Goal: Task Accomplishment & Management: Use online tool/utility

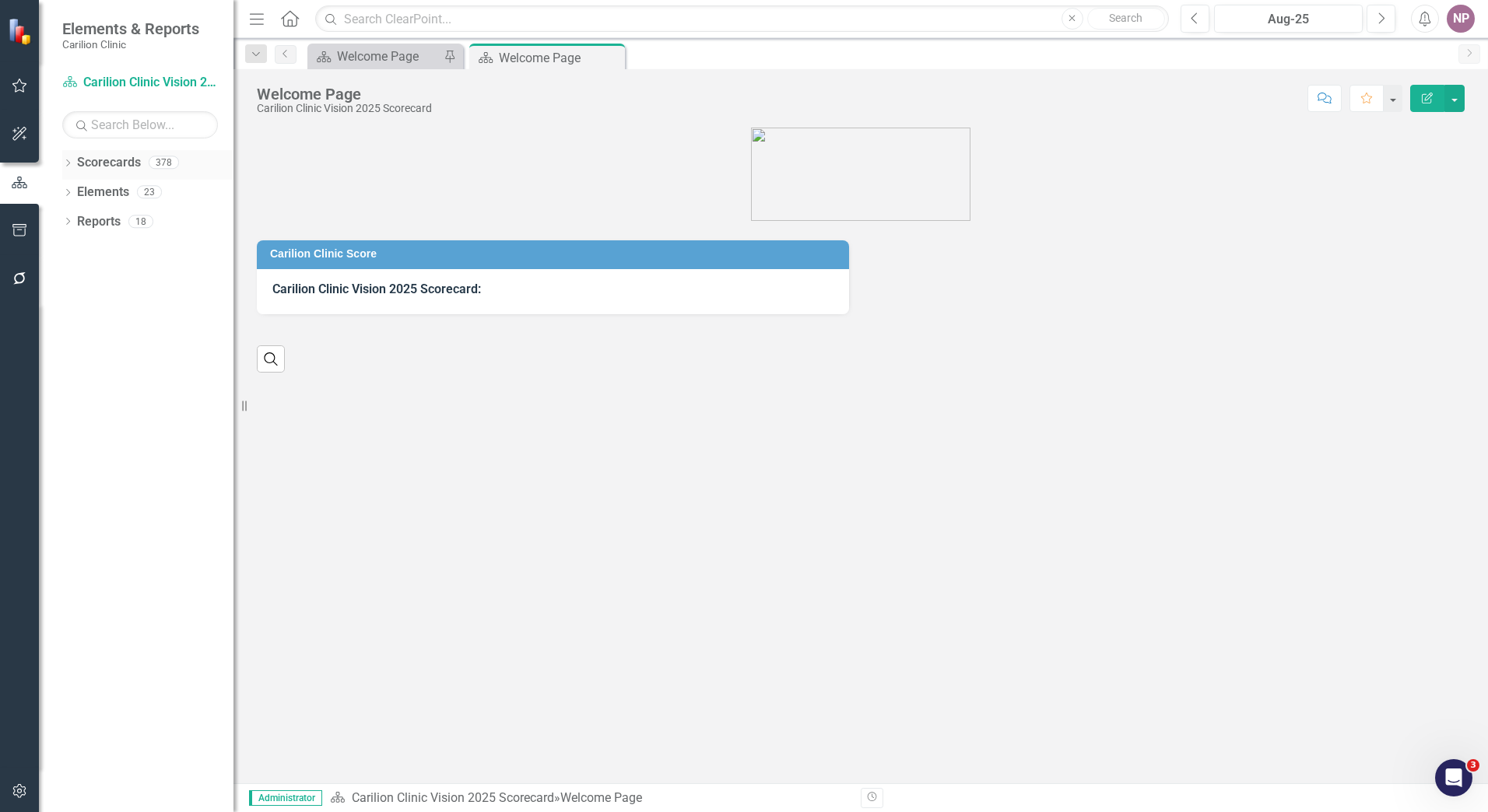
click at [64, 164] on icon "Dropdown" at bounding box center [67, 164] width 11 height 9
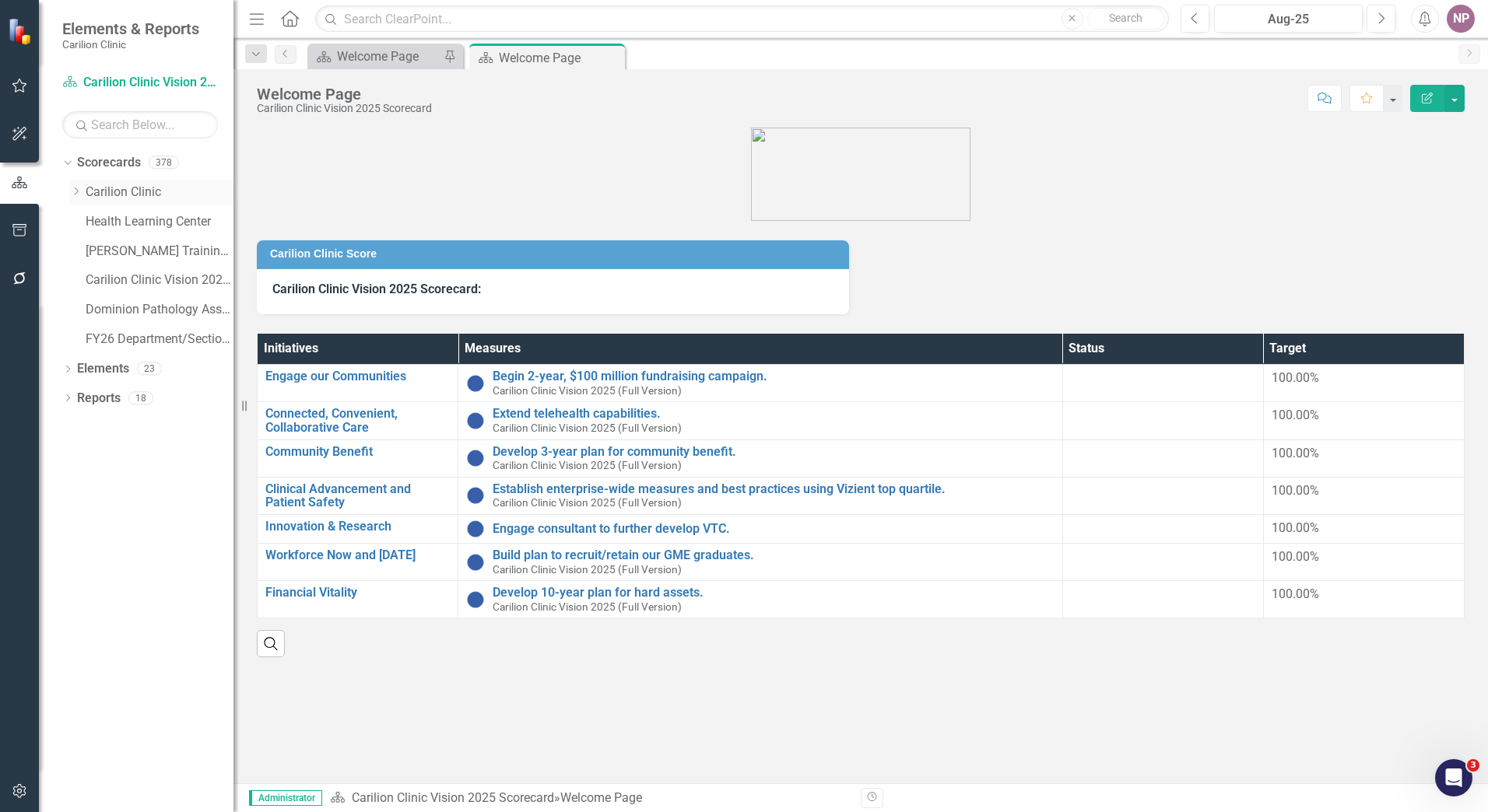
click at [129, 190] on link "Carilion Clinic" at bounding box center [159, 192] width 148 height 18
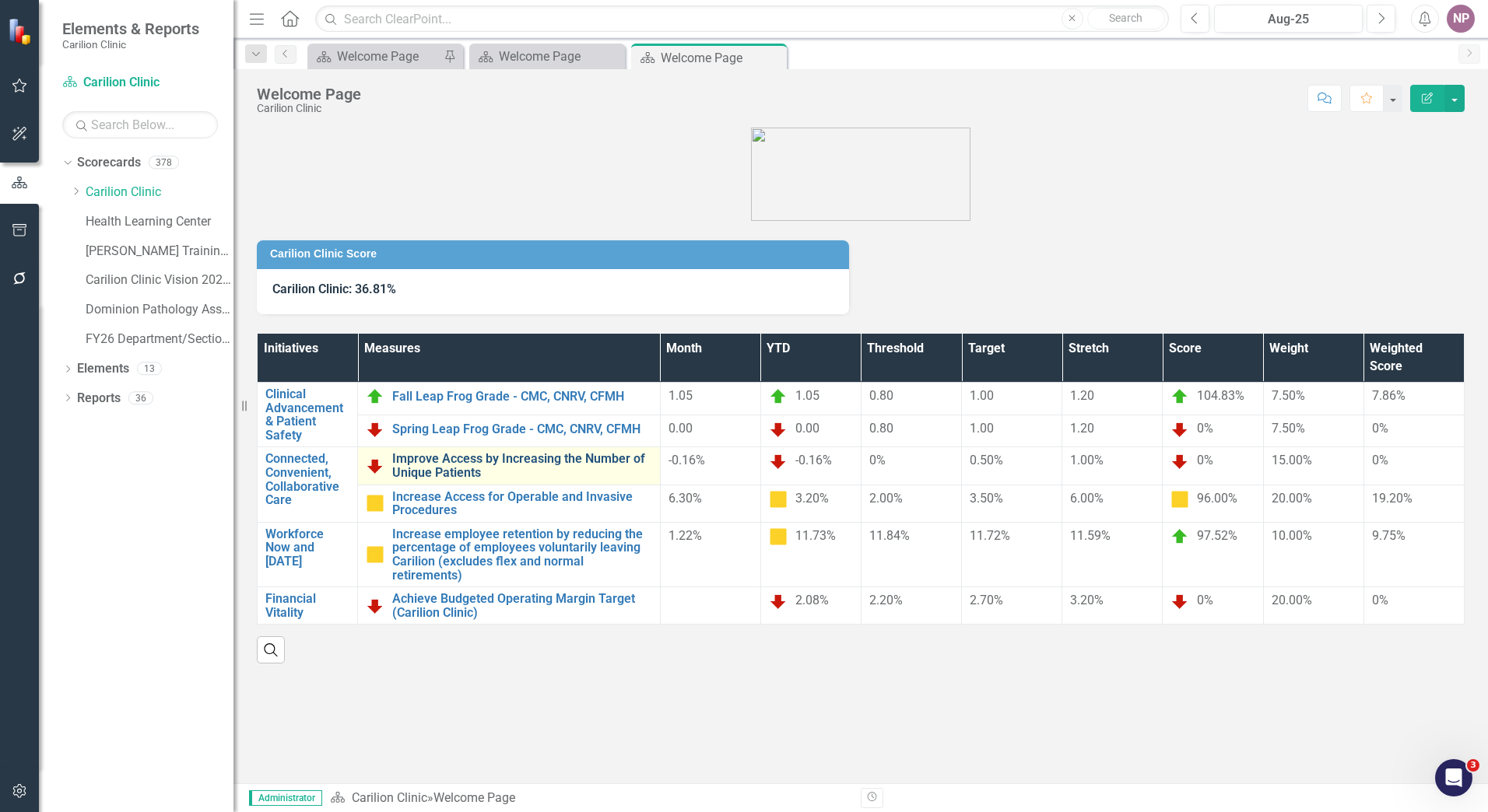
click at [546, 467] on link "Improve Access by Increasing the Number of Unique Patients" at bounding box center [522, 465] width 260 height 27
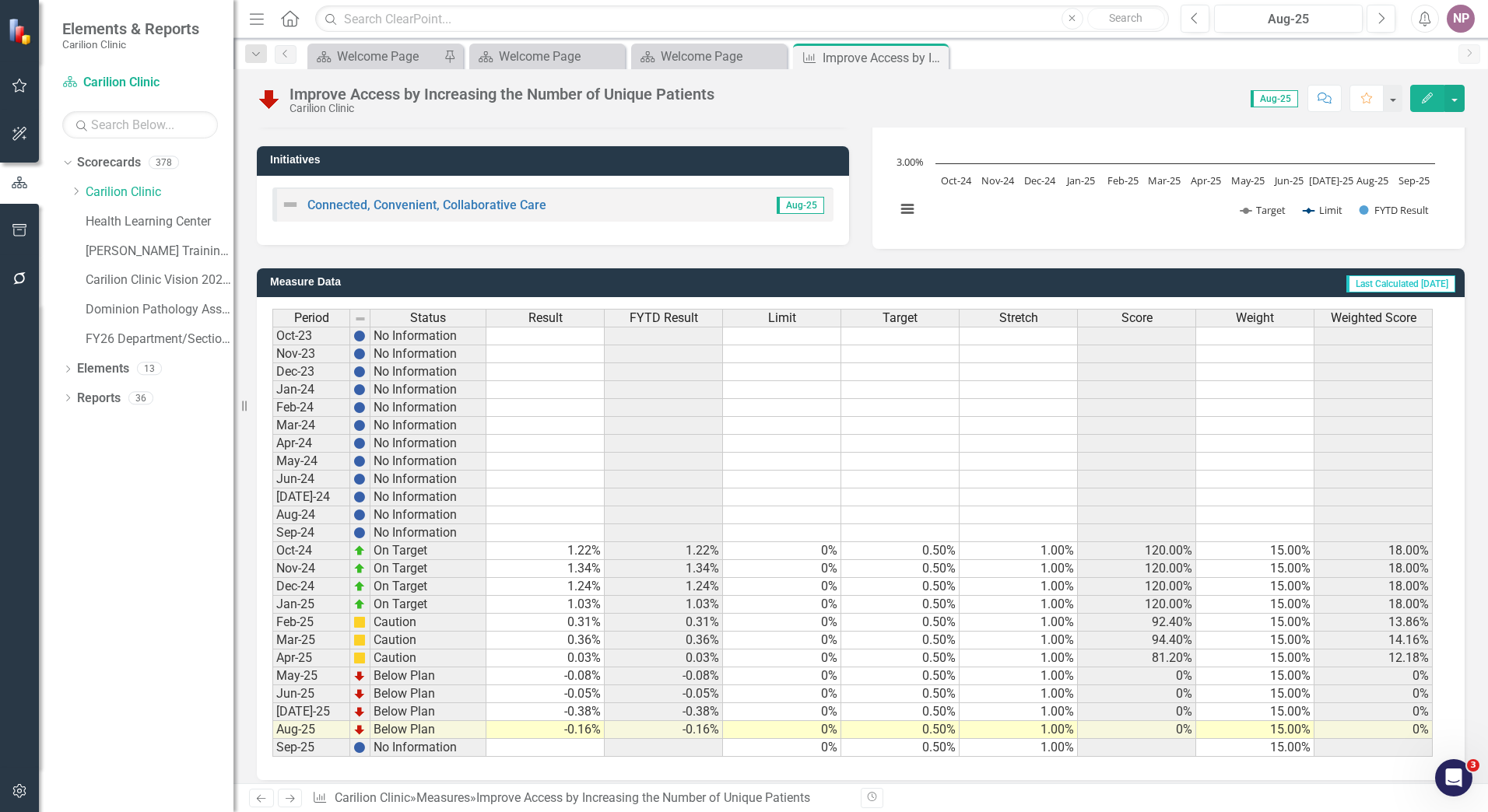
scroll to position [275, 0]
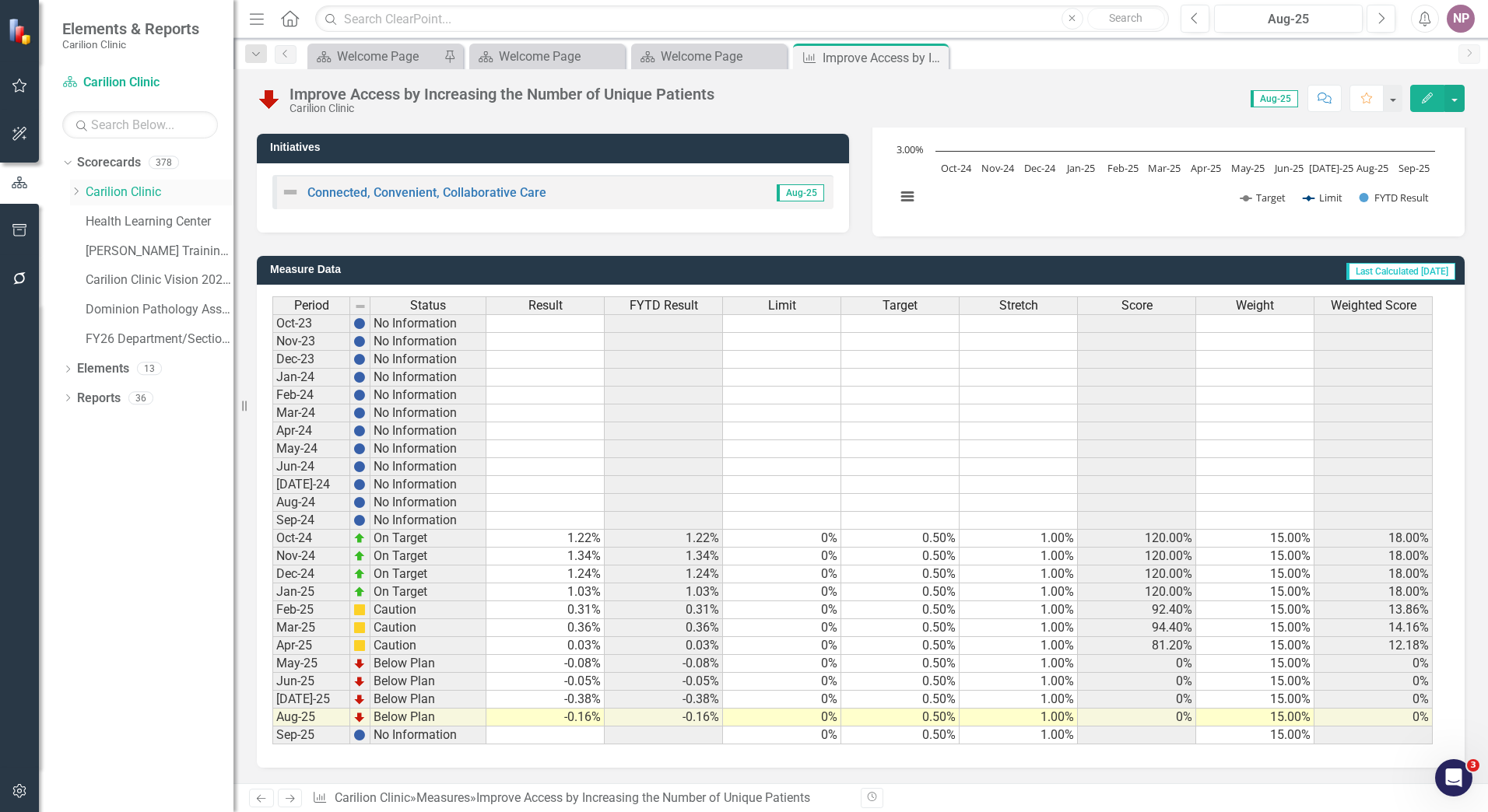
click at [116, 198] on link "Carilion Clinic" at bounding box center [159, 192] width 148 height 18
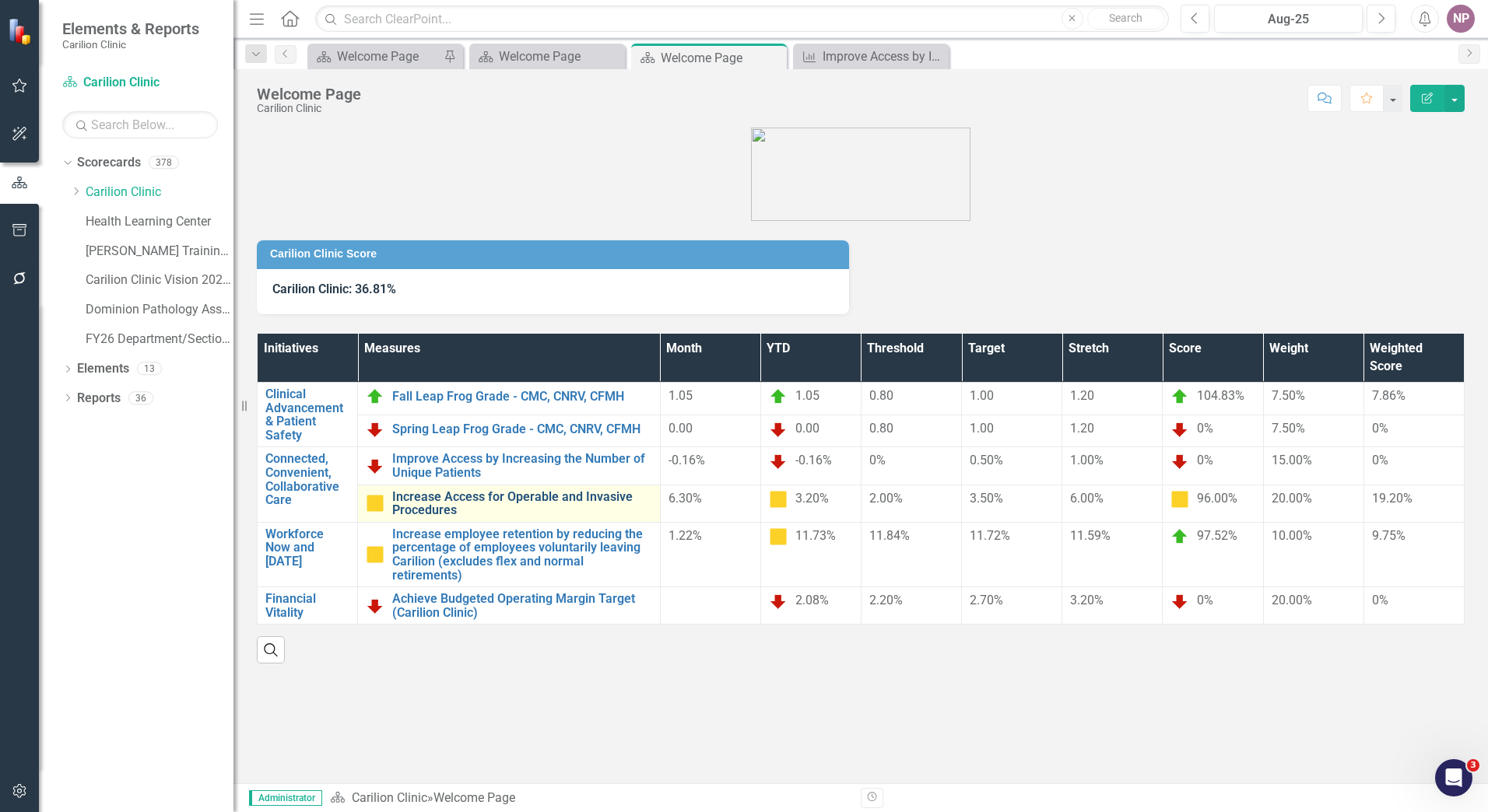
click at [595, 513] on link "Increase Access for Operable and Invasive Procedures" at bounding box center [522, 503] width 260 height 27
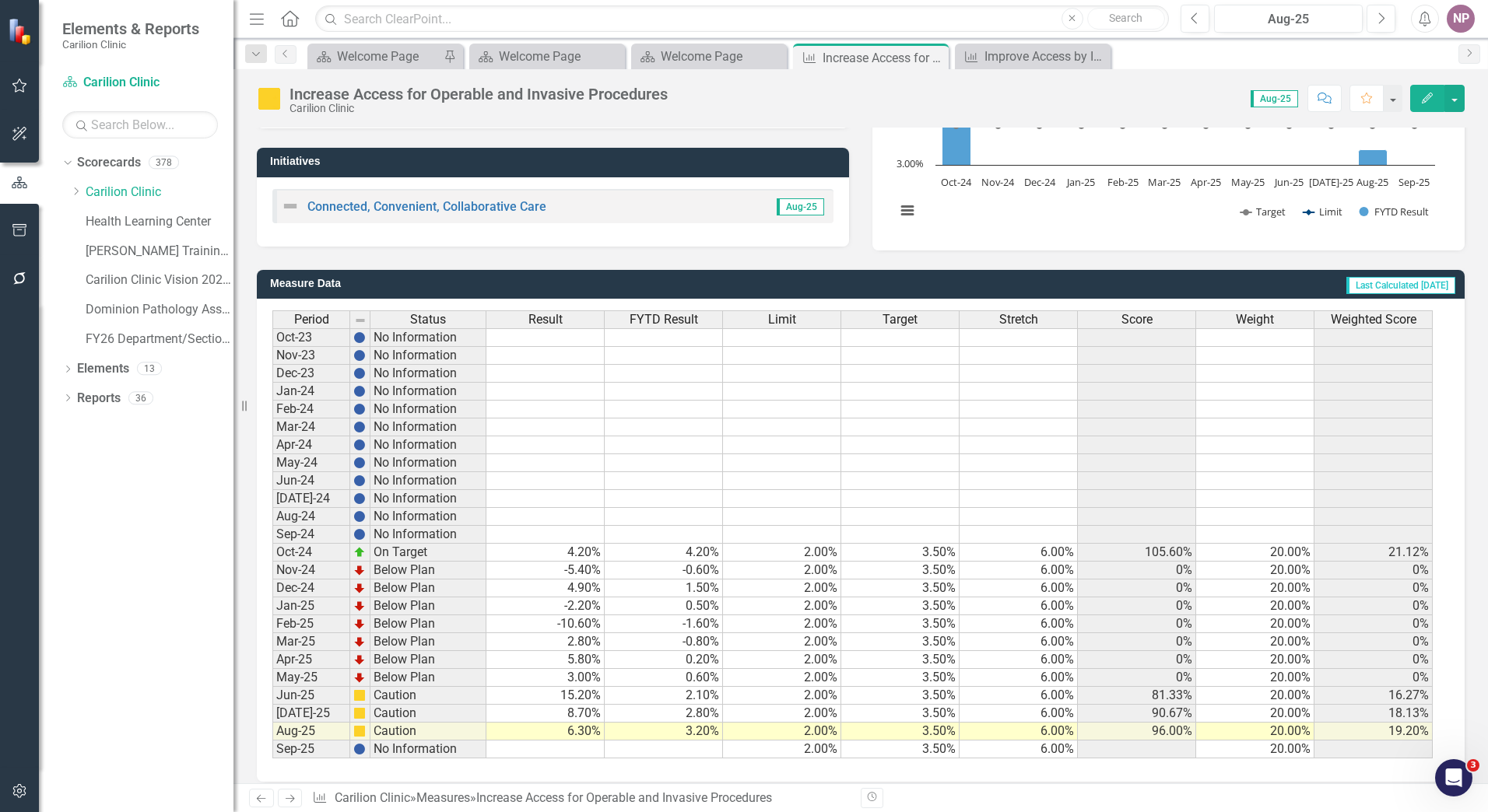
scroll to position [275, 0]
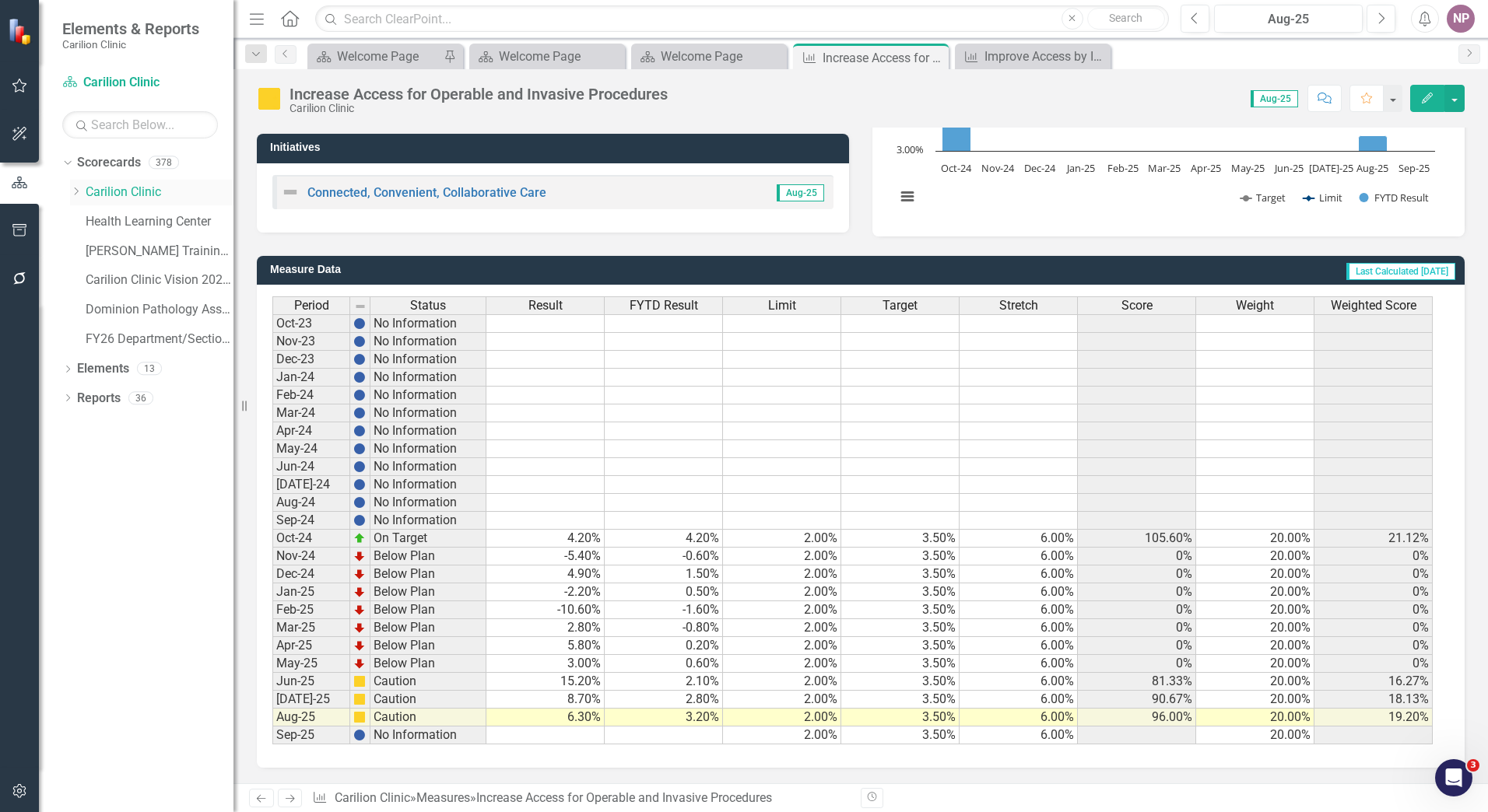
click at [150, 191] on link "Carilion Clinic" at bounding box center [159, 192] width 148 height 18
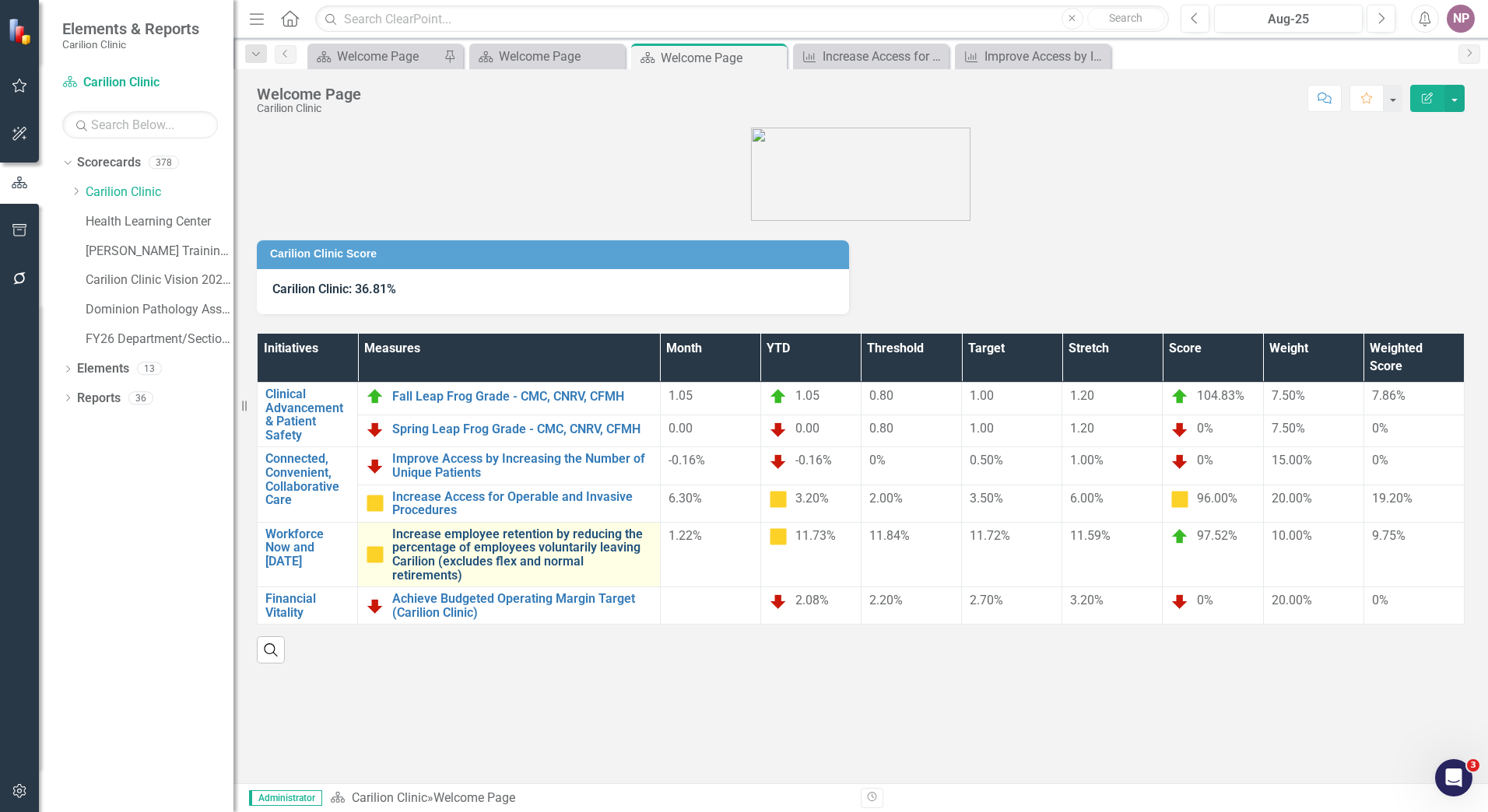
click at [600, 567] on link "Increase employee retention by reducing the percentage of employees voluntarily…" at bounding box center [522, 555] width 260 height 55
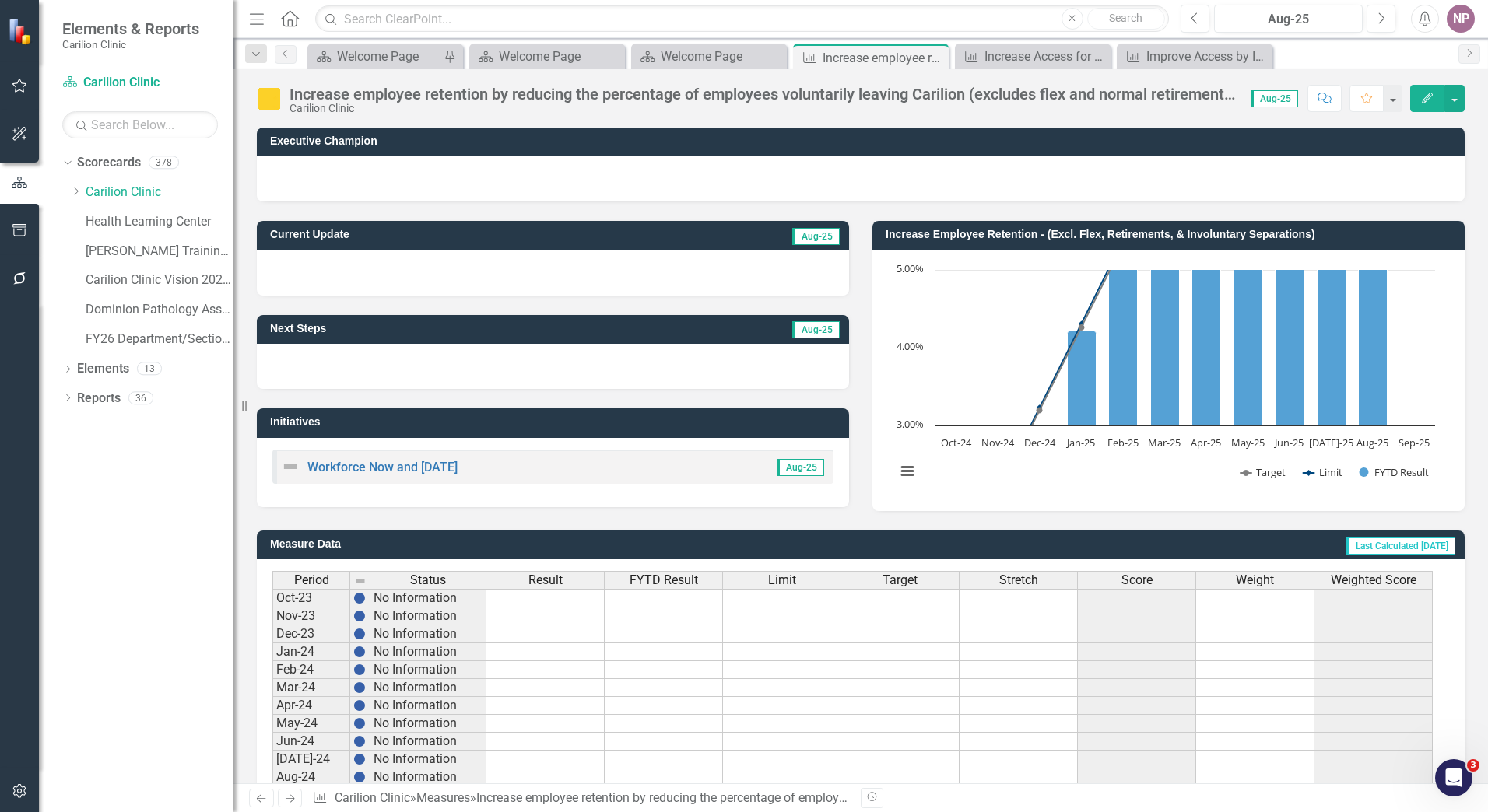
scroll to position [275, 0]
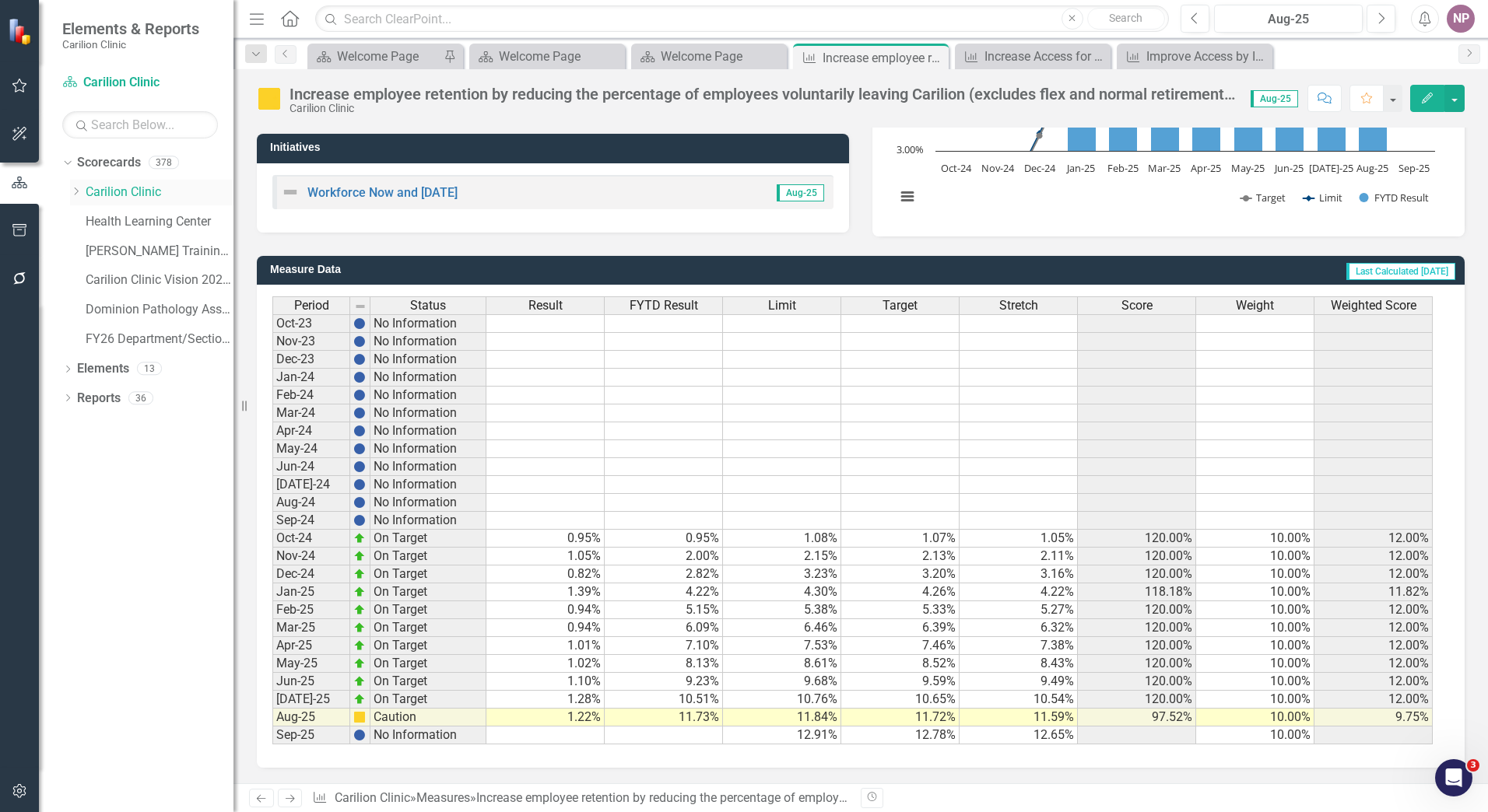
click at [128, 188] on link "Carilion Clinic" at bounding box center [159, 192] width 148 height 18
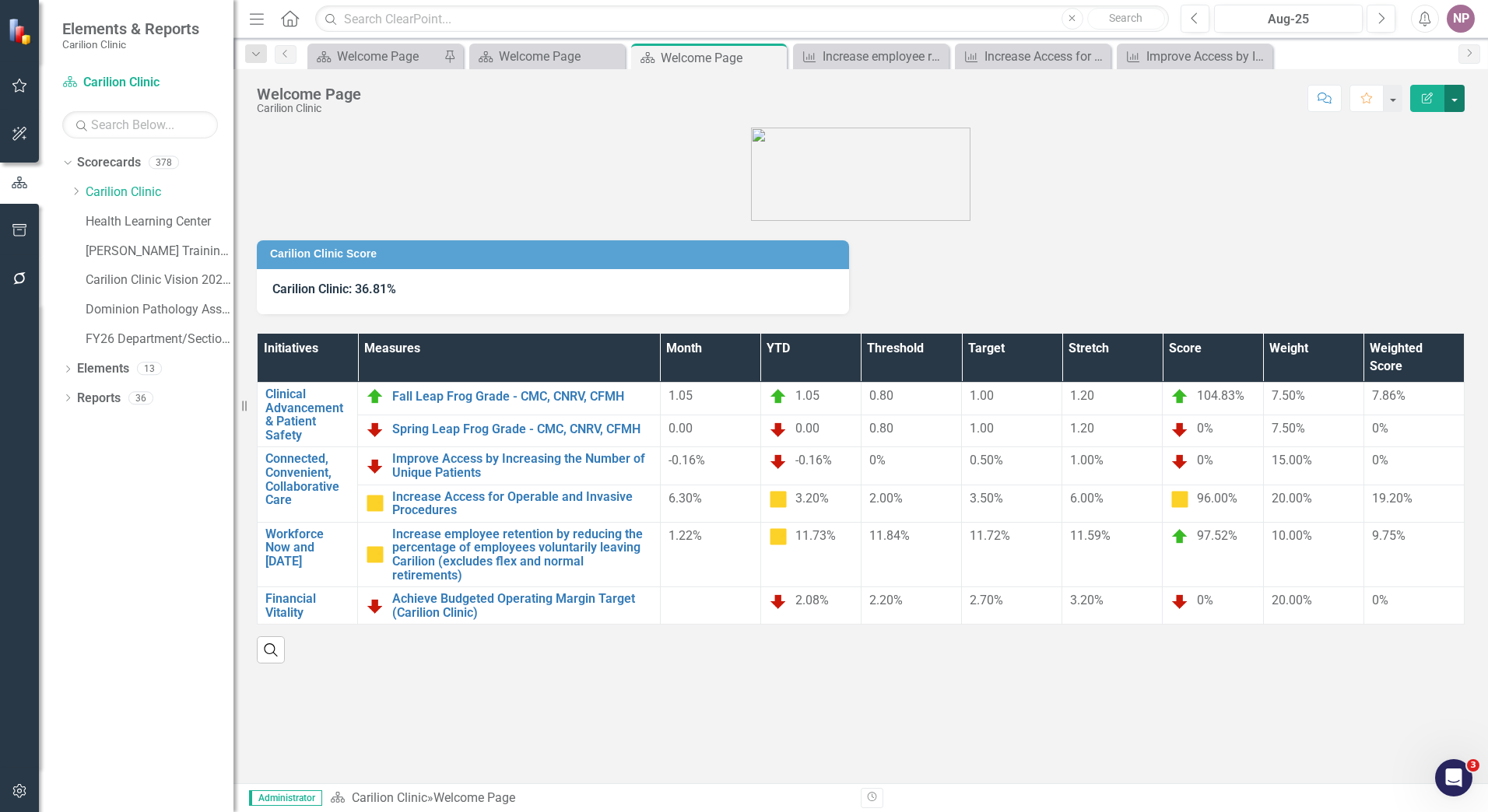
click at [1451, 102] on button "button" at bounding box center [1454, 98] width 20 height 27
click at [56, 363] on div "Dropdown Scorecards 378 Dropdown Carilion Clinic Carilion Clinic Vision 2025 Sc…" at bounding box center [136, 482] width 194 height 662
click at [60, 371] on div "Dropdown Scorecards 378 Dropdown Carilion Clinic Carilion Clinic Vision 2025 Sc…" at bounding box center [136, 482] width 194 height 662
click at [68, 400] on icon at bounding box center [67, 398] width 4 height 7
click at [78, 567] on icon "Dropdown" at bounding box center [74, 570] width 11 height 9
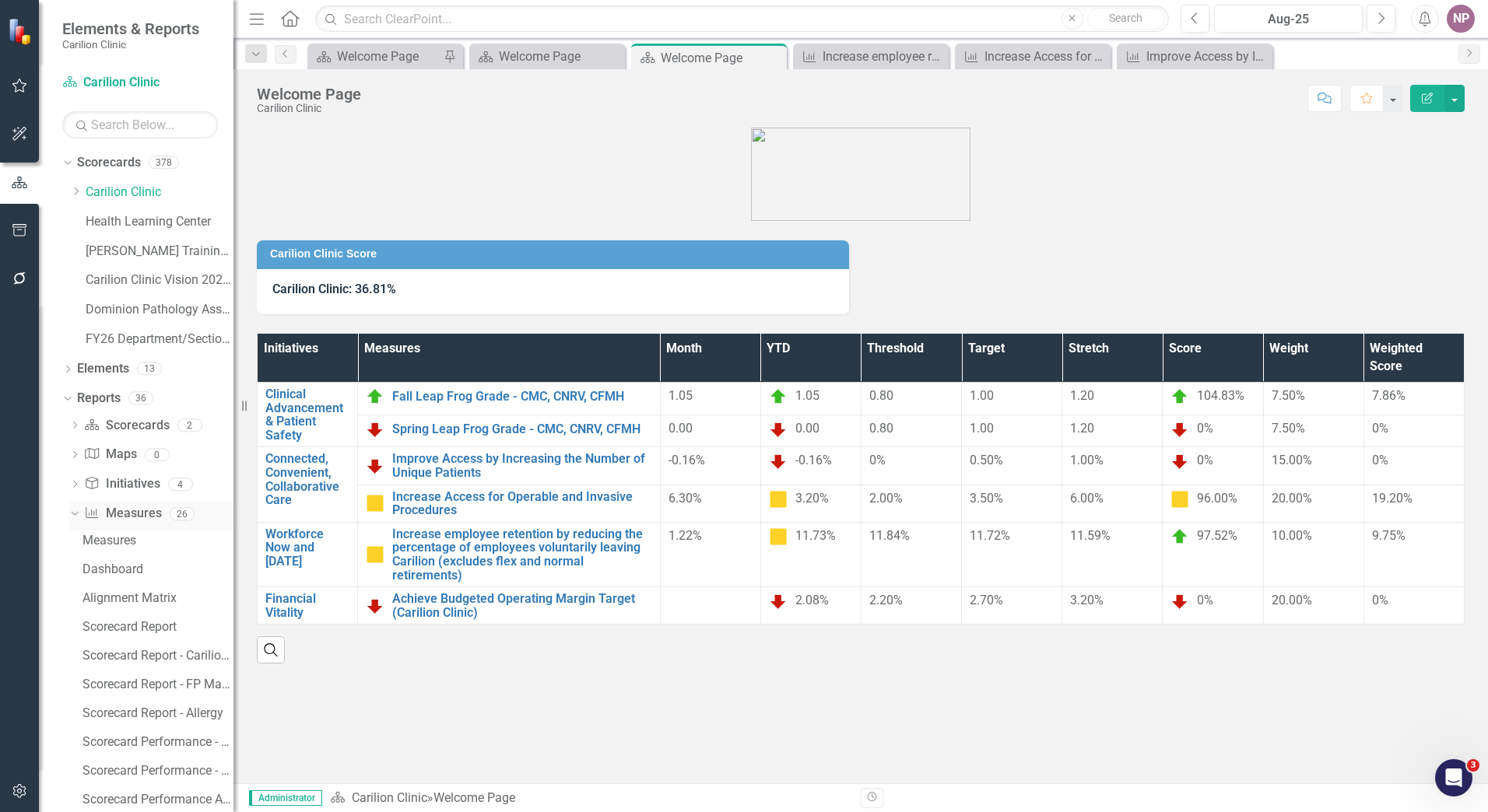
scroll to position [78, 0]
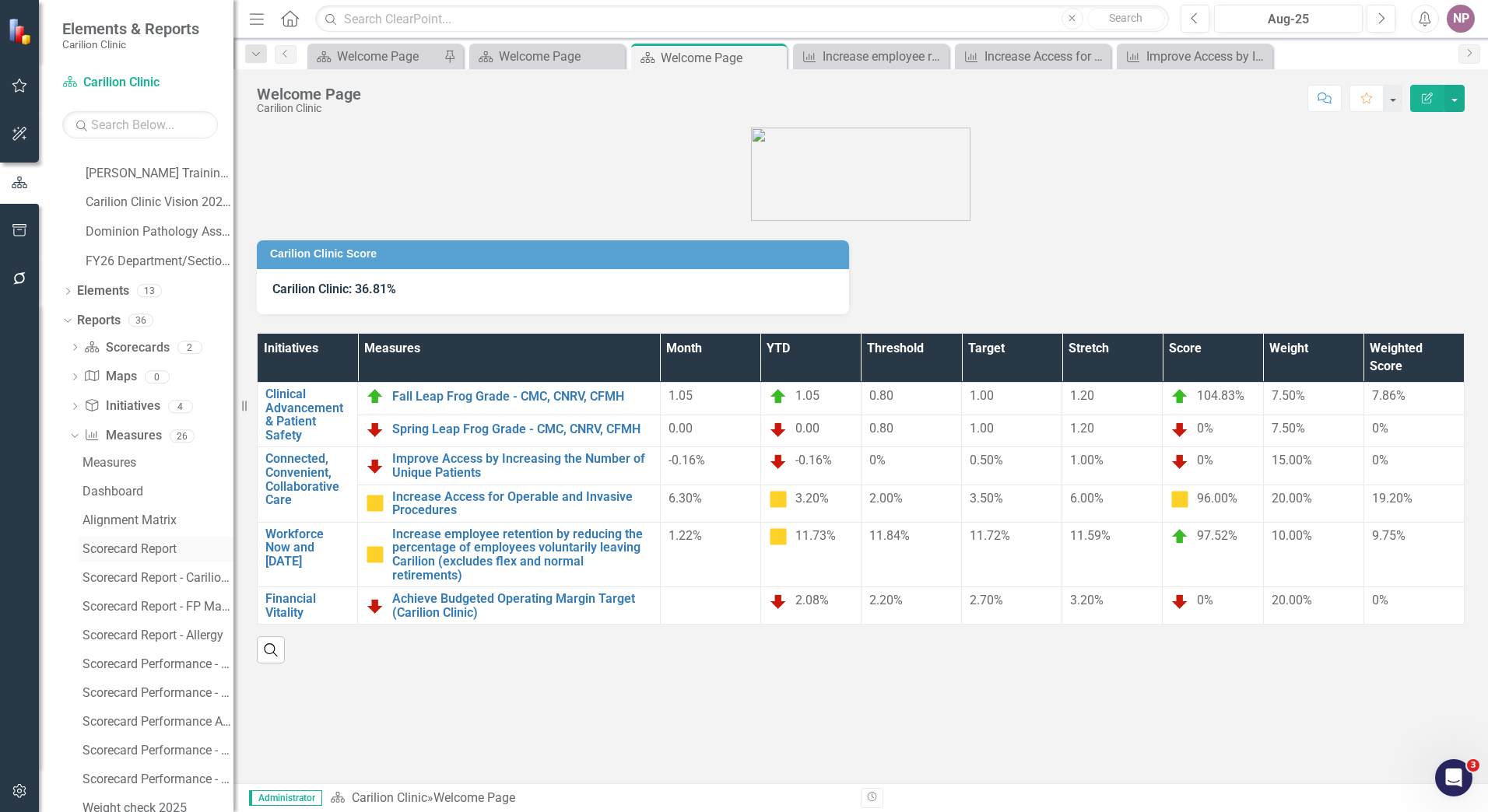
click at [133, 543] on div "Scorecard Report" at bounding box center [157, 550] width 151 height 14
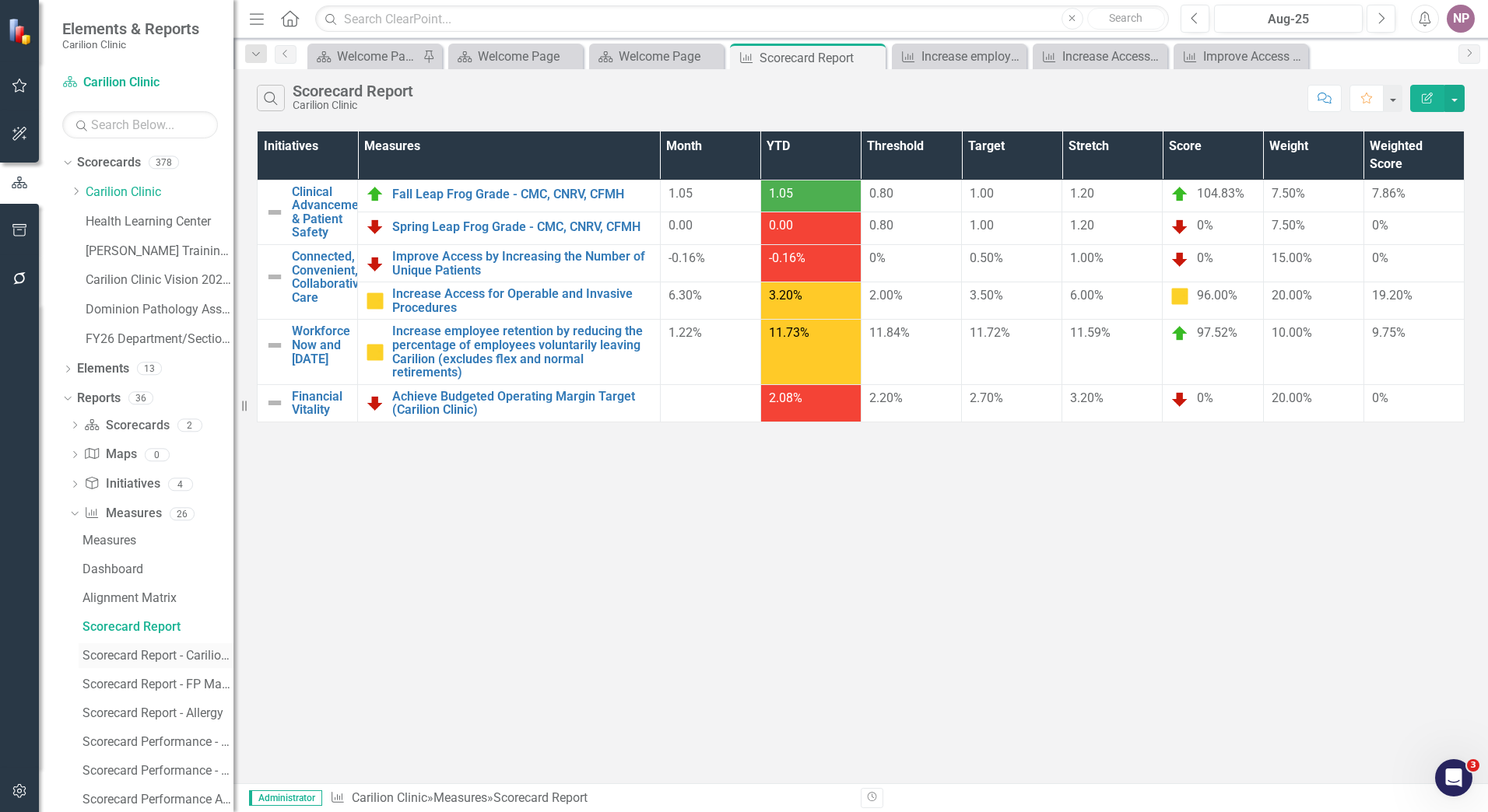
click at [148, 654] on div "Scorecard Report - Carilion Clinic" at bounding box center [157, 656] width 151 height 14
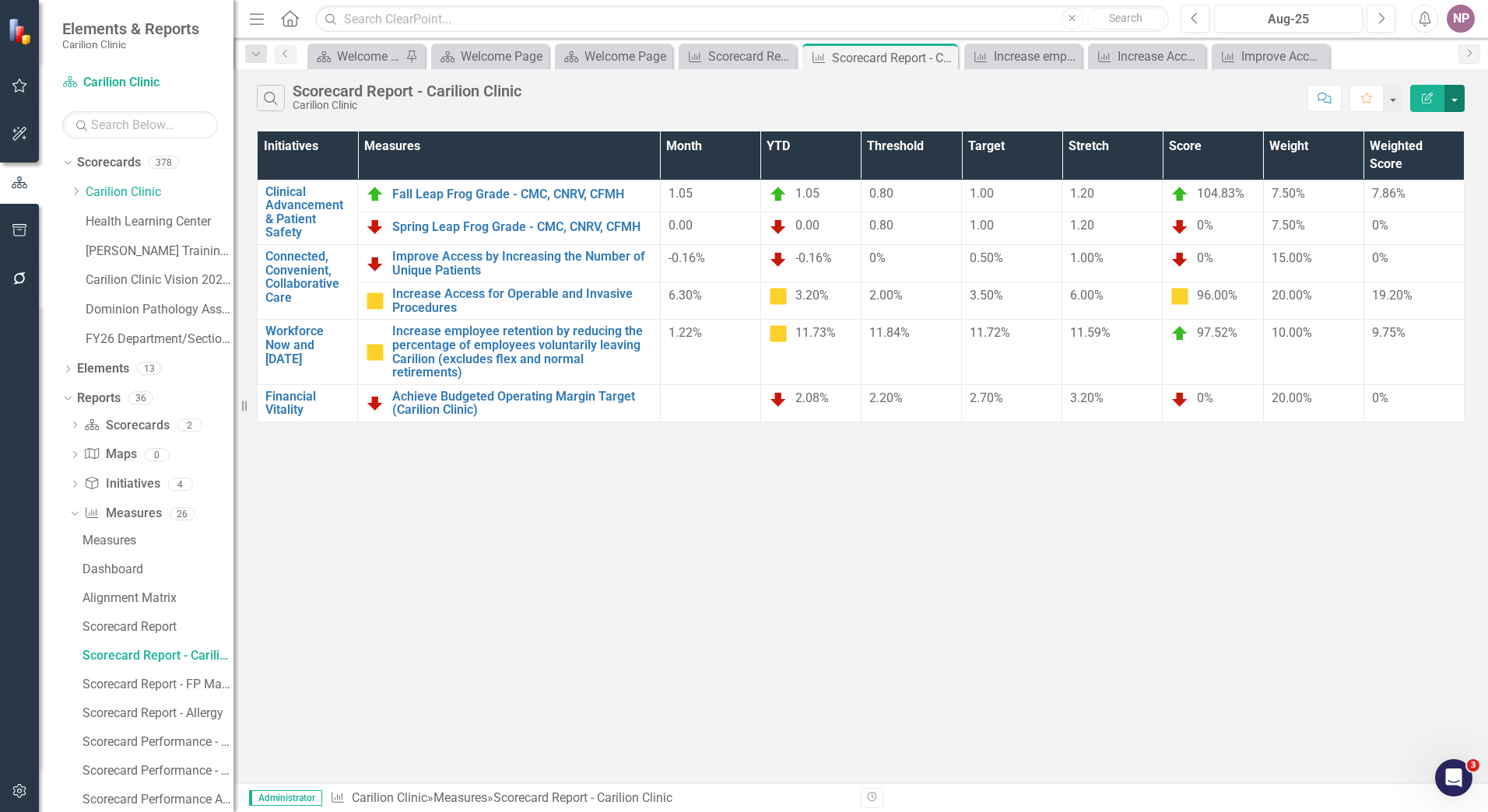
click at [1454, 89] on button "button" at bounding box center [1454, 98] width 20 height 27
click at [1437, 194] on link "Excel Export to Excel" at bounding box center [1402, 187] width 123 height 29
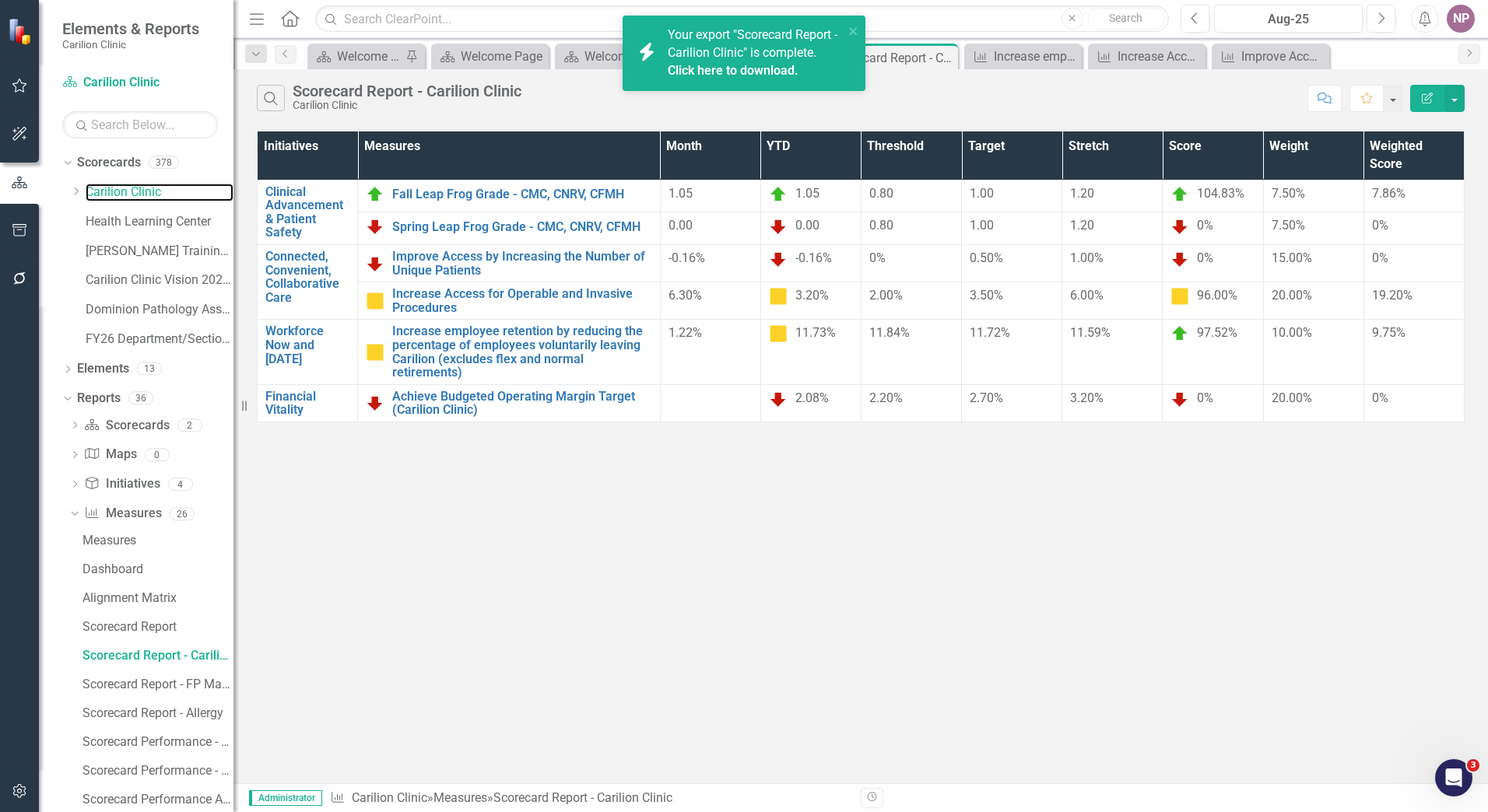
drag, startPoint x: 143, startPoint y: 194, endPoint x: 234, endPoint y: 302, distance: 141.2
click at [143, 194] on link "Carilion Clinic" at bounding box center [159, 192] width 148 height 18
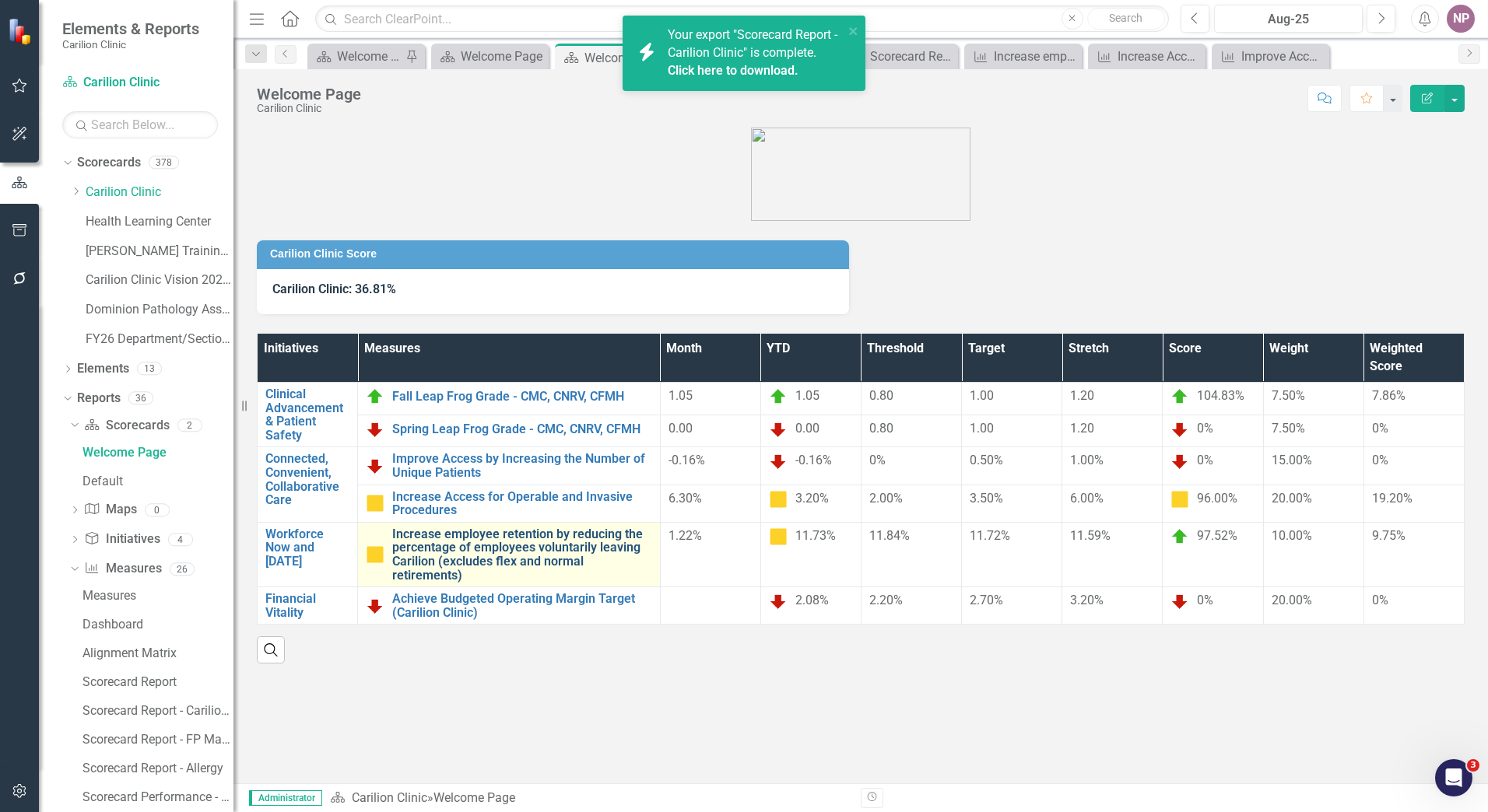
click at [507, 556] on link "Increase employee retention by reducing the percentage of employees voluntarily…" at bounding box center [522, 555] width 260 height 55
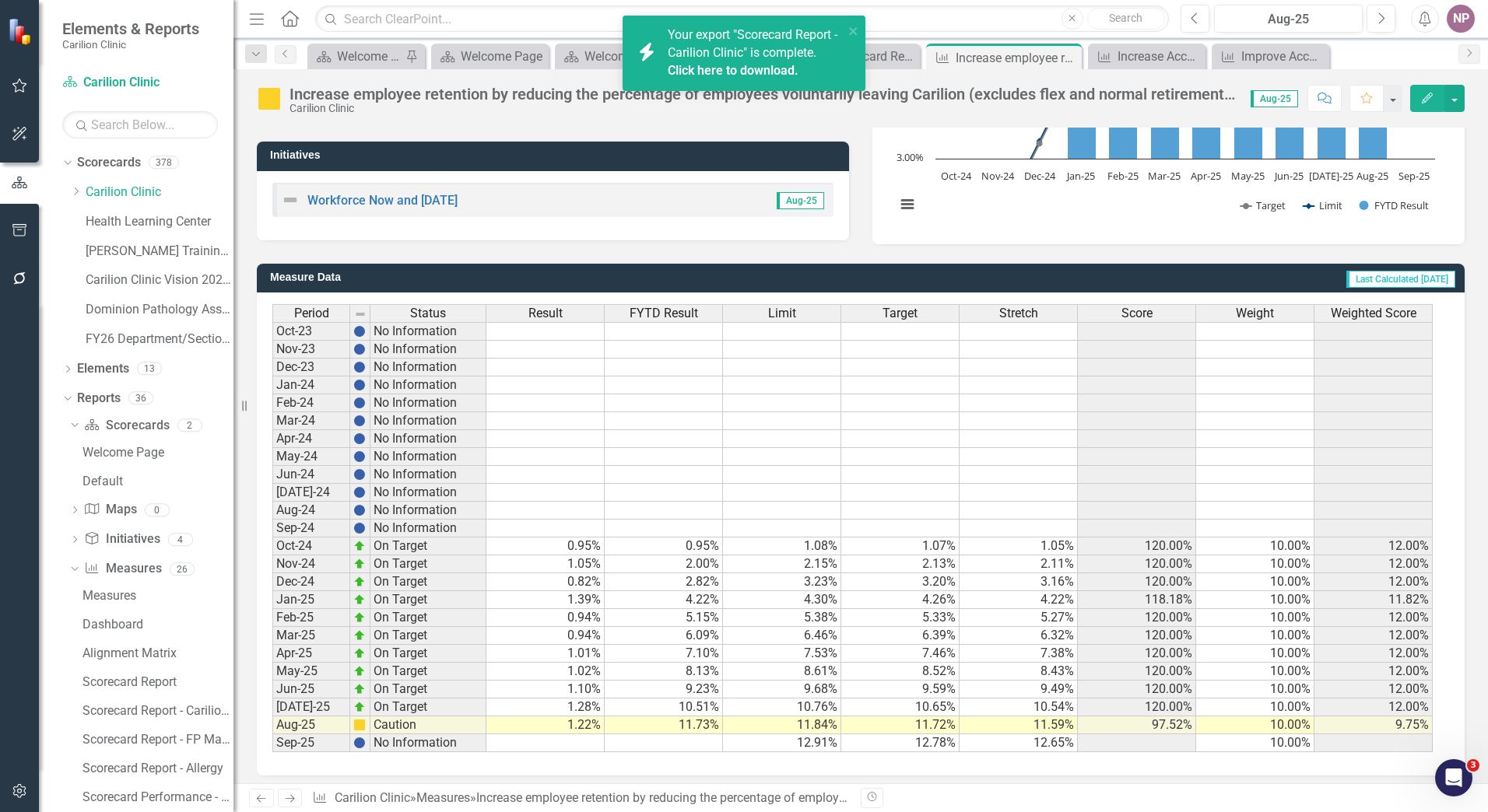
scroll to position [275, 0]
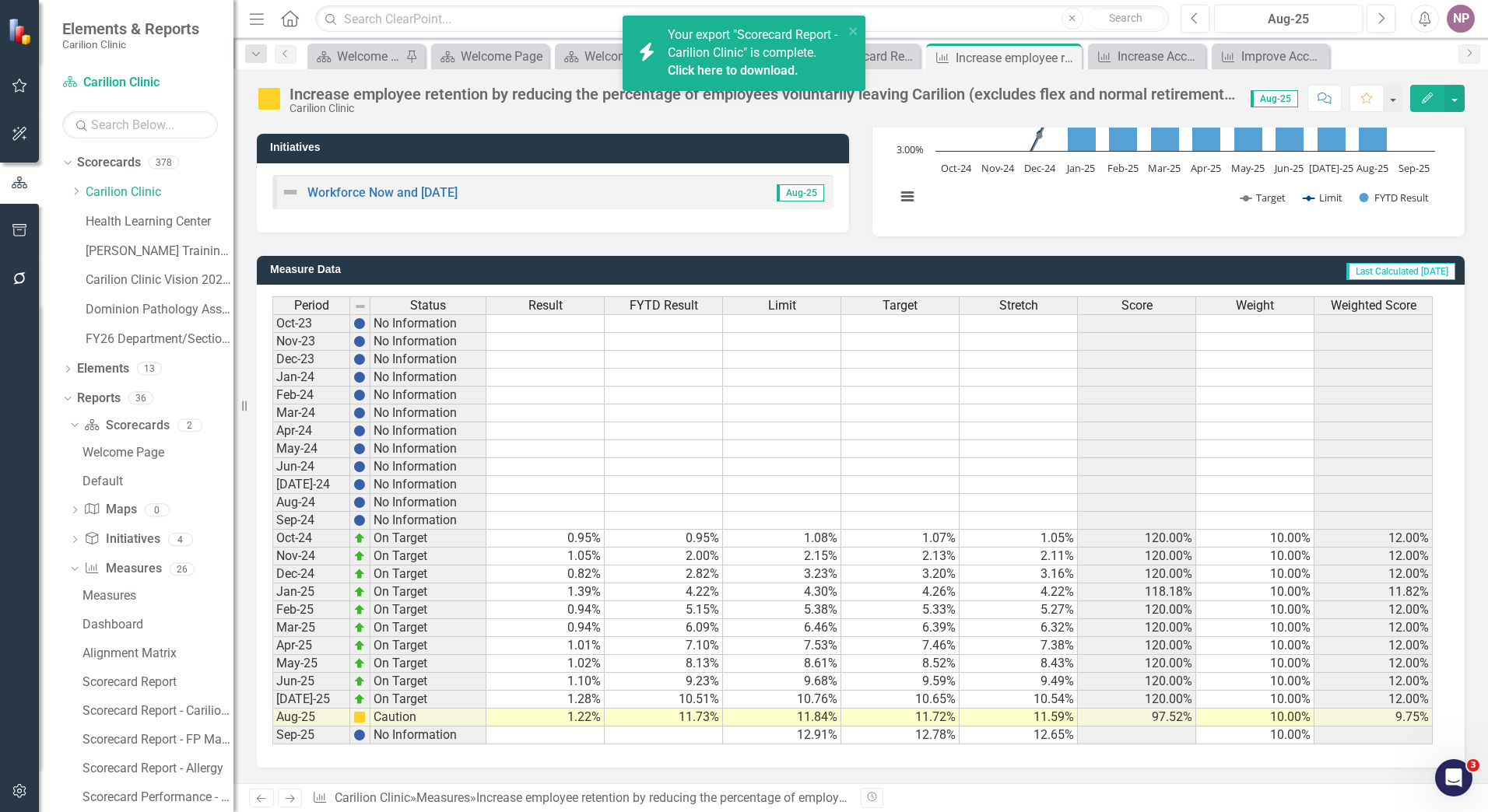
drag, startPoint x: 563, startPoint y: 490, endPoint x: 245, endPoint y: 464, distance: 319.1
click at [563, 490] on td at bounding box center [545, 485] width 118 height 18
click at [141, 189] on link "Carilion Clinic" at bounding box center [159, 192] width 148 height 18
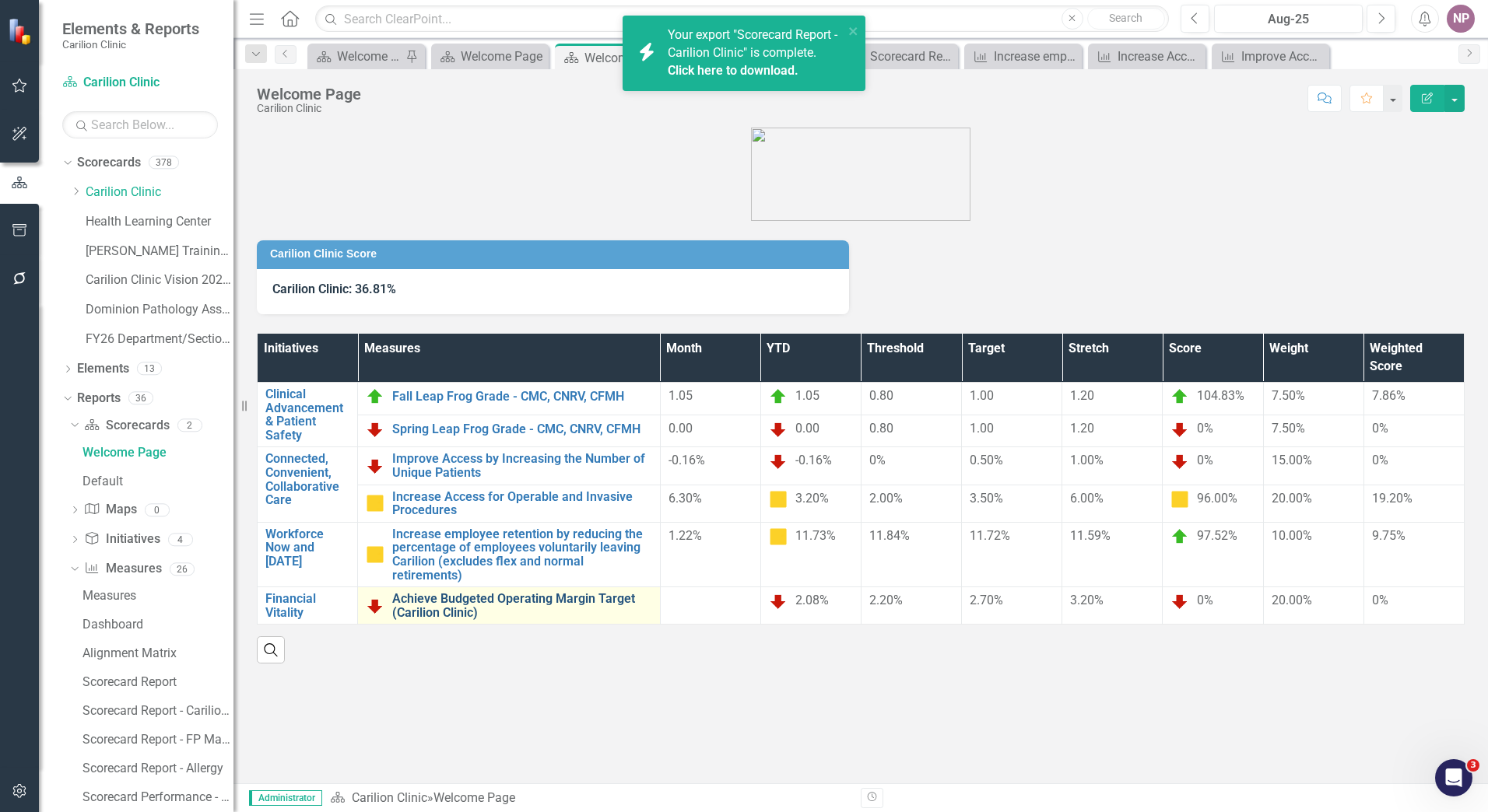
click at [522, 597] on link "Achieve Budgeted Operating Margin Target (Carilion Clinic)" at bounding box center [522, 605] width 260 height 27
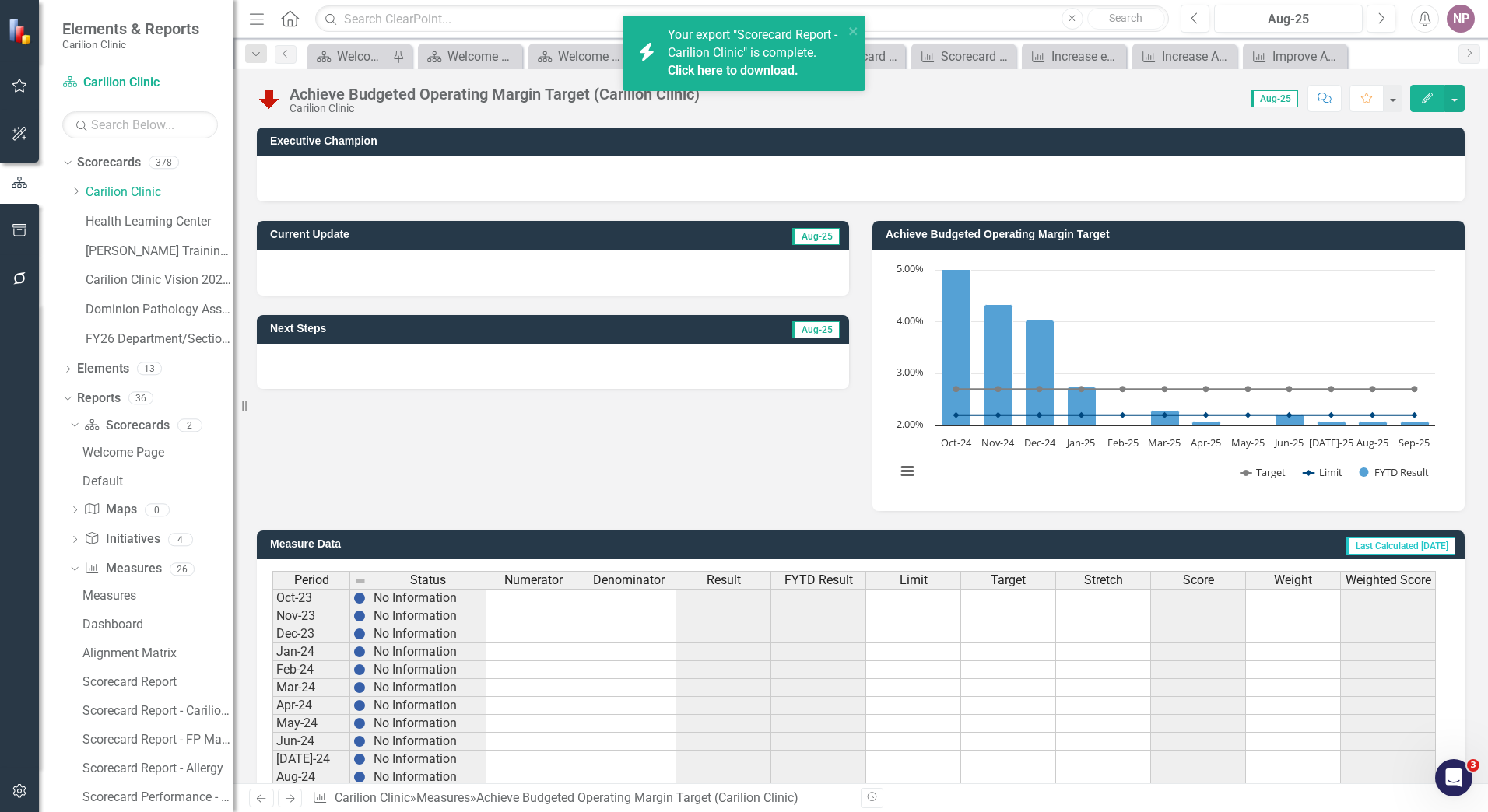
scroll to position [275, 0]
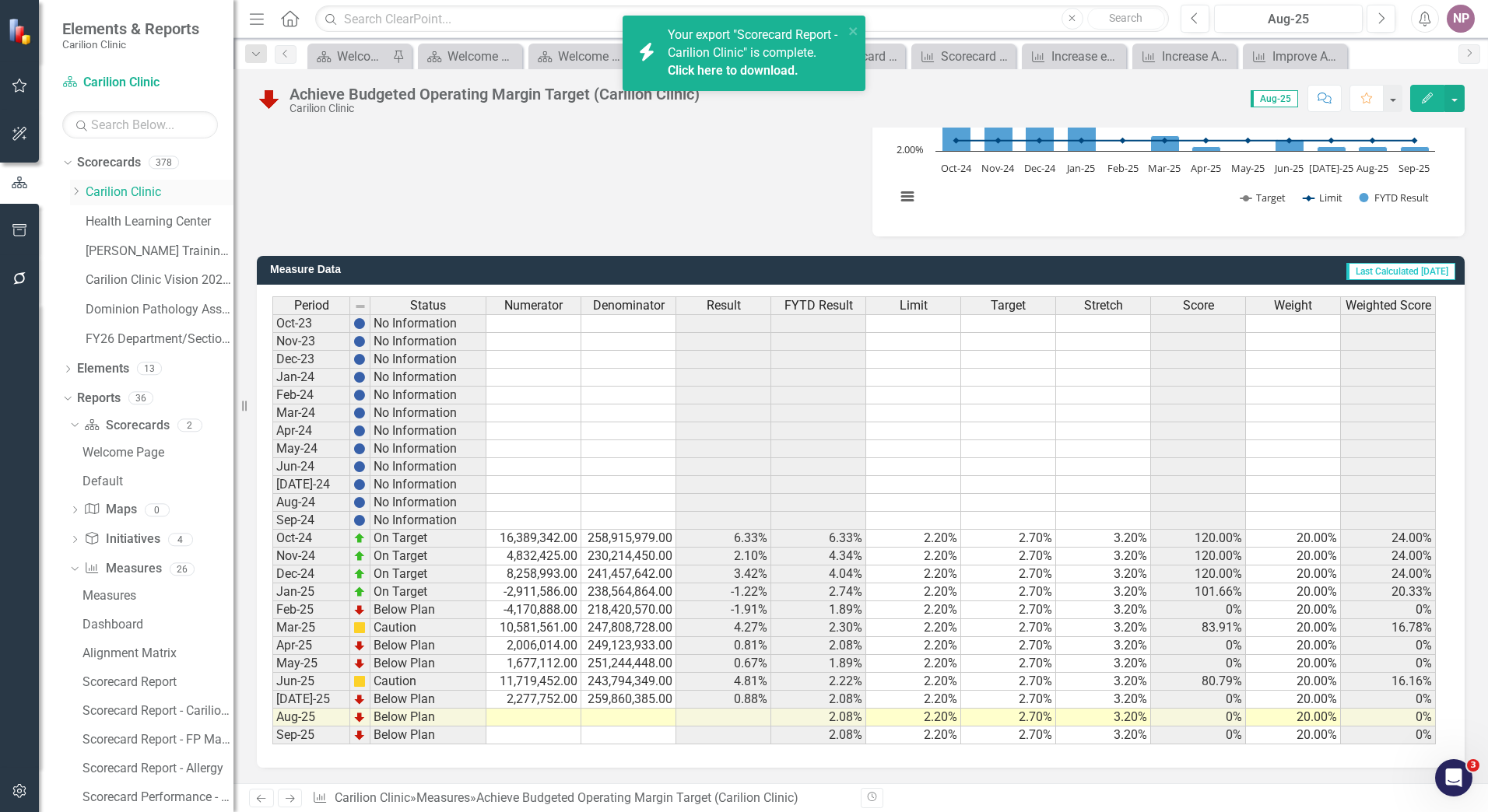
click at [135, 183] on link "Carilion Clinic" at bounding box center [159, 192] width 148 height 18
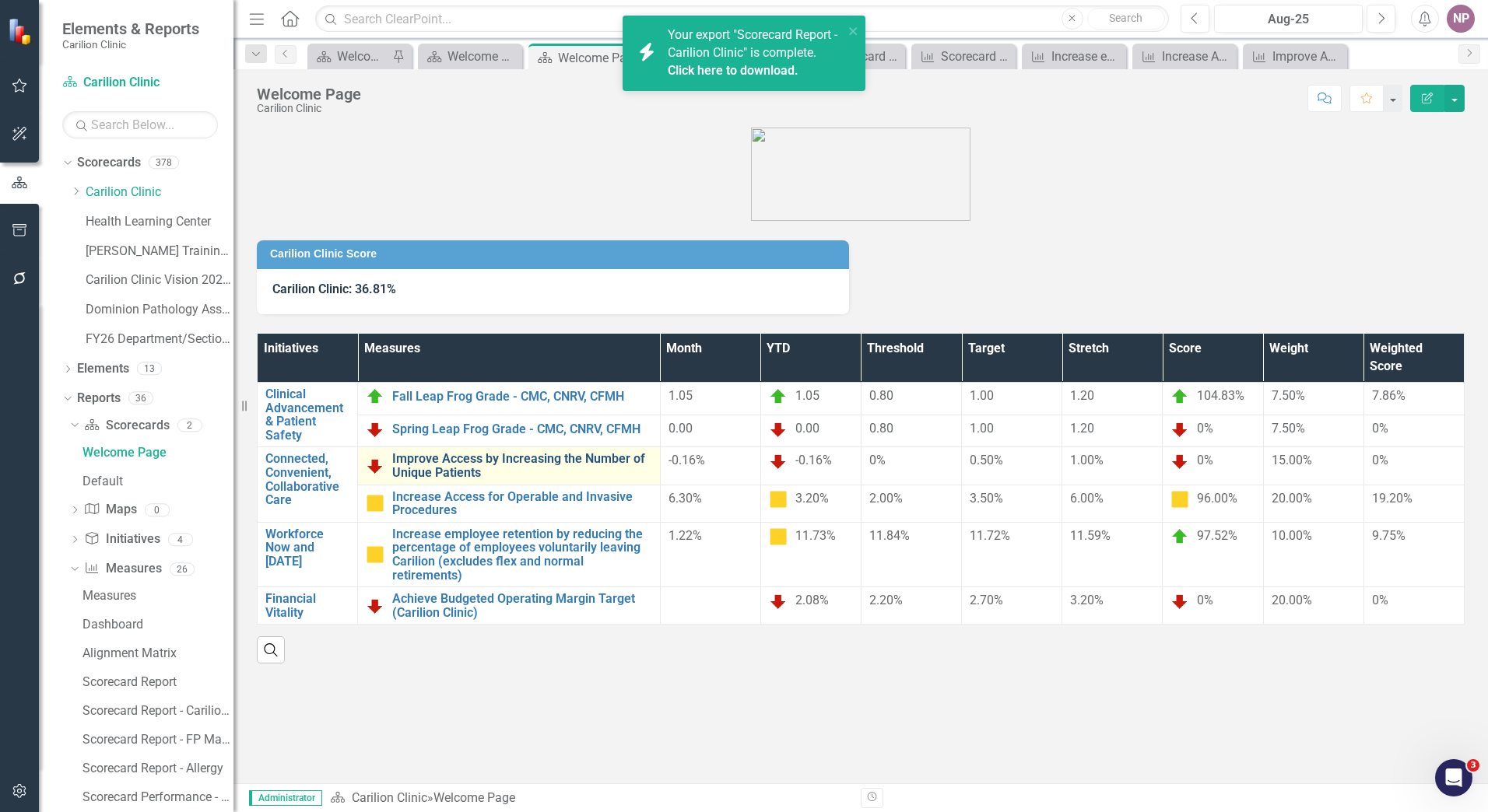
click at [475, 452] on link "Improve Access by Increasing the Number of Unique Patients" at bounding box center [522, 465] width 260 height 27
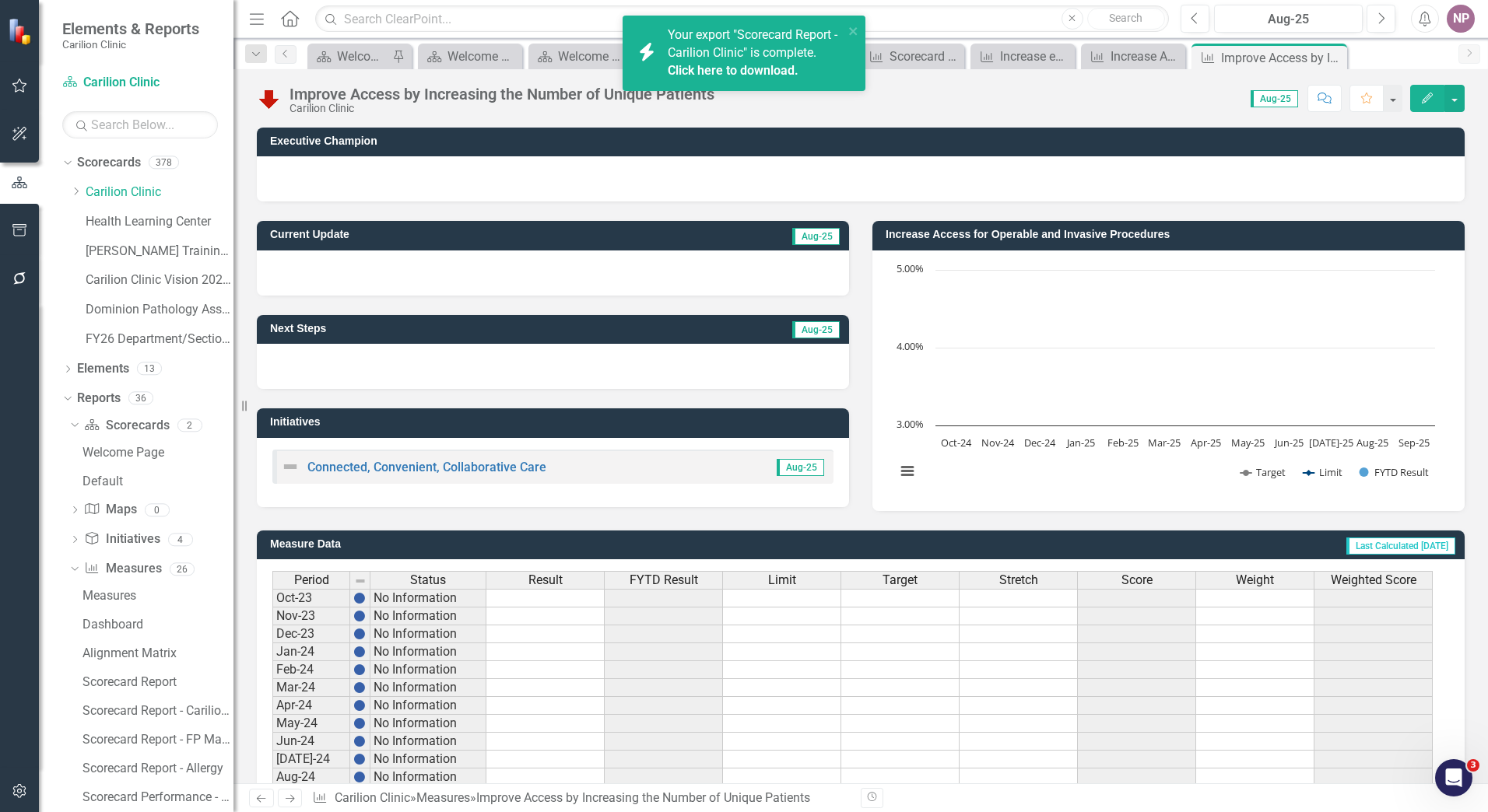
scroll to position [275, 0]
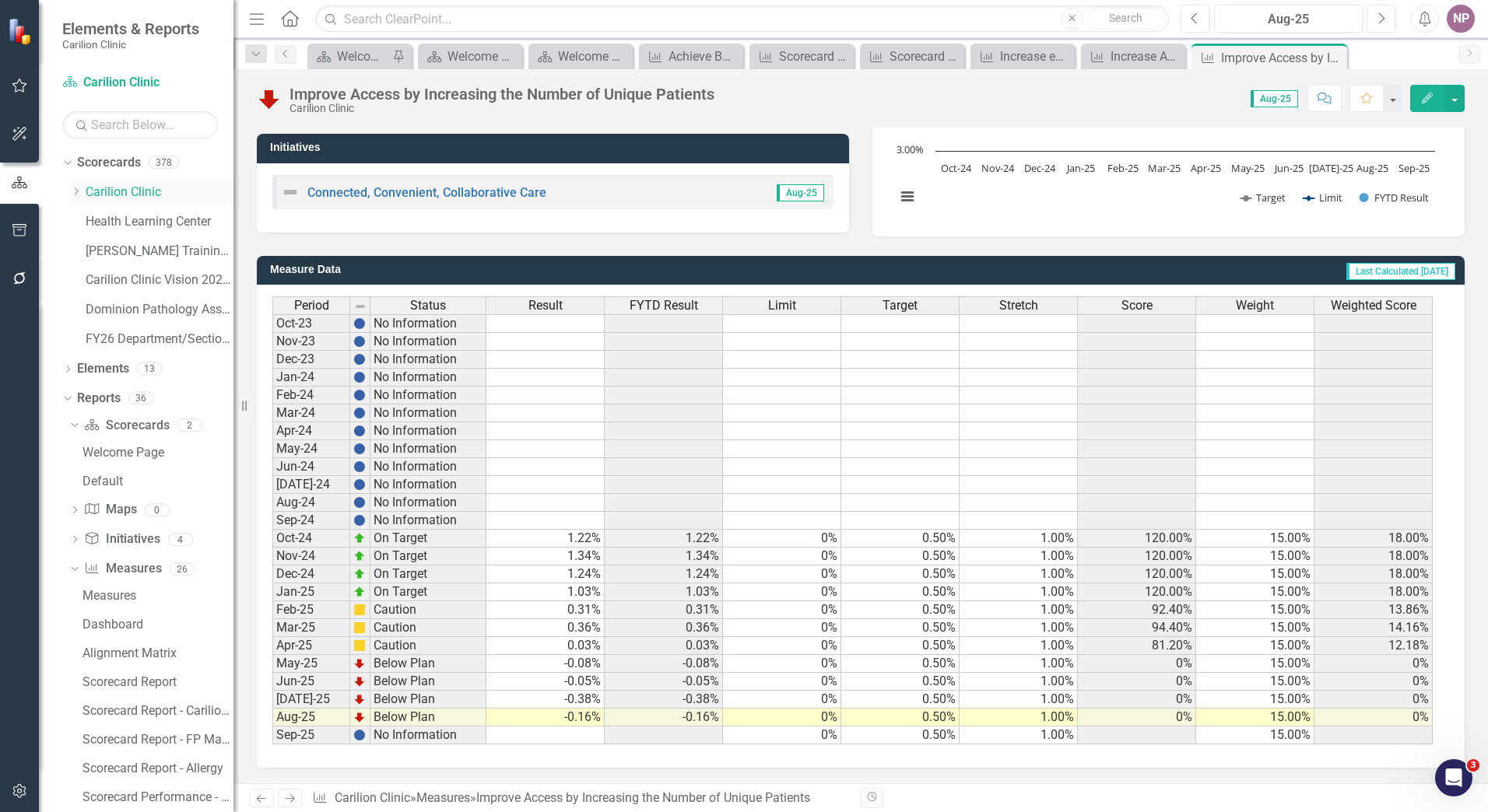
click at [132, 189] on link "Carilion Clinic" at bounding box center [159, 192] width 148 height 18
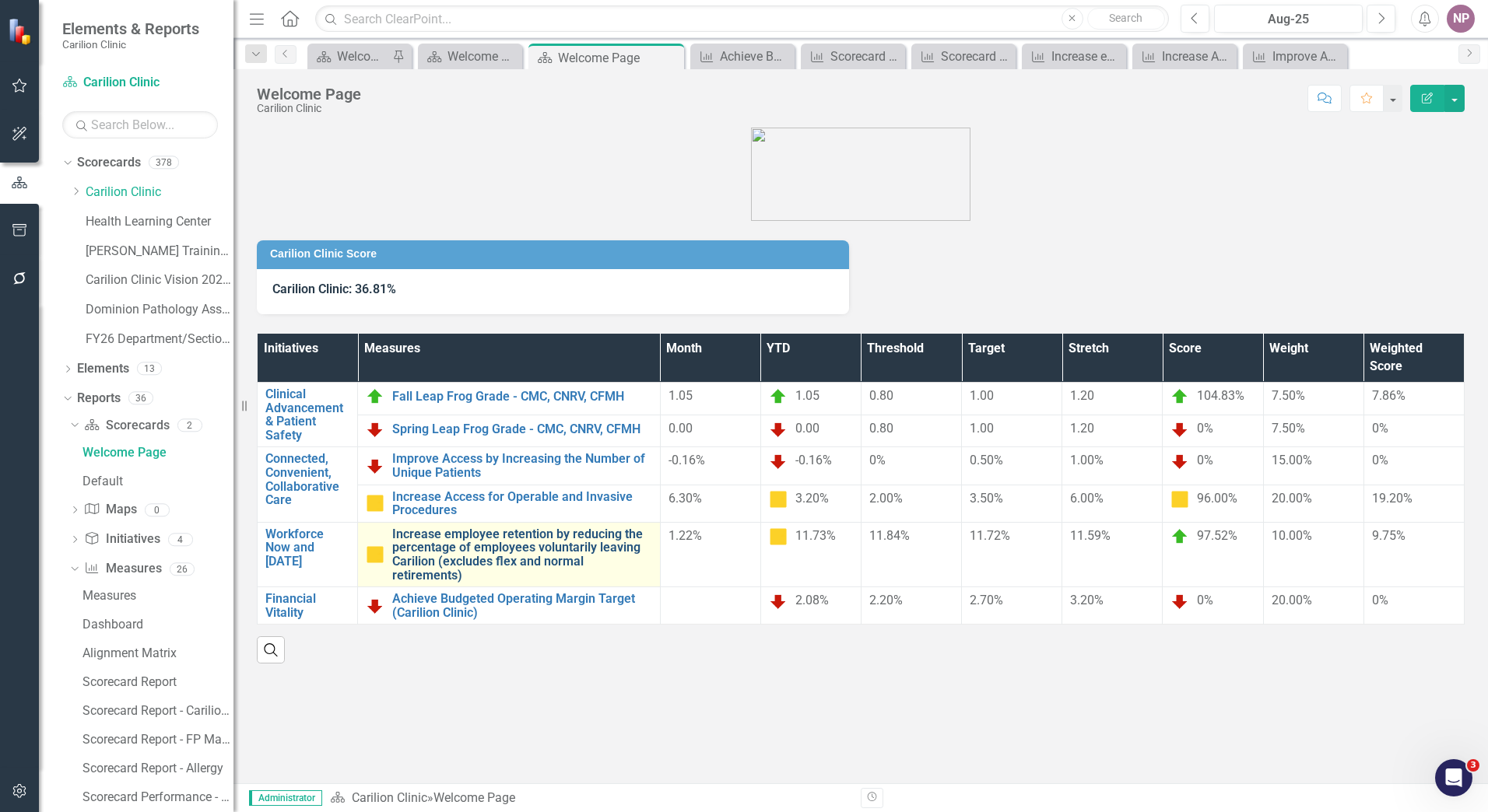
click at [587, 559] on link "Increase employee retention by reducing the percentage of employees voluntarily…" at bounding box center [522, 555] width 260 height 55
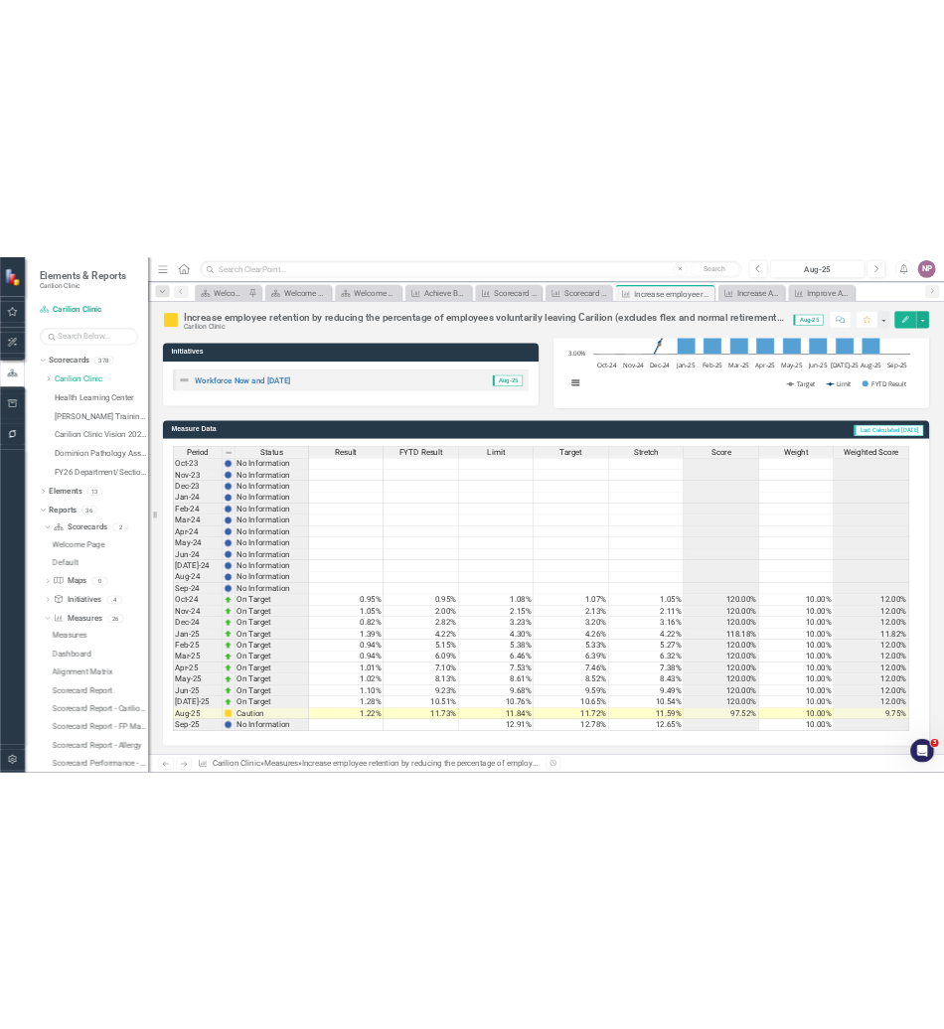
scroll to position [351, 0]
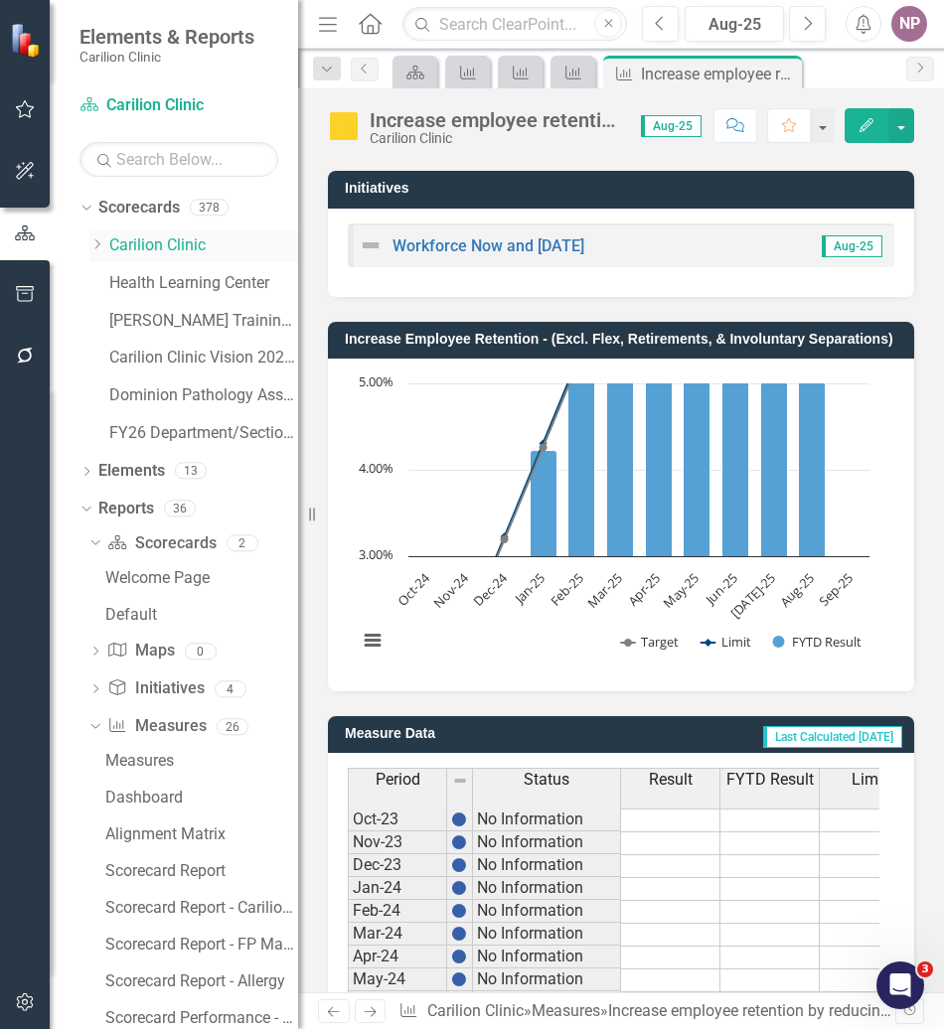
click at [91, 239] on icon "Dropdown" at bounding box center [96, 244] width 15 height 12
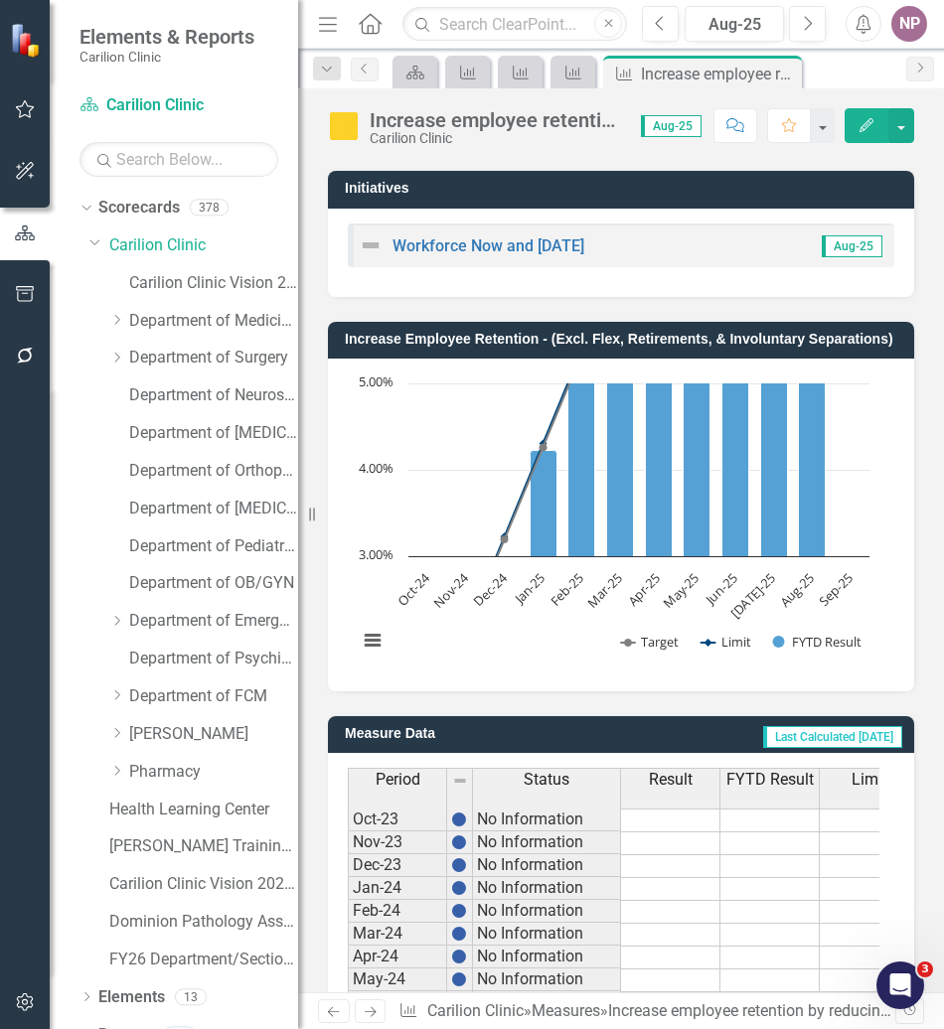
click at [108, 322] on div "Dropdown Department of Medicine" at bounding box center [193, 324] width 209 height 38
click at [118, 322] on icon at bounding box center [117, 320] width 5 height 10
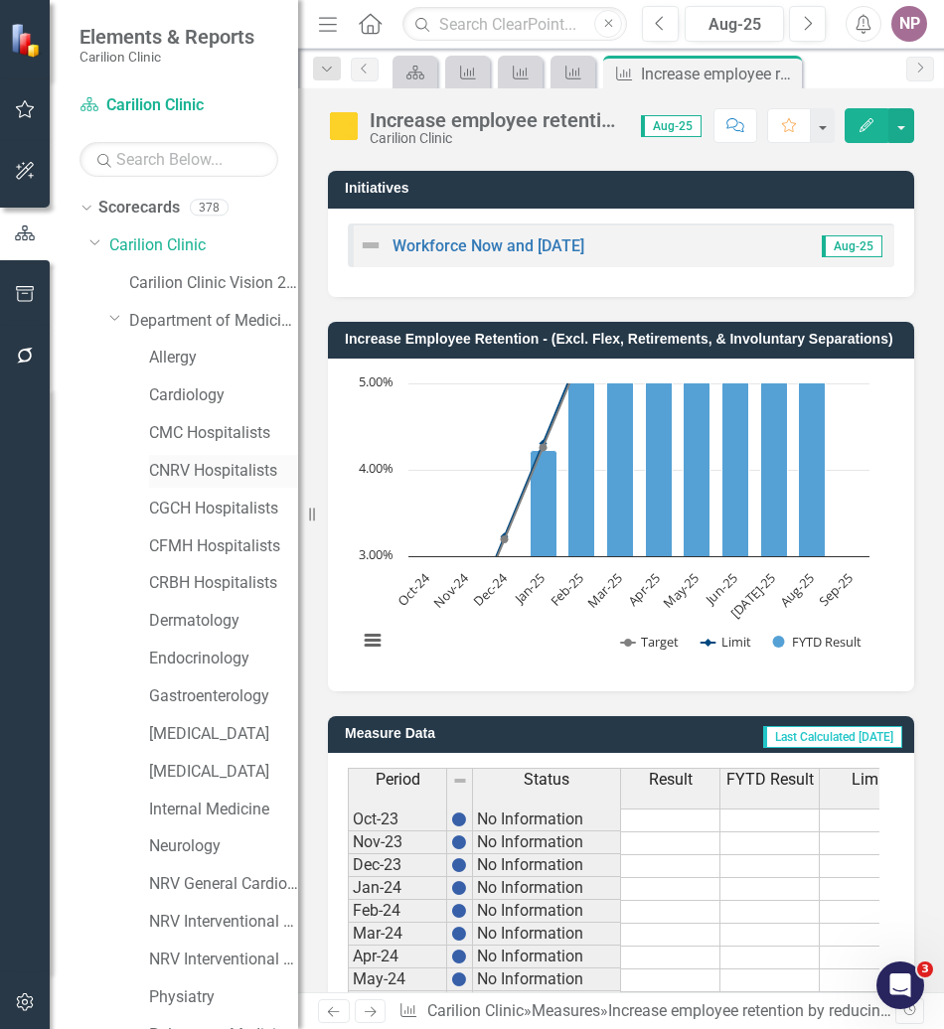
click at [188, 465] on link "CNRV Hospitalists" at bounding box center [223, 471] width 149 height 23
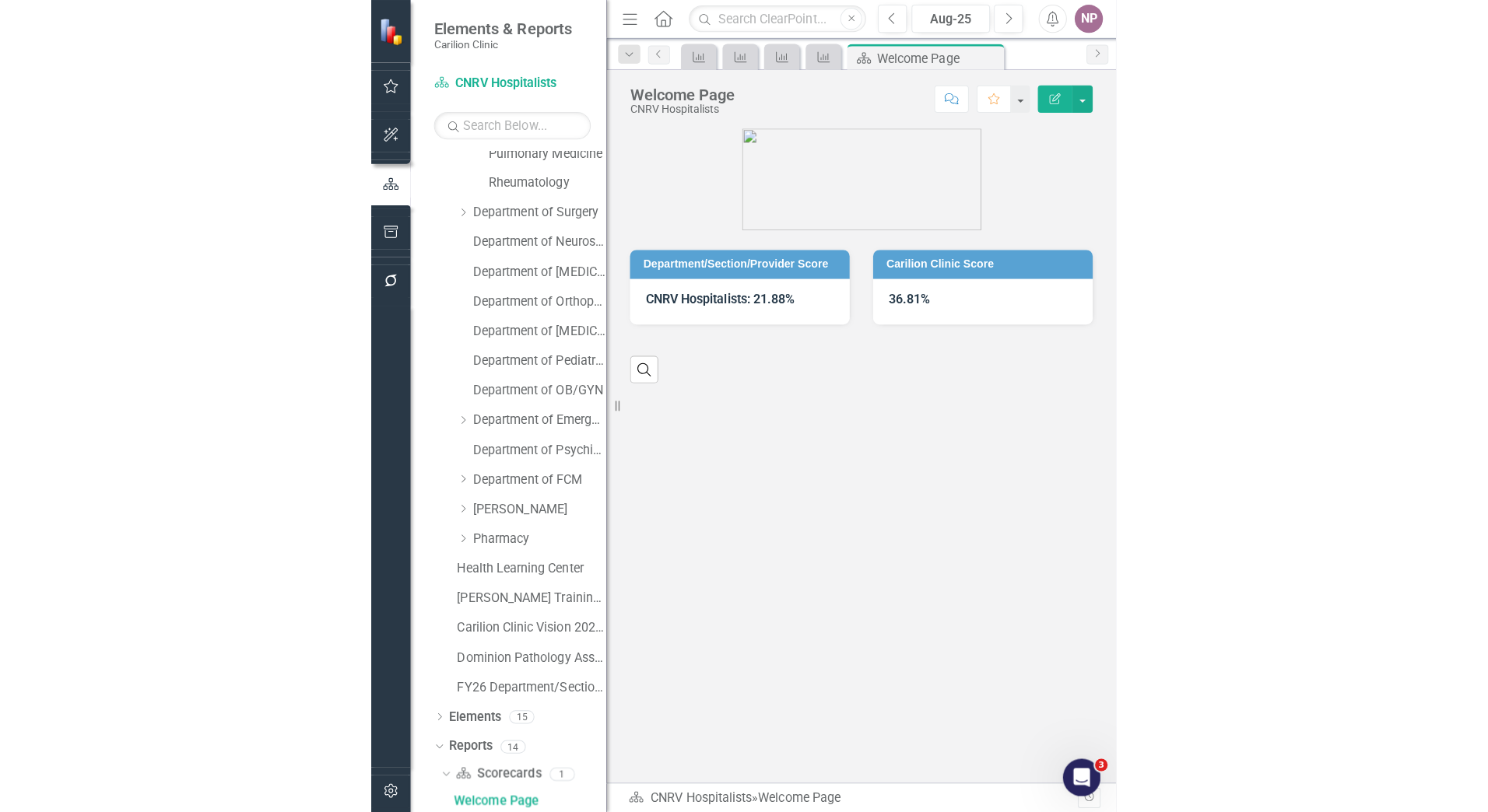
scroll to position [660, 0]
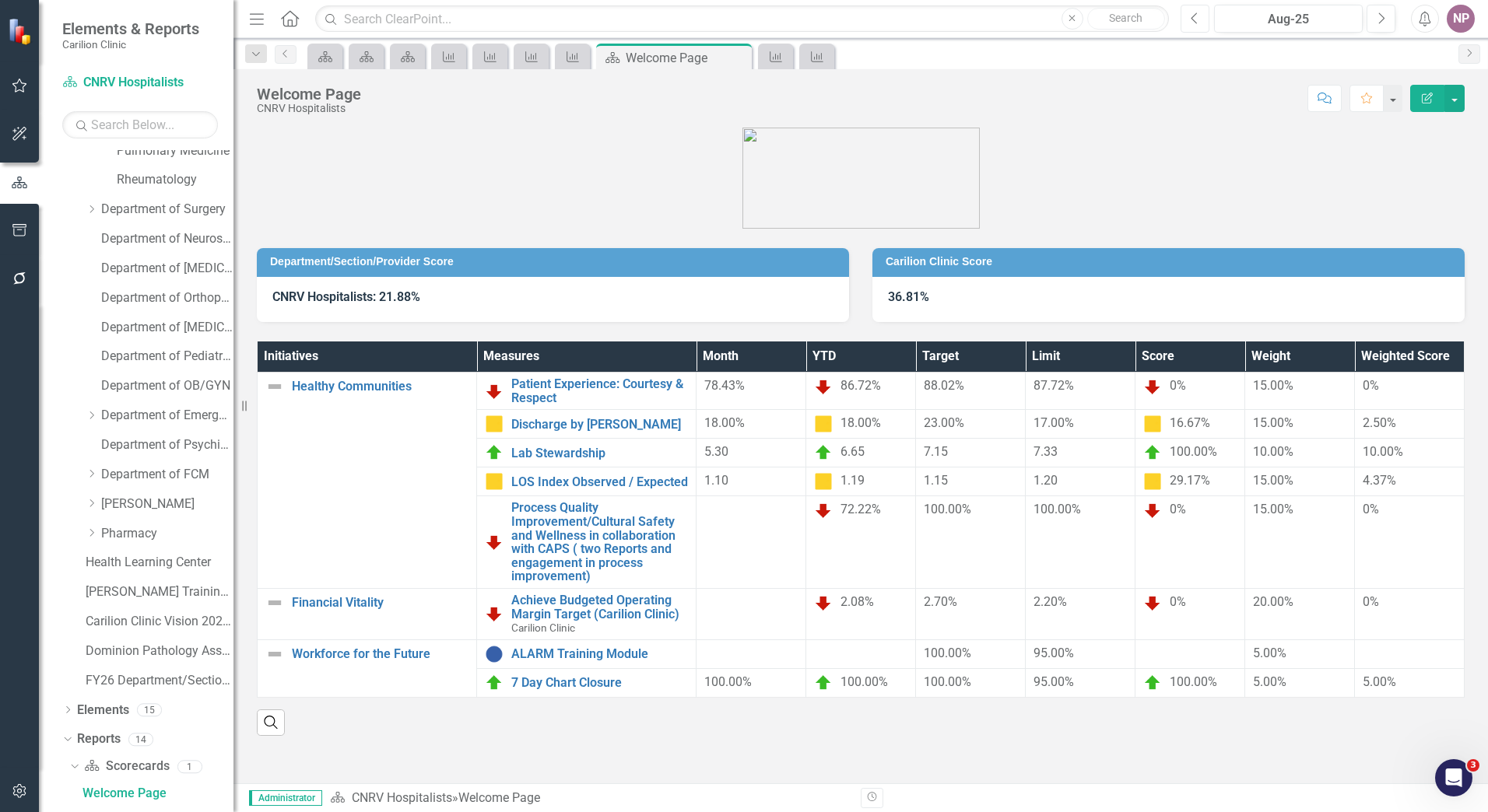
click at [1208, 23] on button "Previous" at bounding box center [1194, 19] width 29 height 28
click at [1390, 21] on button "Next" at bounding box center [1381, 19] width 29 height 28
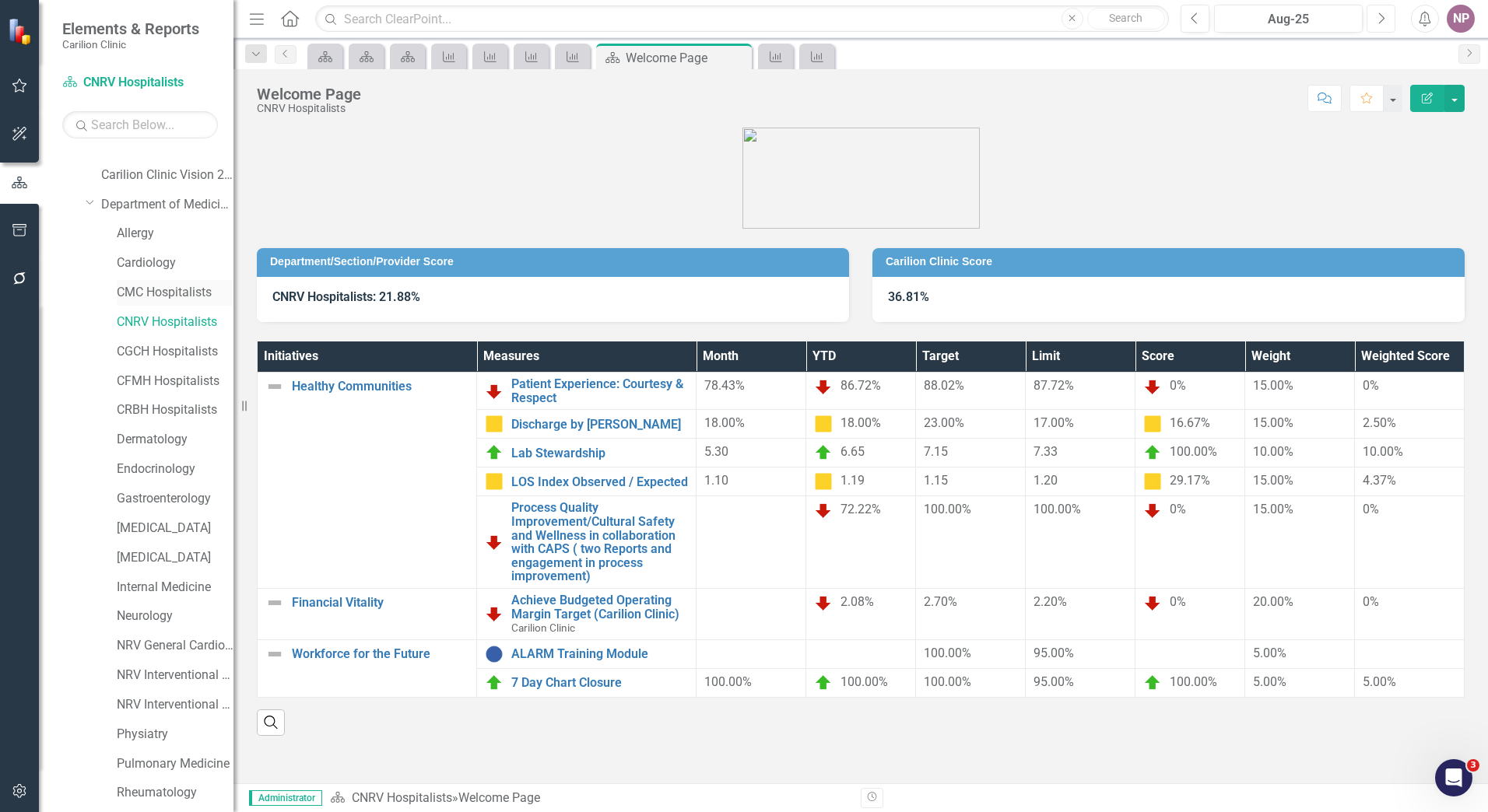
scroll to position [38, 0]
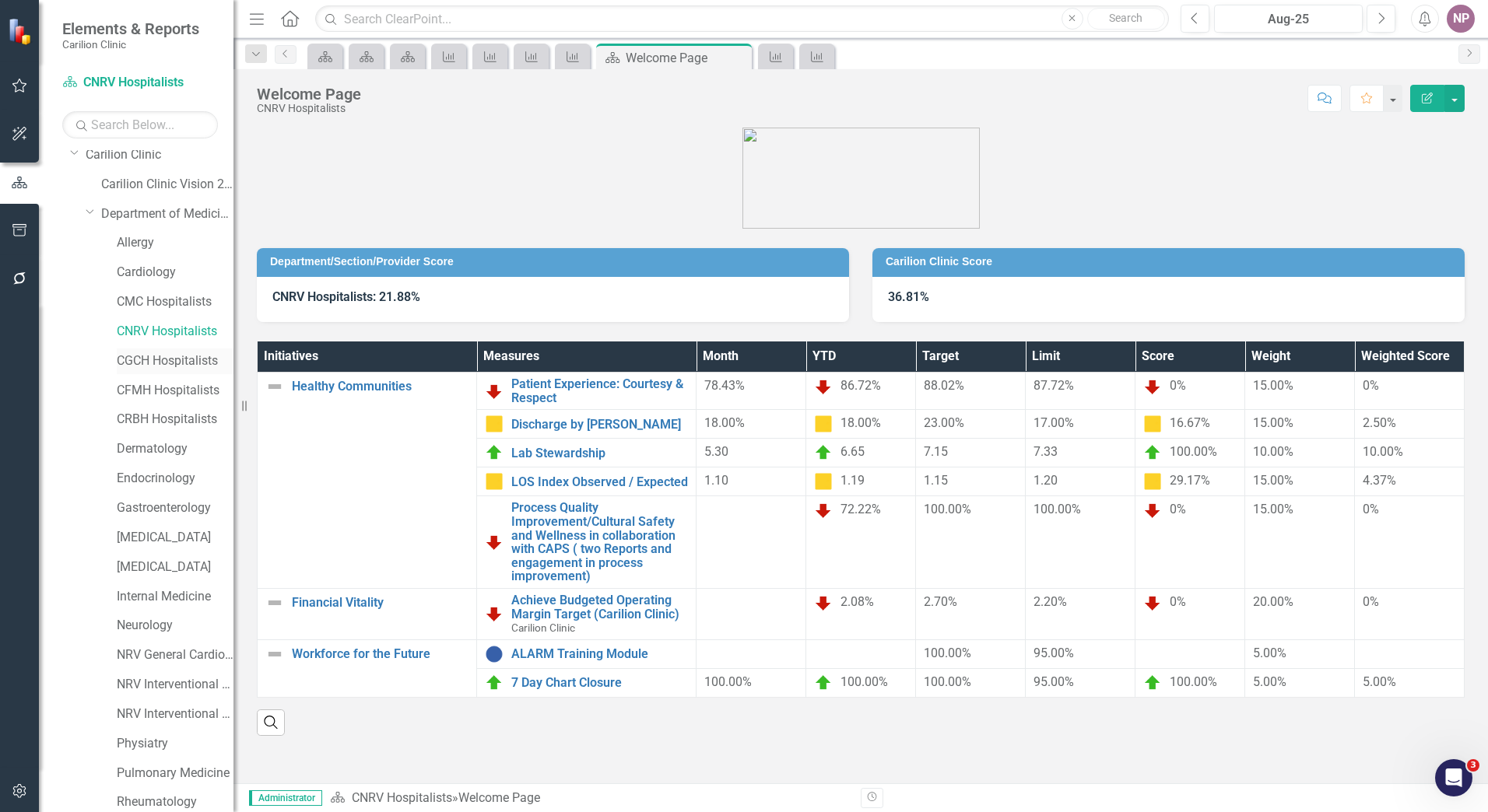
click at [135, 351] on div "CGCH Hospitalists" at bounding box center [175, 361] width 117 height 26
click at [189, 353] on link "CGCH Hospitalists" at bounding box center [175, 361] width 117 height 18
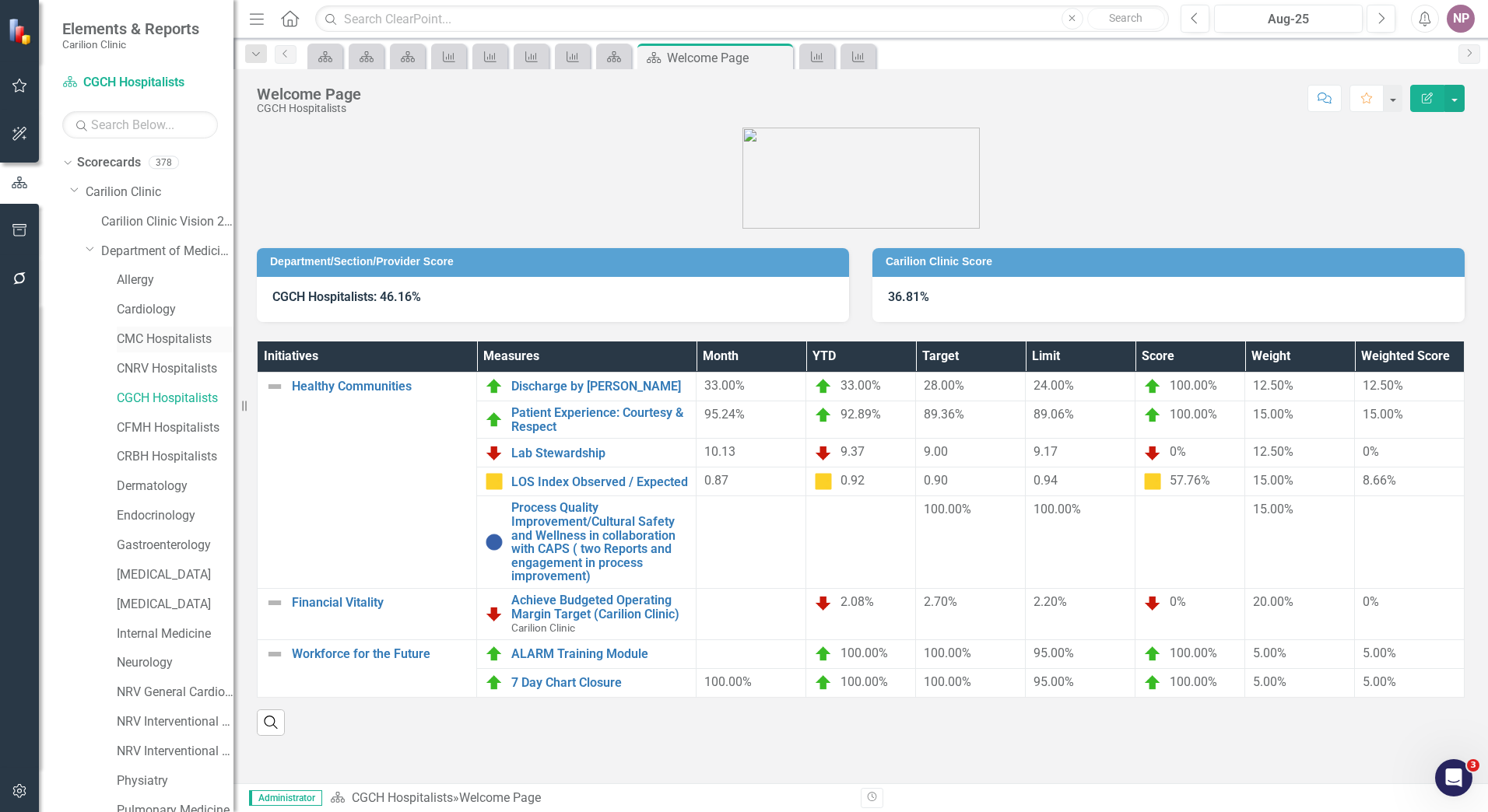
click at [168, 338] on link "CMC Hospitalists" at bounding box center [175, 339] width 117 height 18
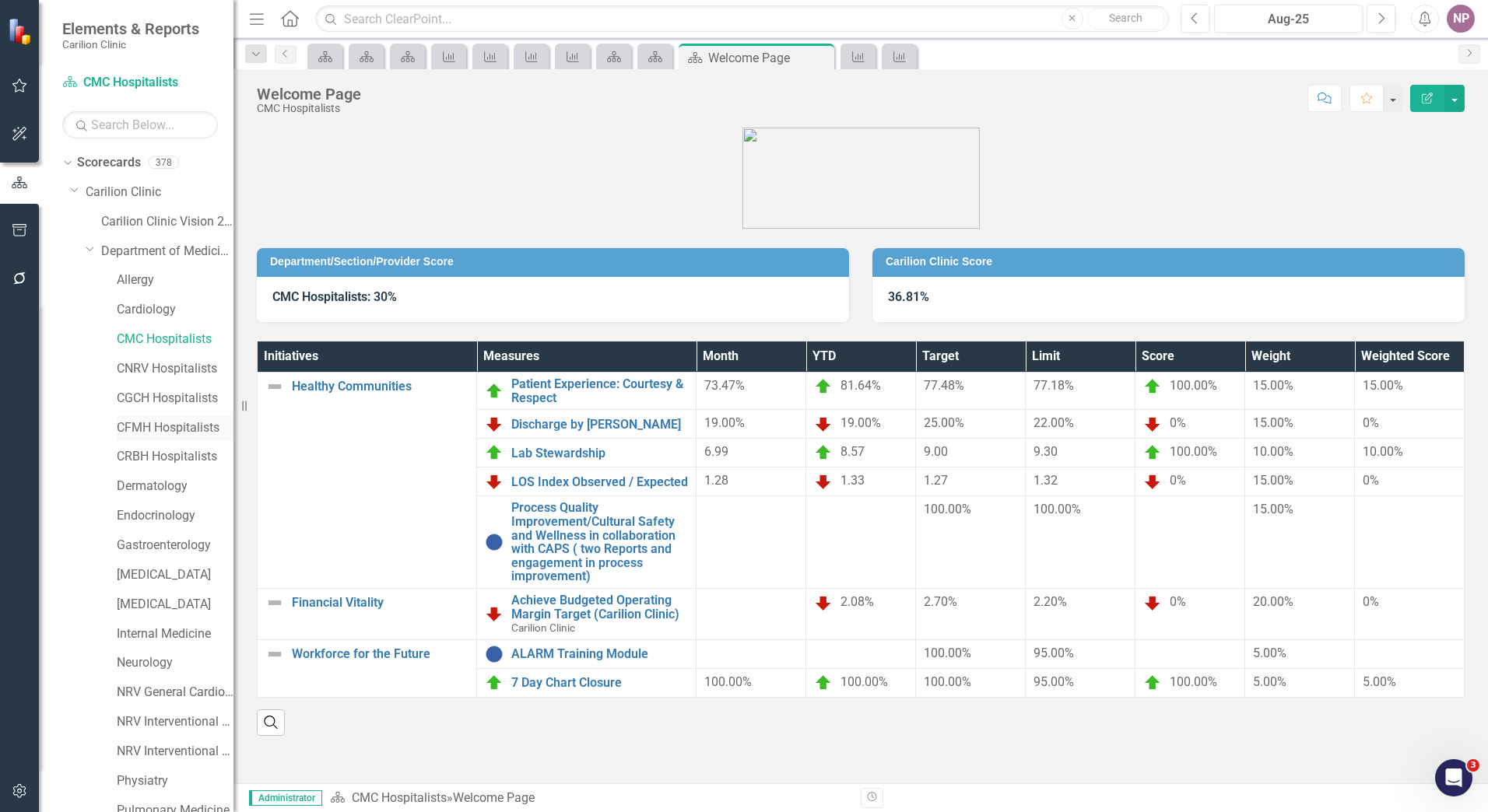
click at [175, 428] on link "CFMH Hospitalists" at bounding box center [175, 428] width 117 height 18
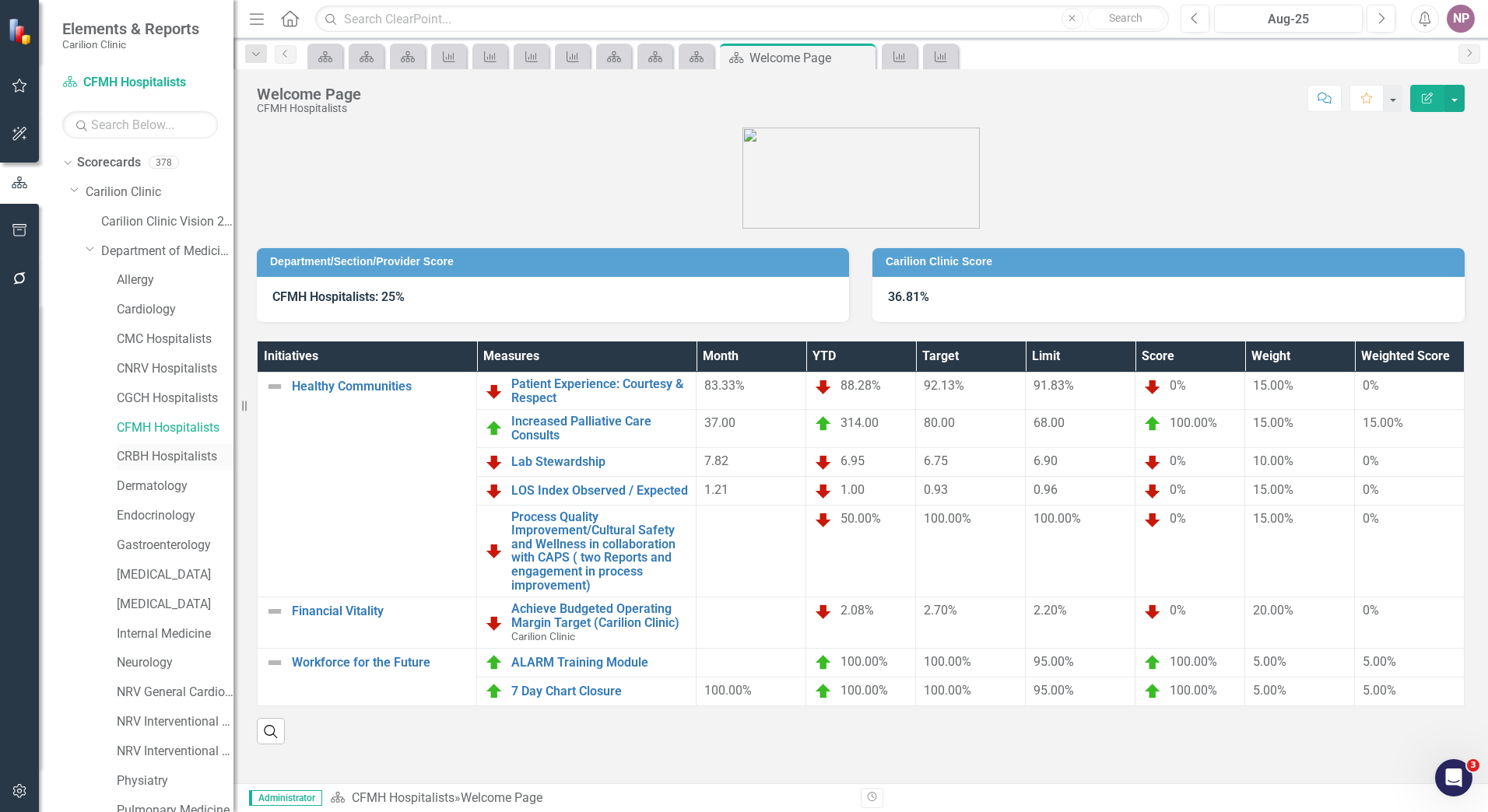
click at [168, 459] on link "CRBH Hospitalists" at bounding box center [175, 457] width 117 height 18
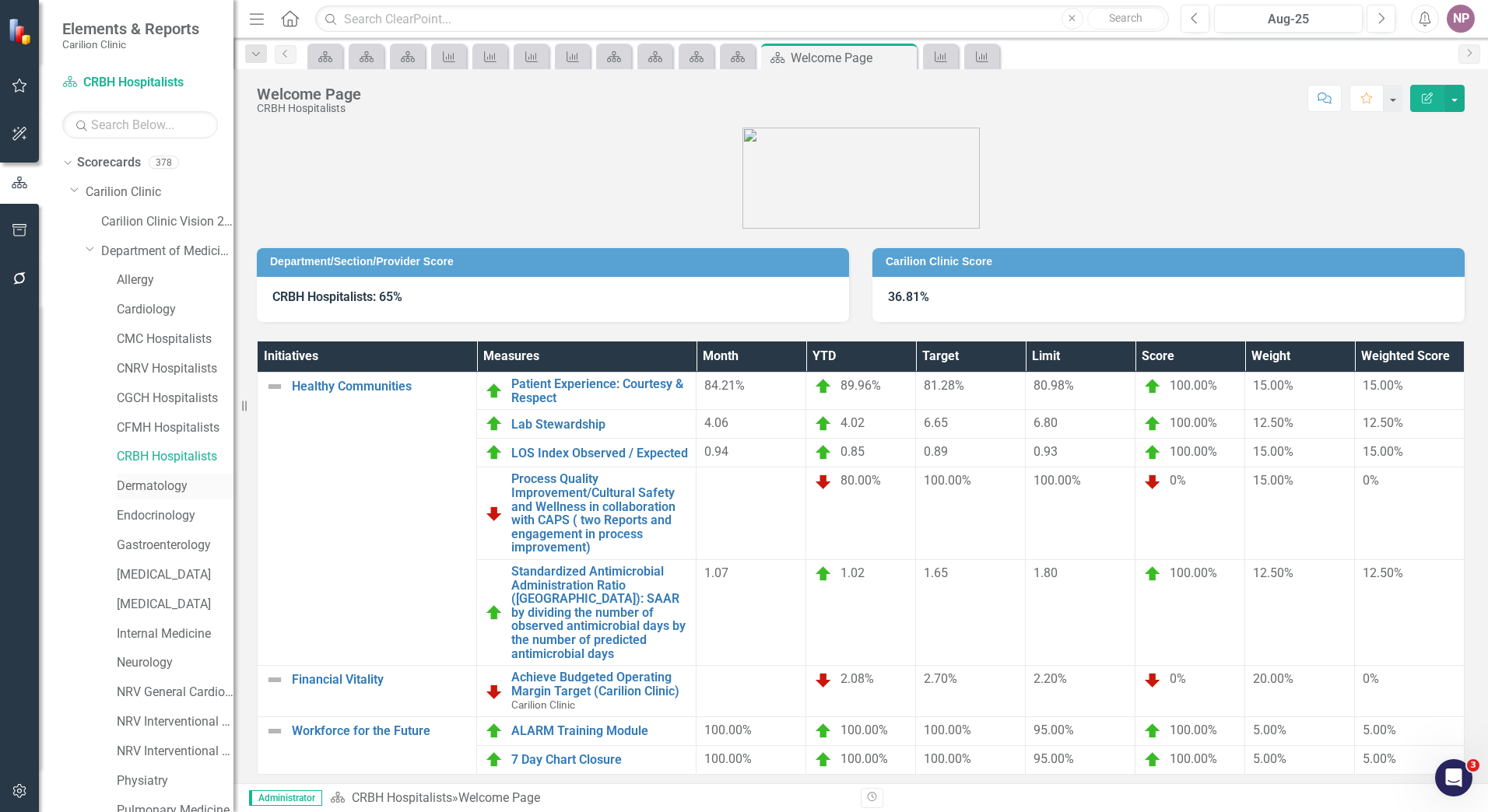
click at [153, 488] on link "Dermatology" at bounding box center [175, 486] width 117 height 18
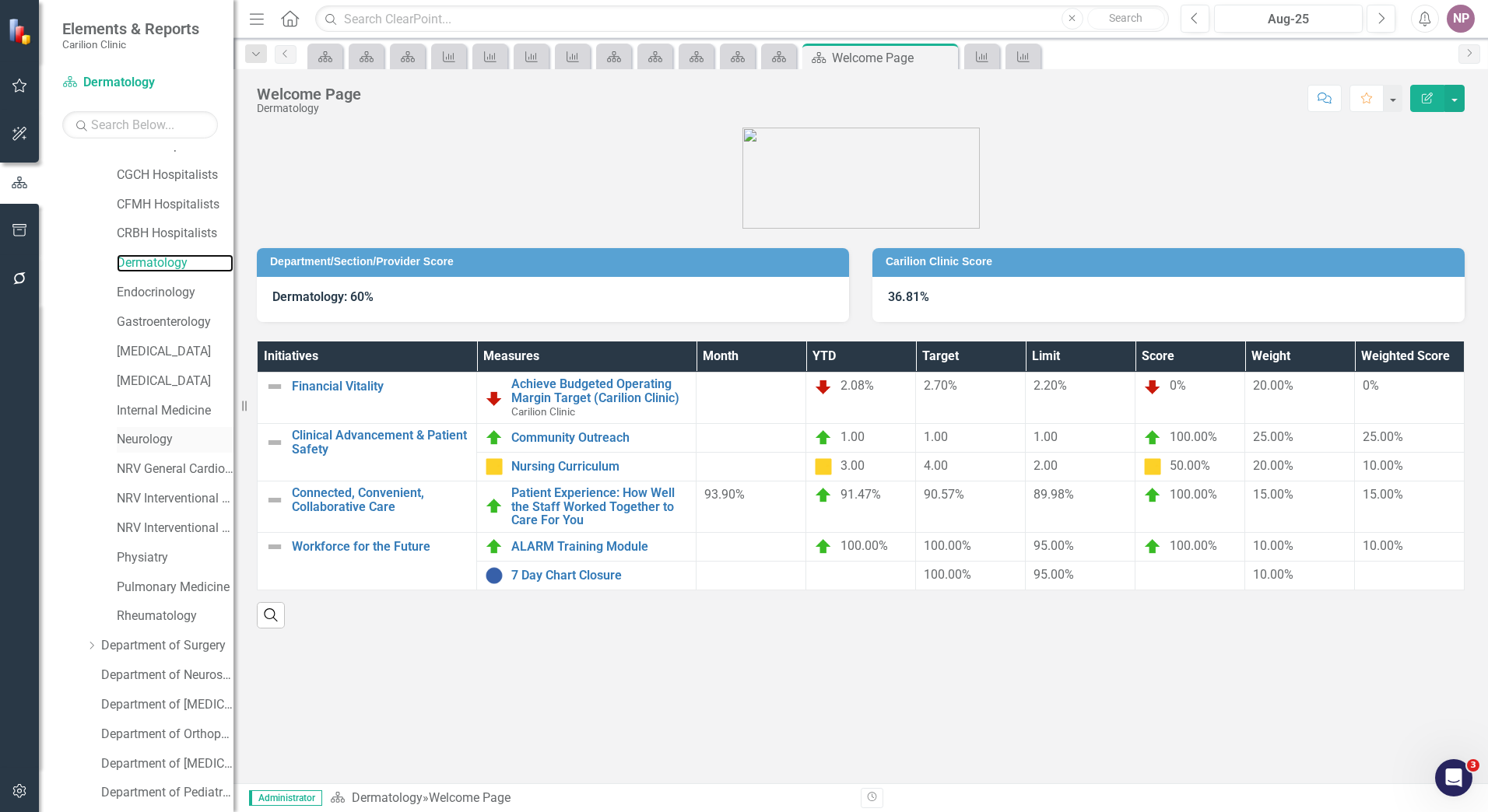
scroll to position [186, 0]
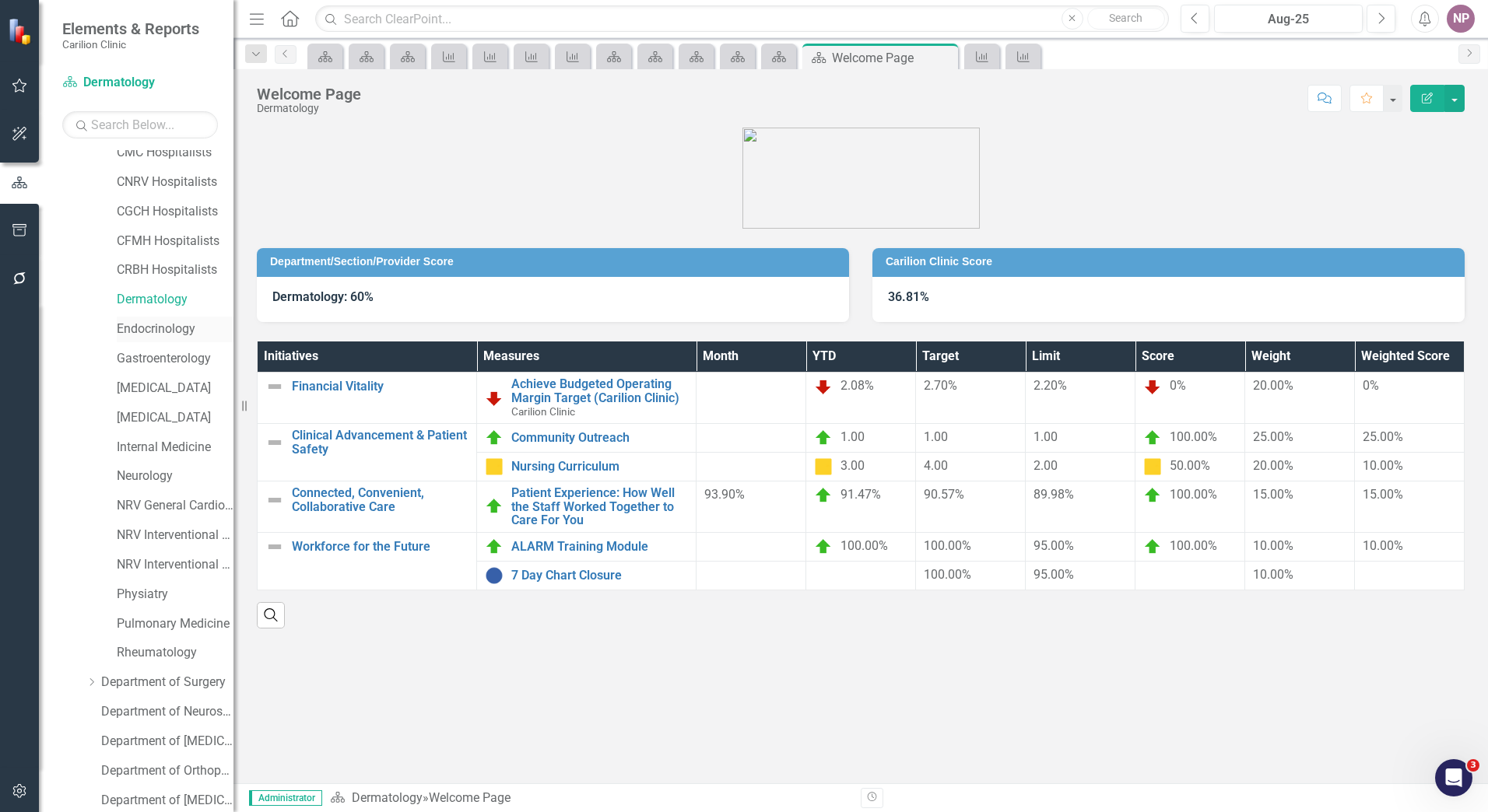
click at [147, 332] on link "Endocrinology" at bounding box center [175, 329] width 117 height 18
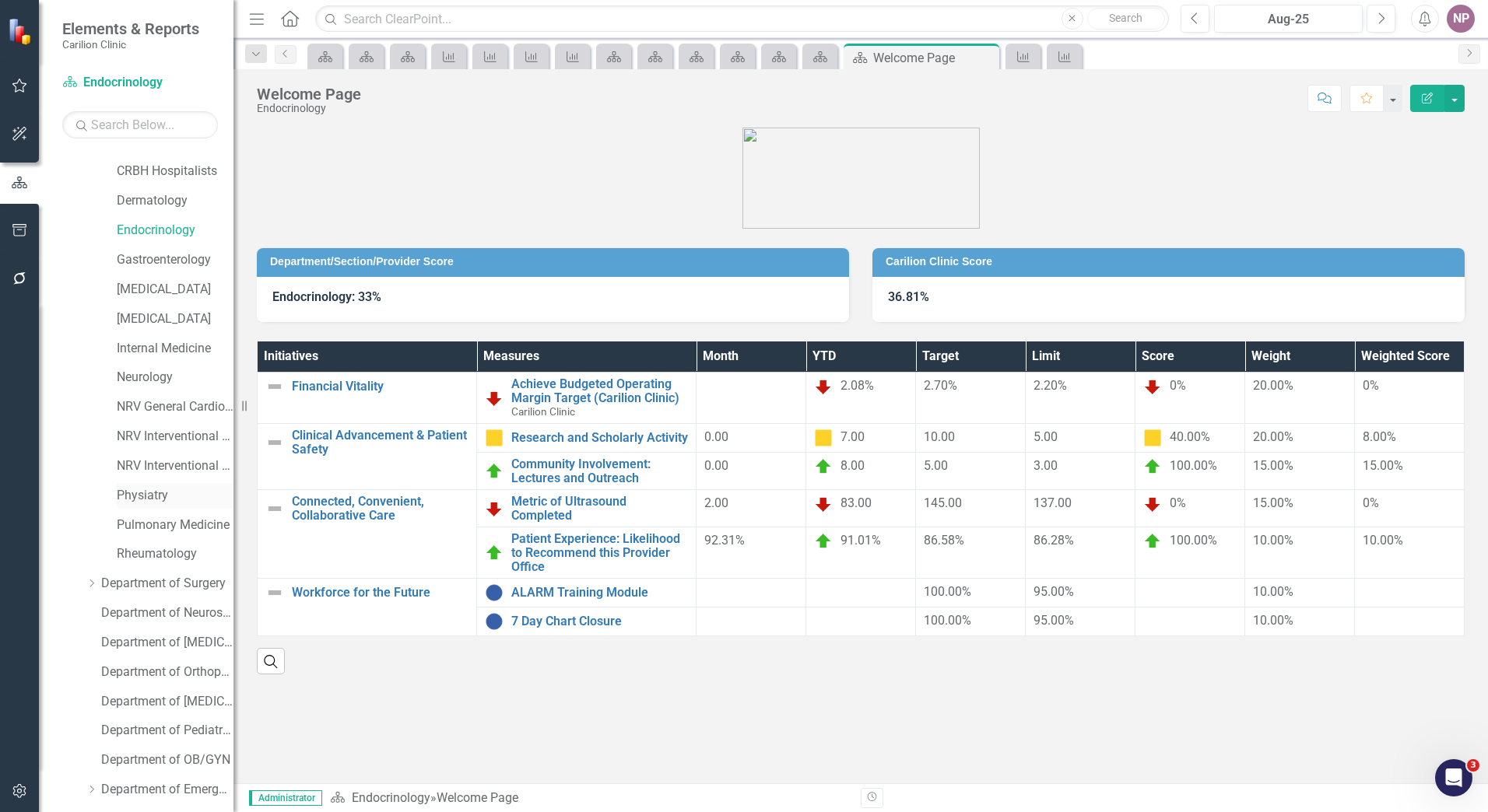
scroll to position [265, 0]
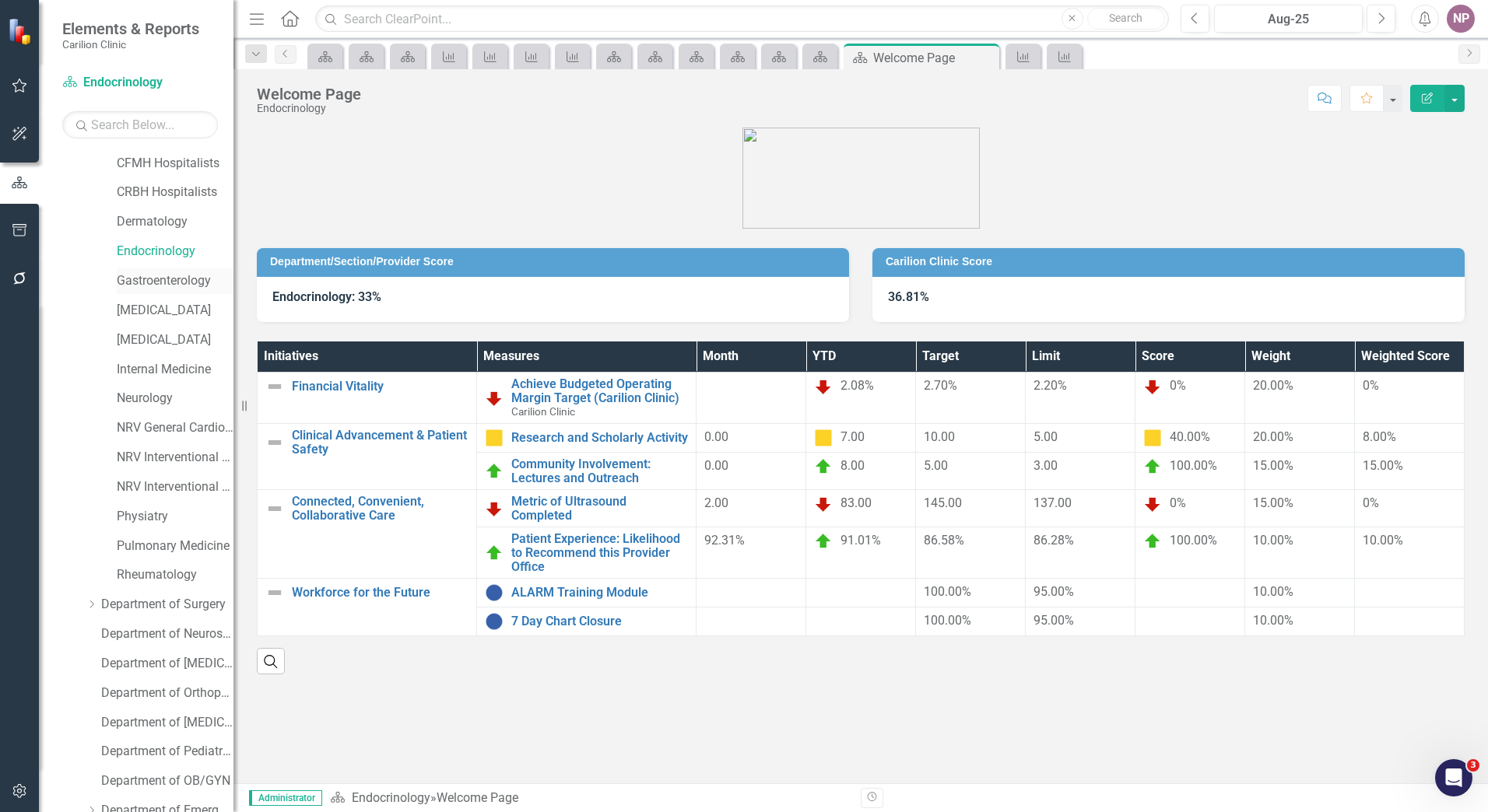
click at [181, 285] on link "Gastroenterology" at bounding box center [175, 281] width 117 height 18
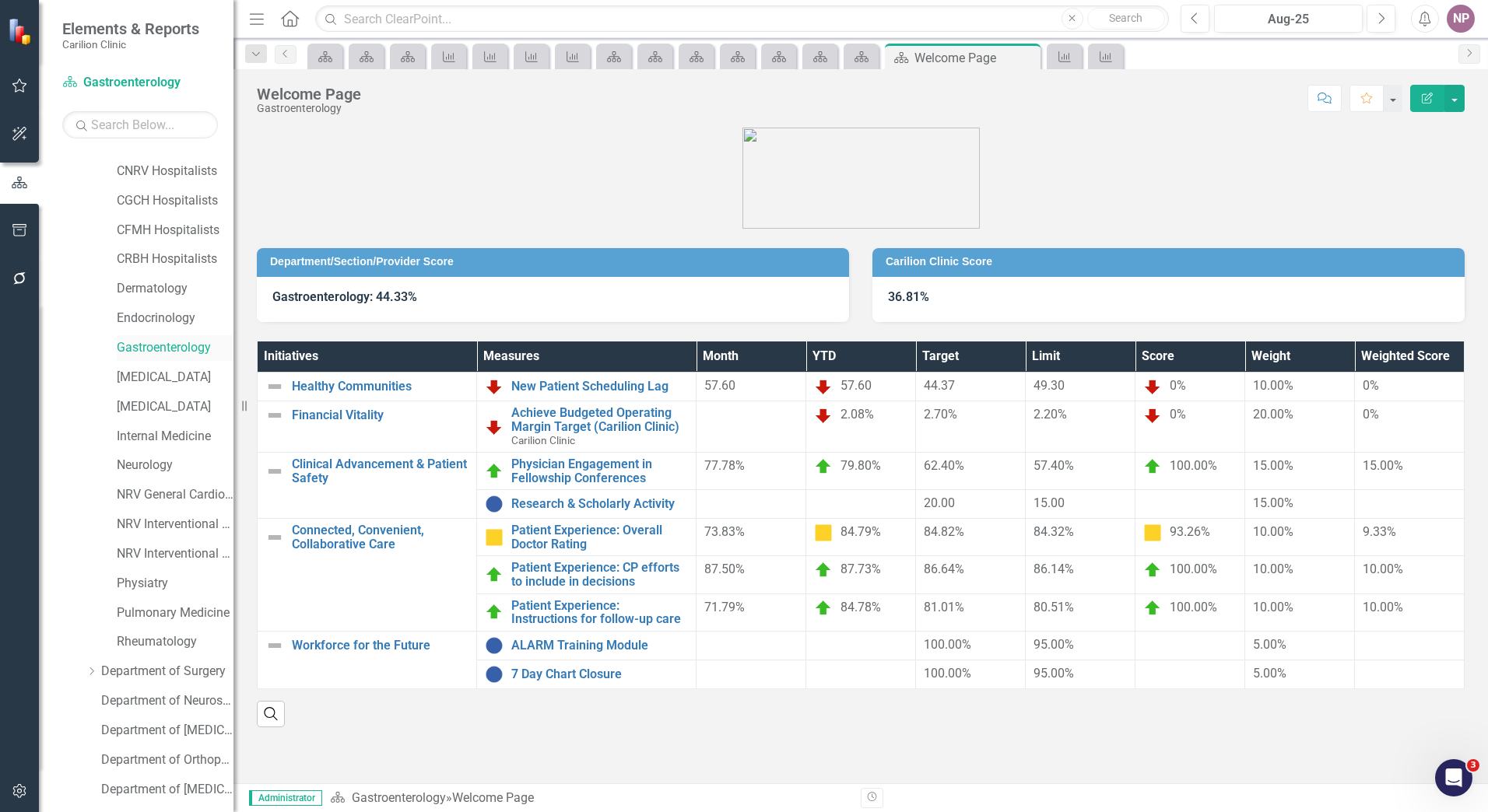
scroll to position [186, 0]
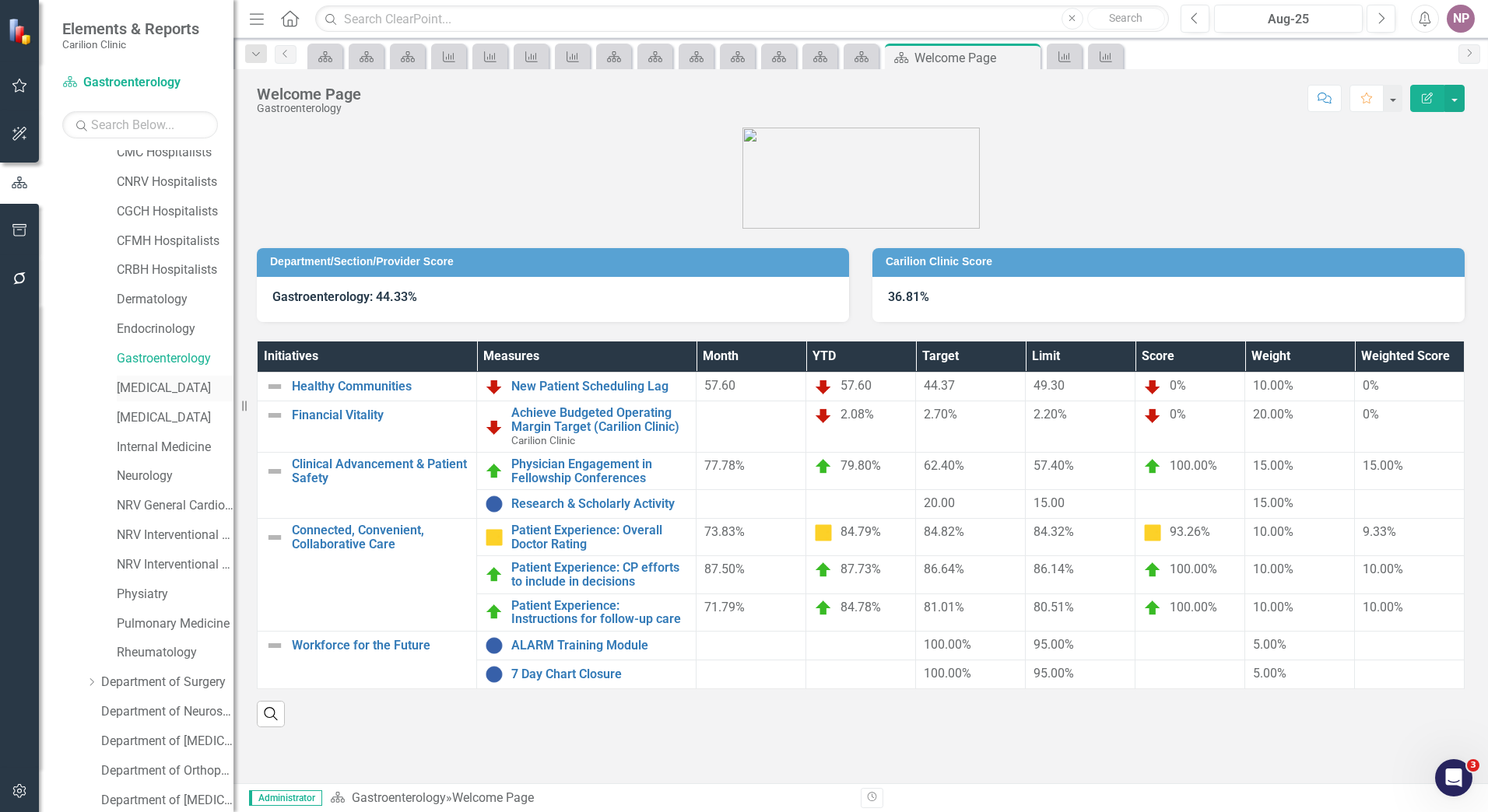
click at [146, 389] on link "[MEDICAL_DATA]" at bounding box center [175, 388] width 117 height 18
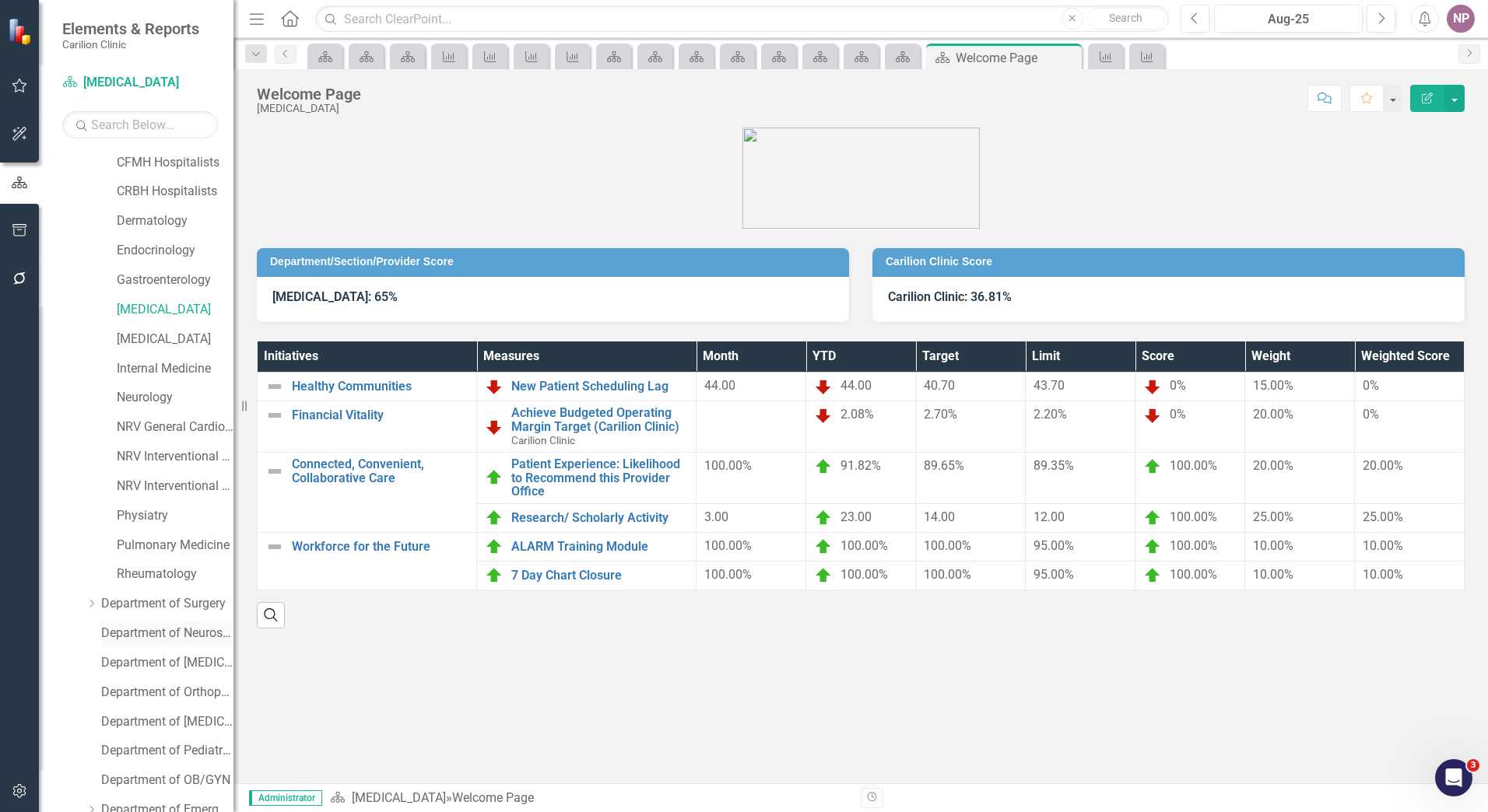
scroll to position [265, 0]
click at [192, 341] on link "[MEDICAL_DATA]" at bounding box center [175, 340] width 117 height 18
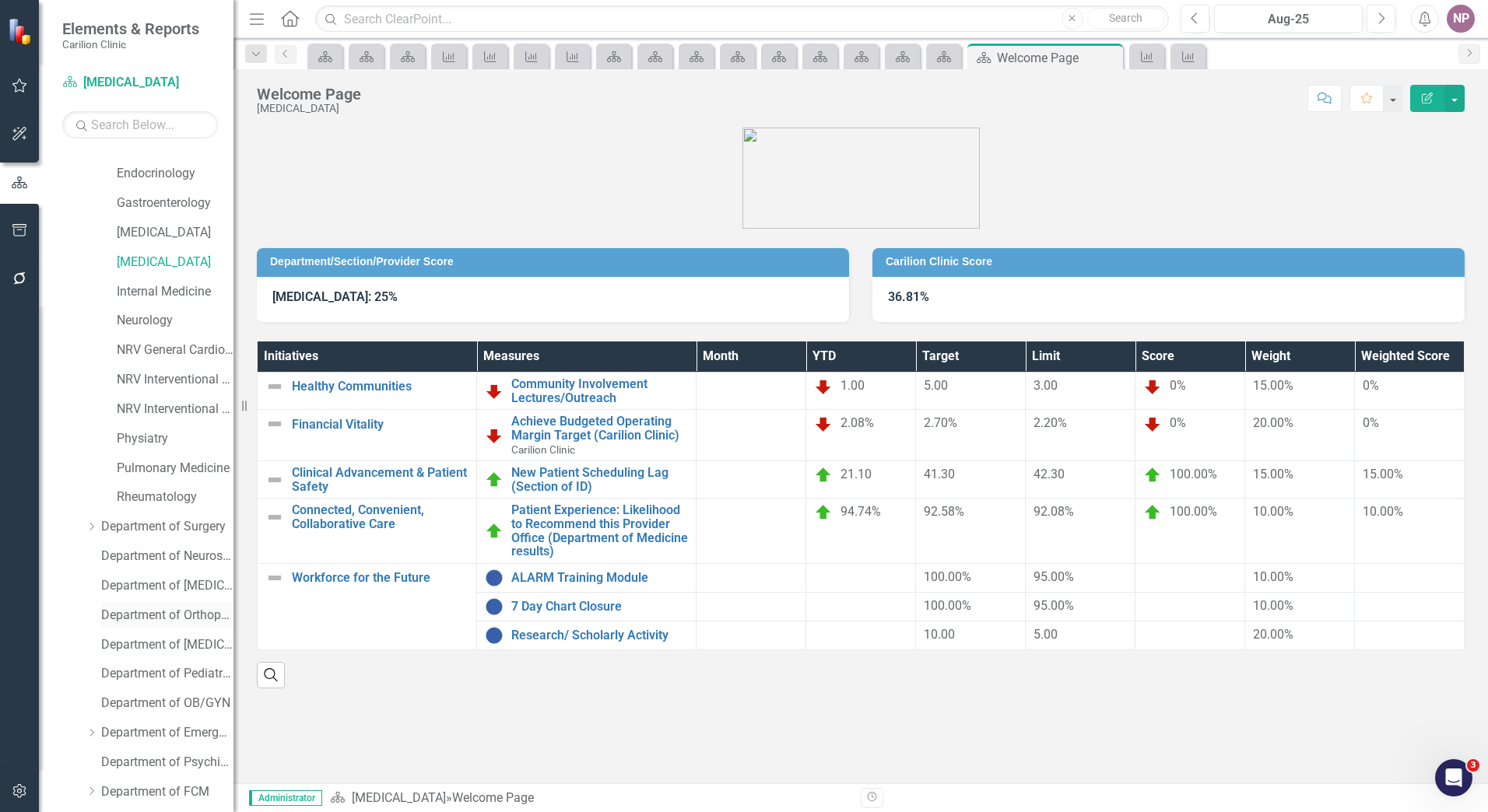
scroll to position [265, 0]
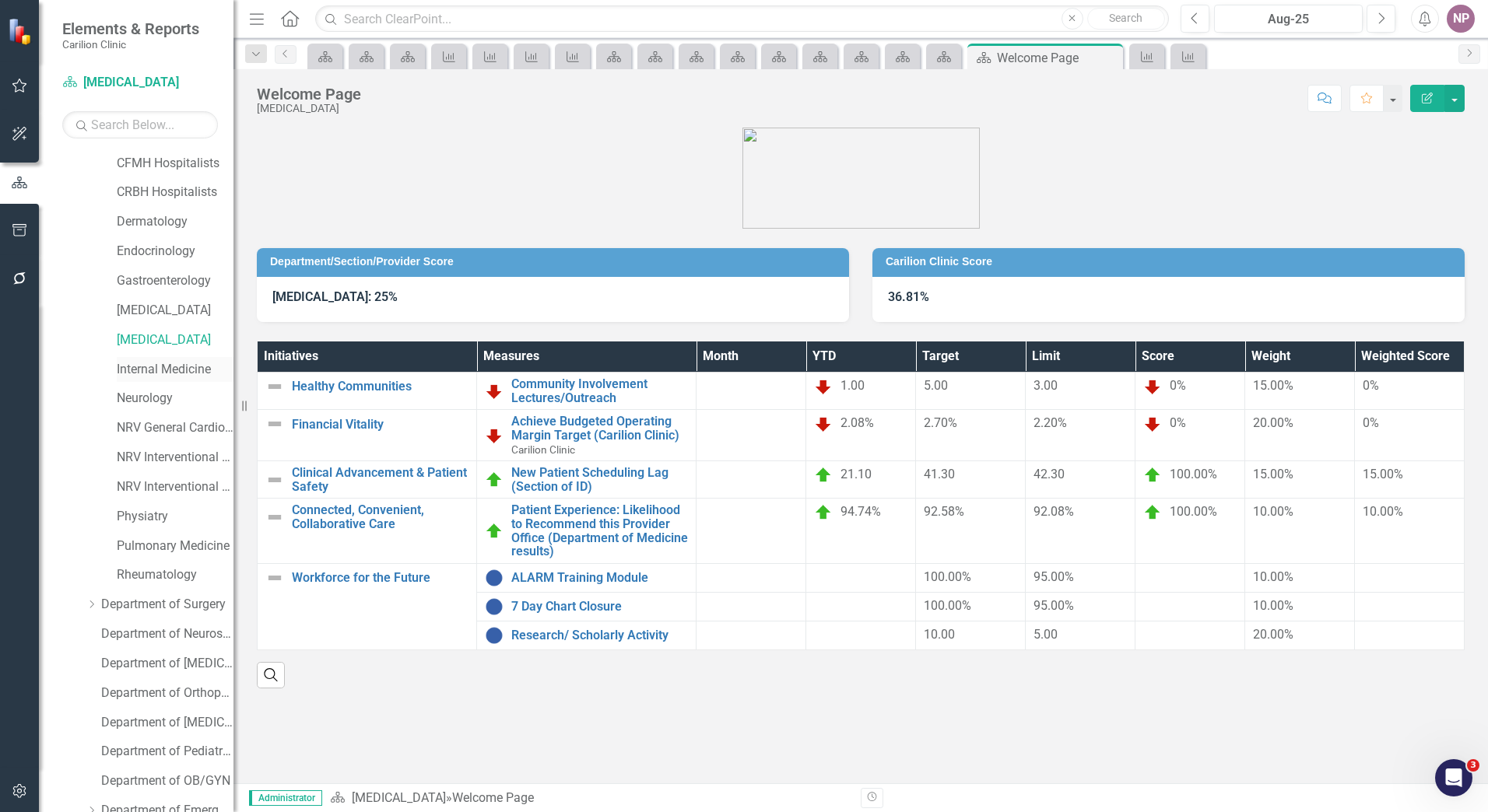
click at [201, 370] on link "Internal Medicine" at bounding box center [175, 370] width 117 height 18
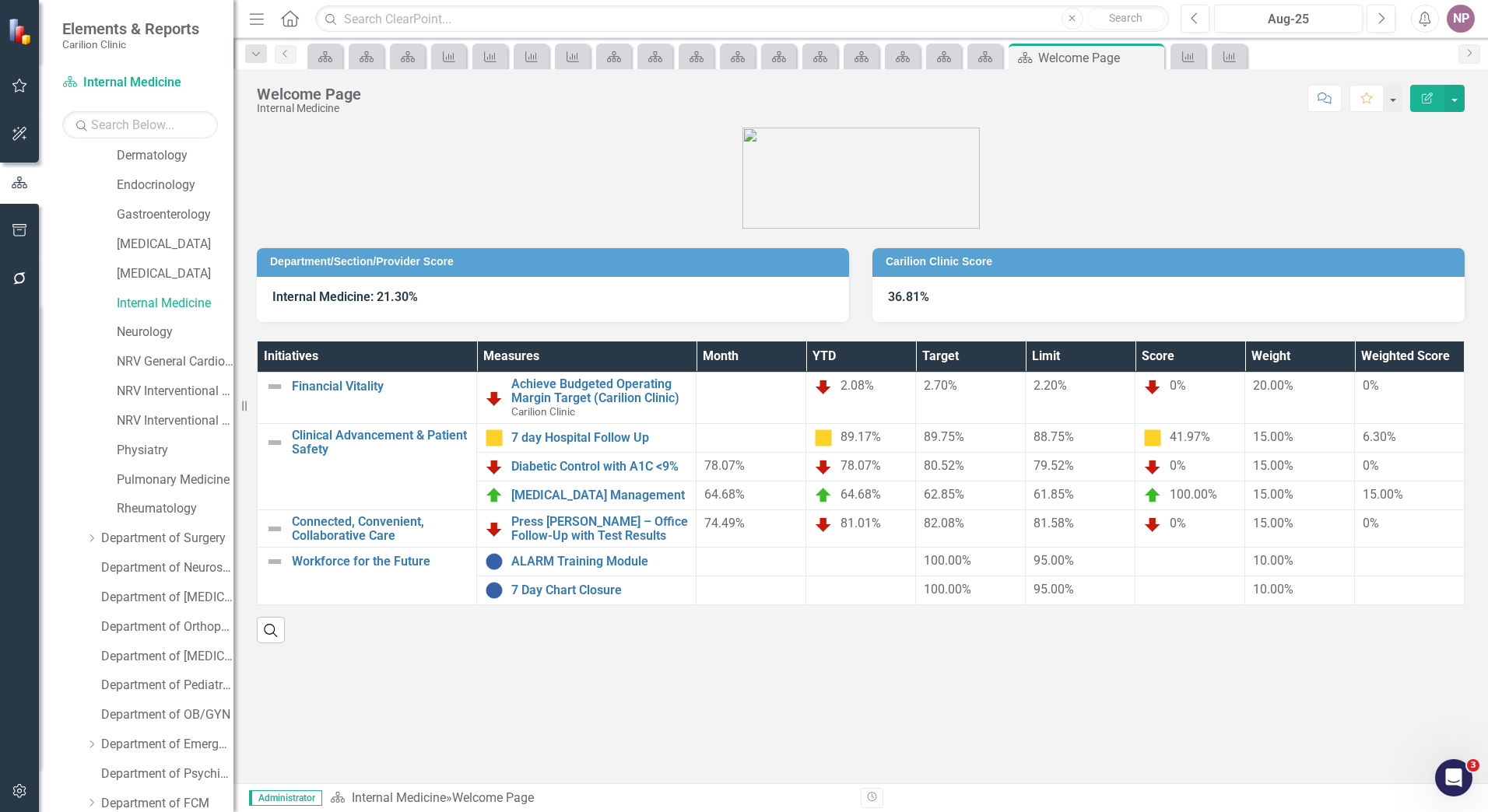
scroll to position [265, 0]
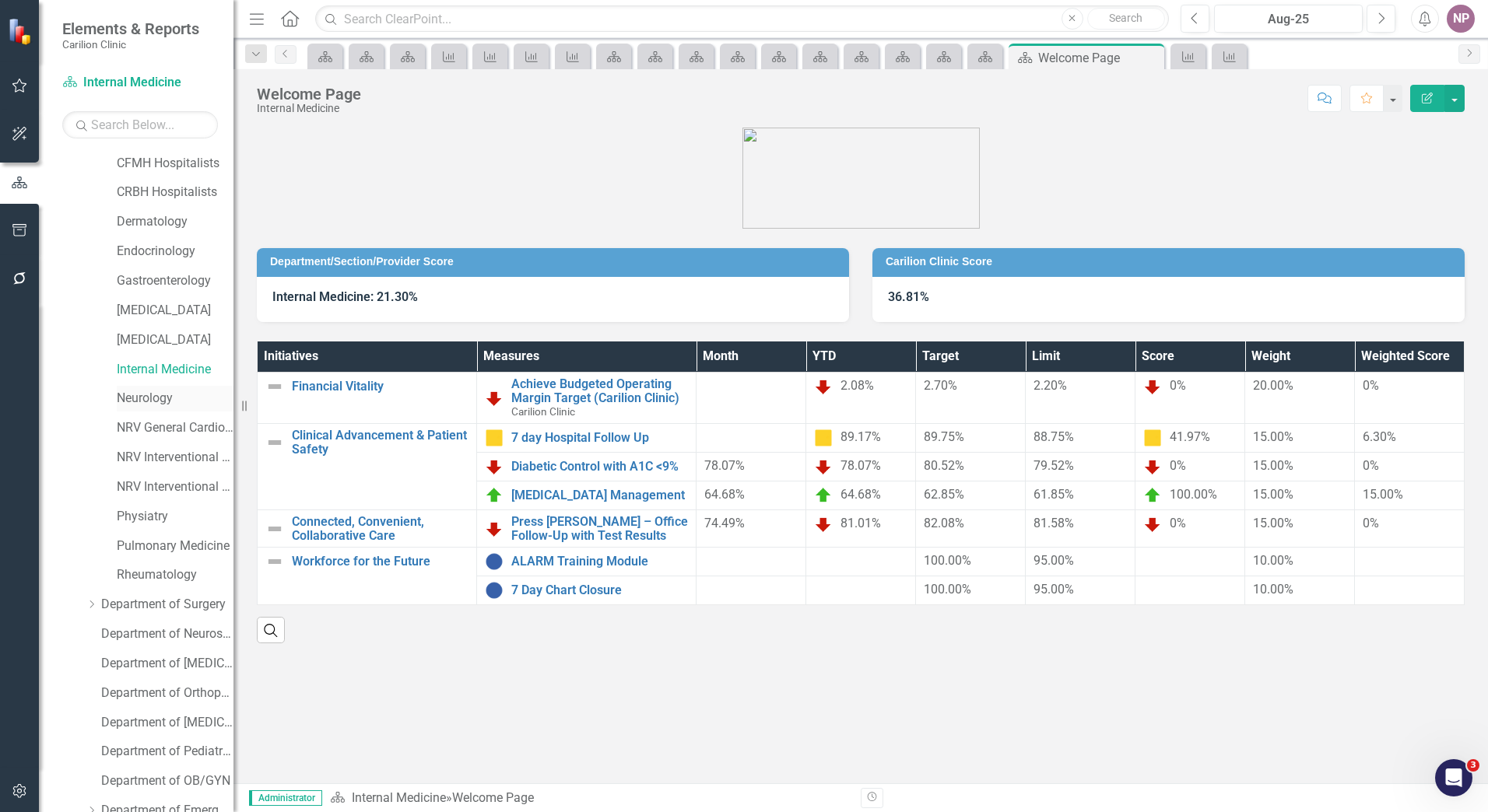
click at [149, 386] on div "Neurology" at bounding box center [175, 399] width 117 height 26
click at [148, 393] on link "Neurology" at bounding box center [175, 399] width 117 height 18
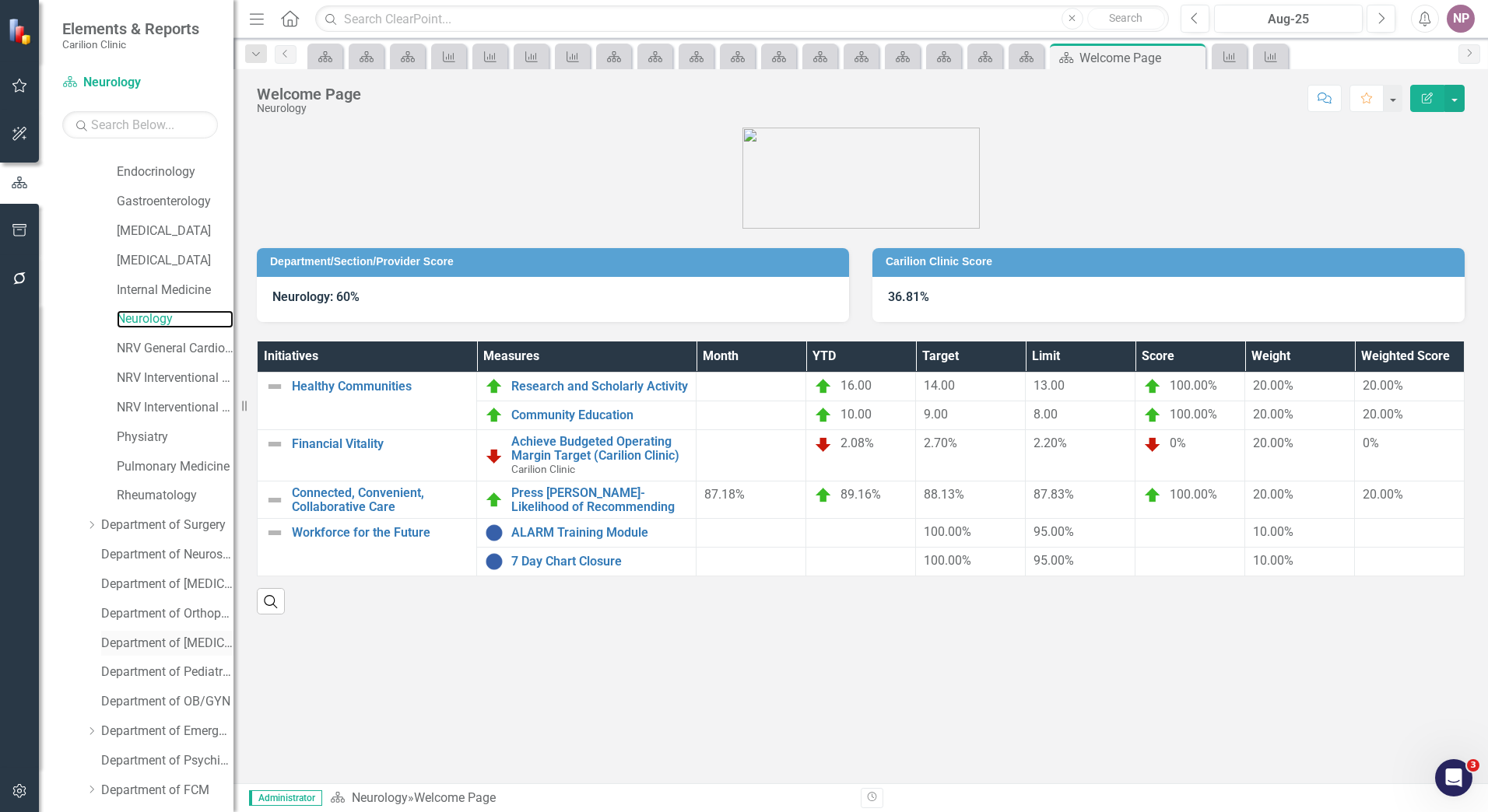
scroll to position [342, 0]
click at [171, 351] on link "NRV General Cardiology" at bounding box center [175, 350] width 117 height 18
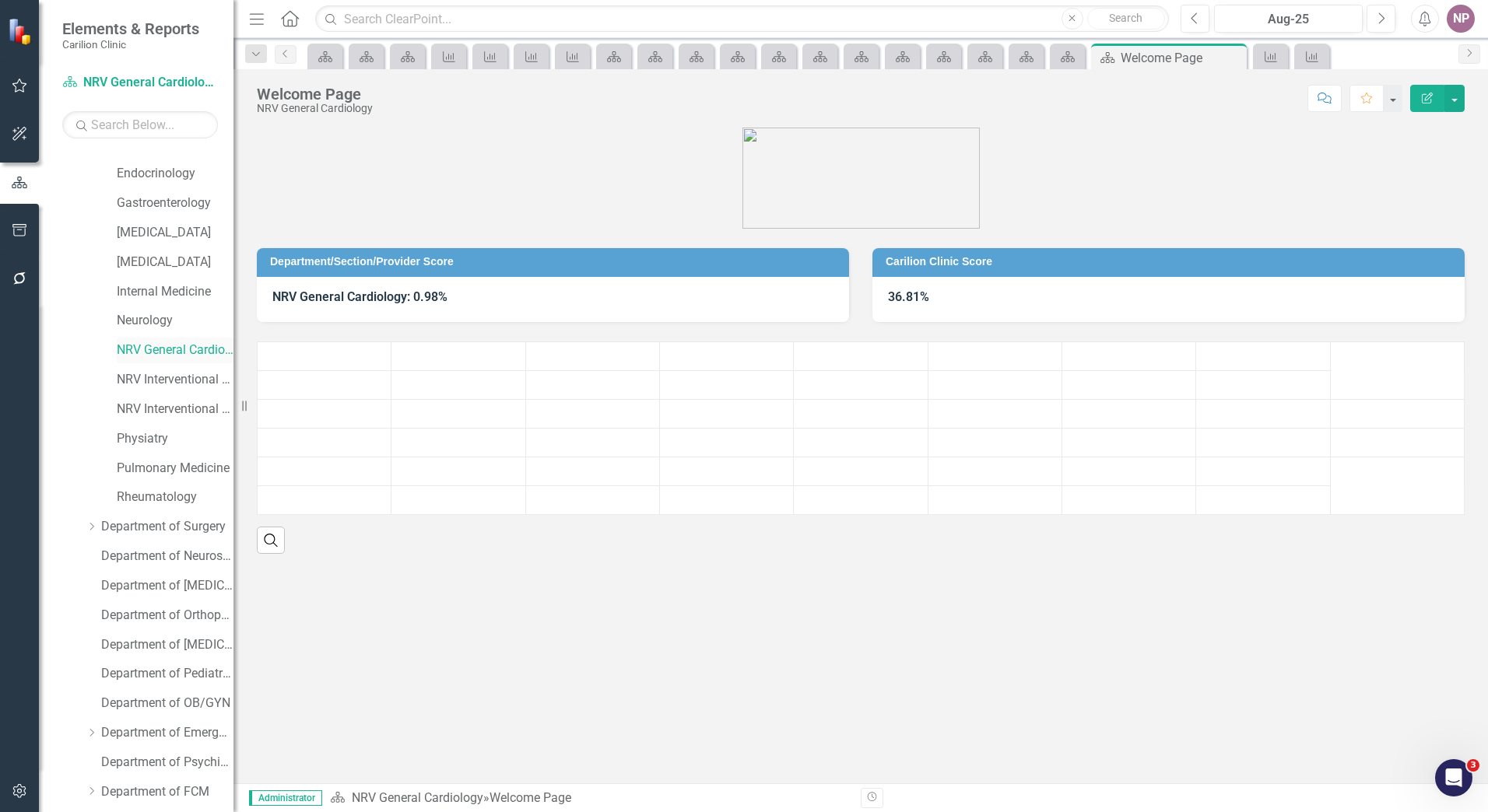
scroll to position [654, 0]
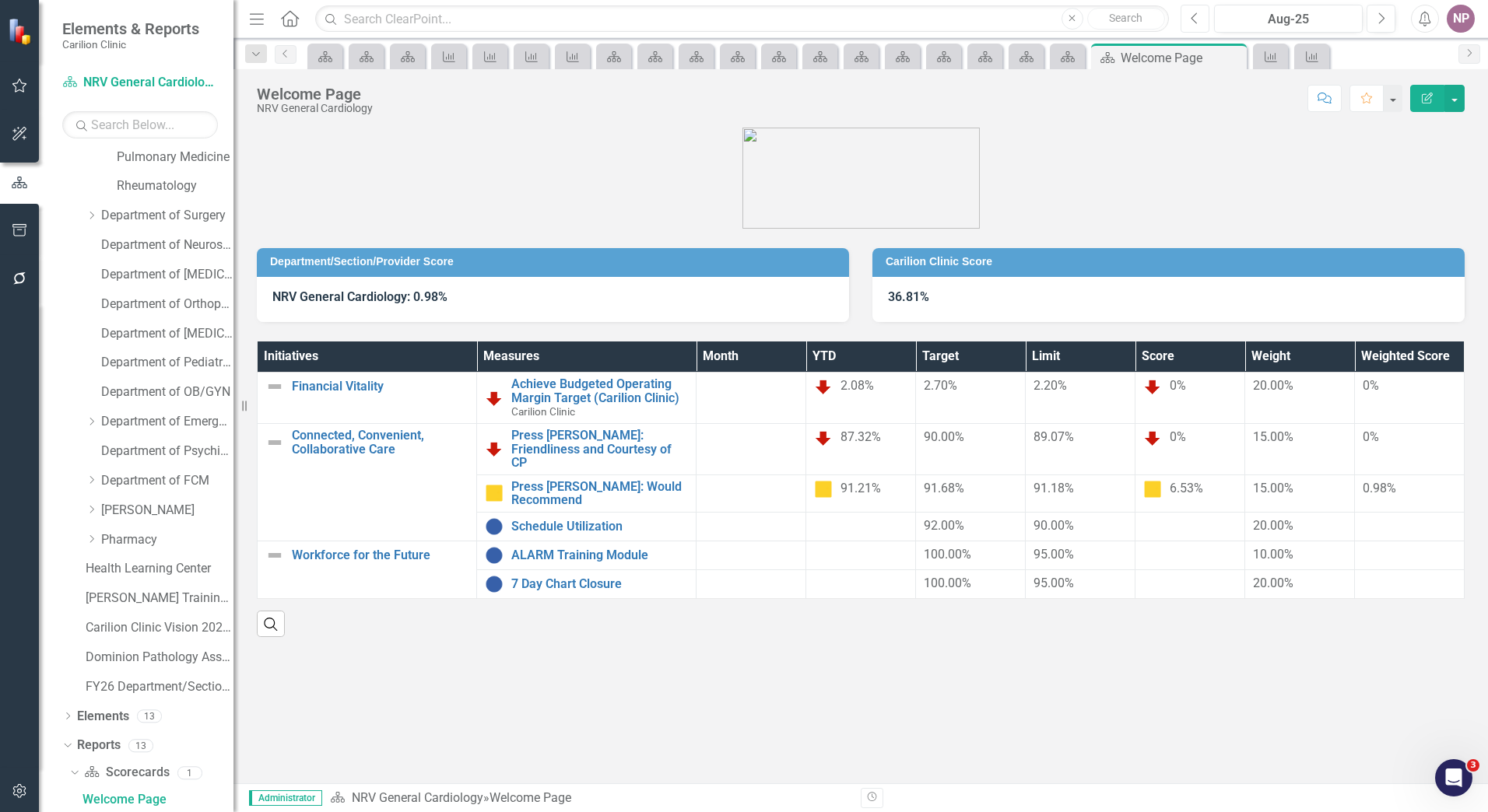
click at [1200, 25] on button "Previous" at bounding box center [1194, 19] width 29 height 28
click at [1377, 25] on button "Next" at bounding box center [1381, 19] width 29 height 28
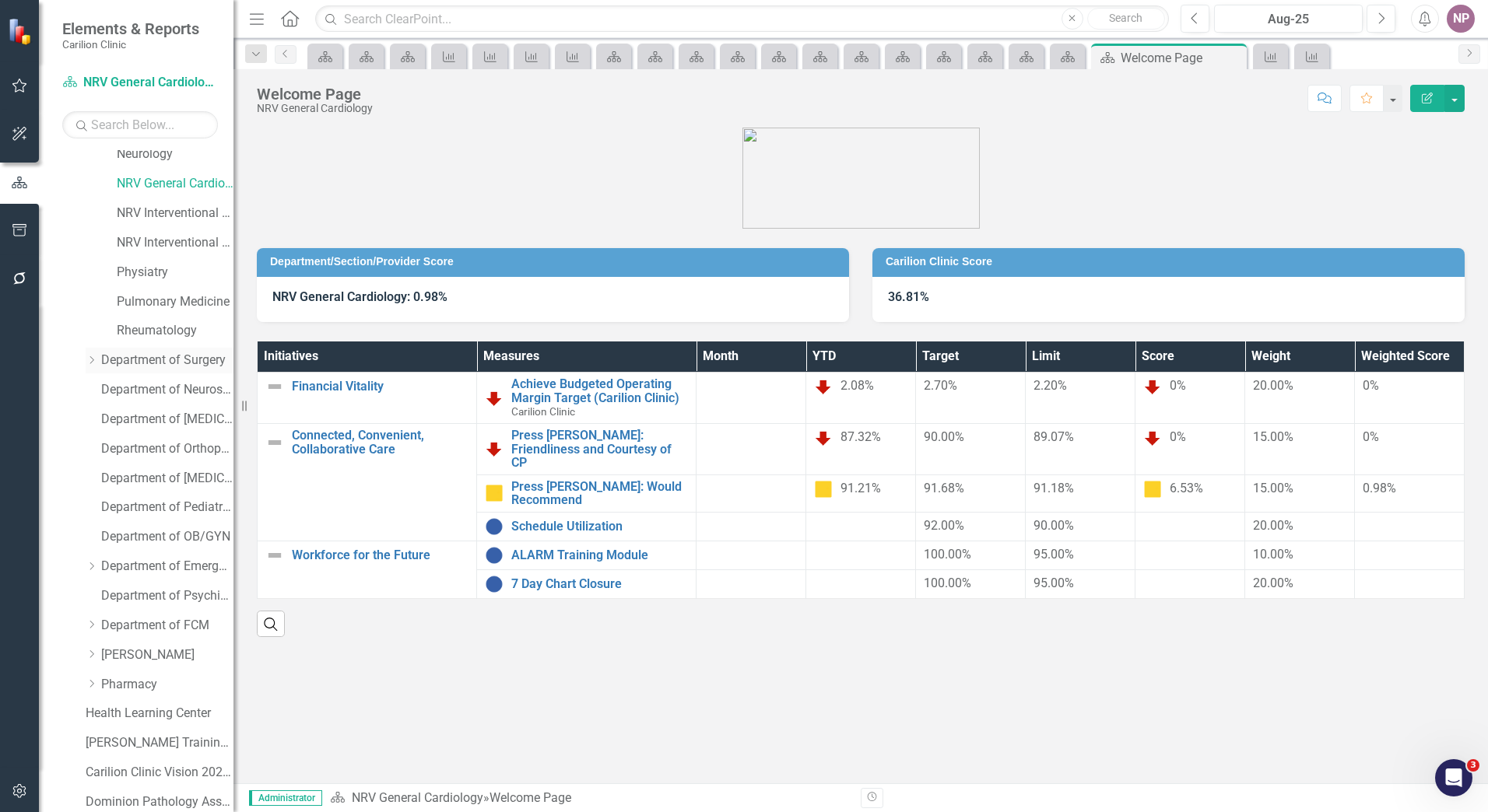
scroll to position [498, 0]
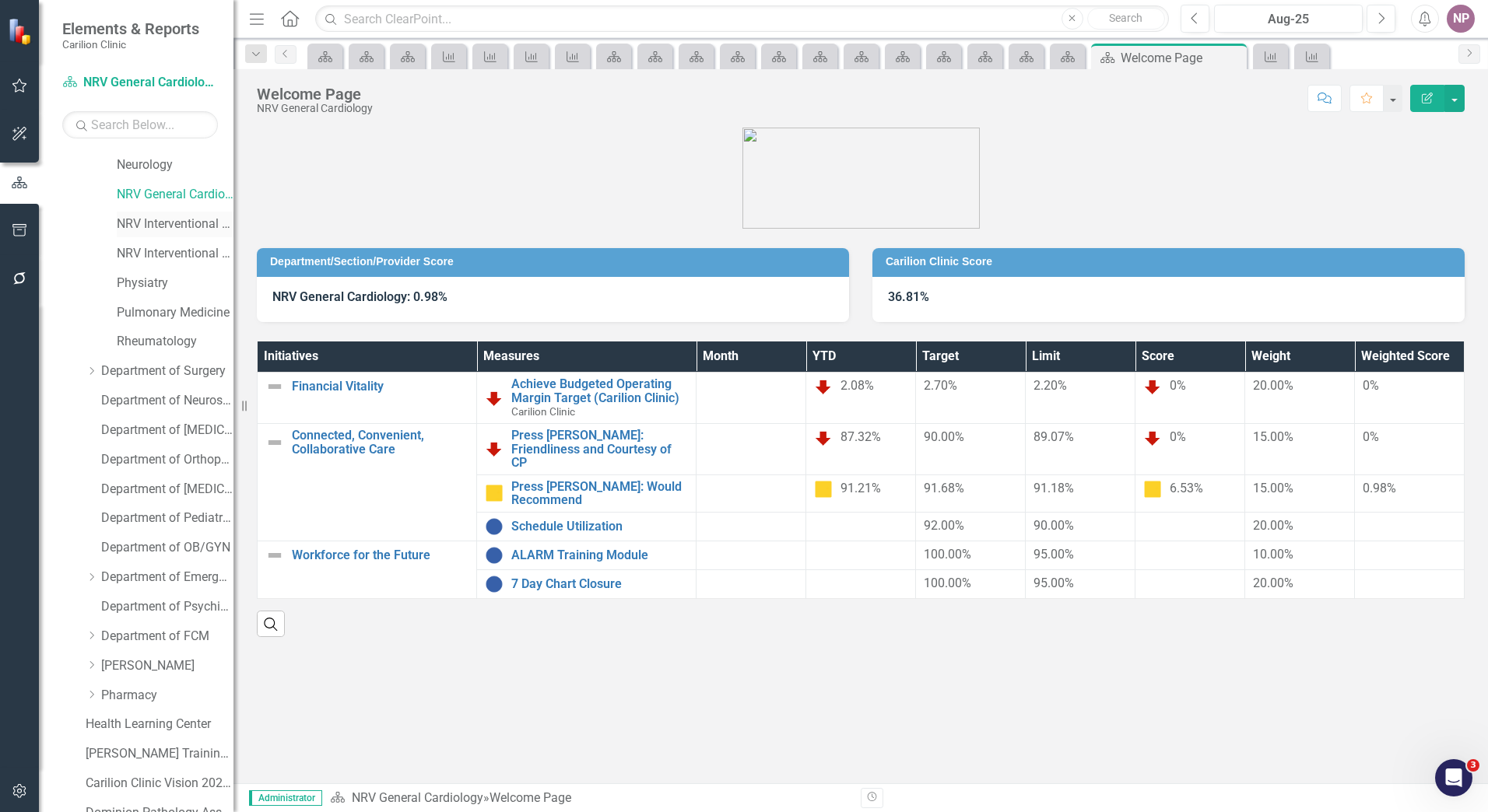
click at [152, 229] on link "NRV Interventional Cardiology" at bounding box center [175, 224] width 117 height 18
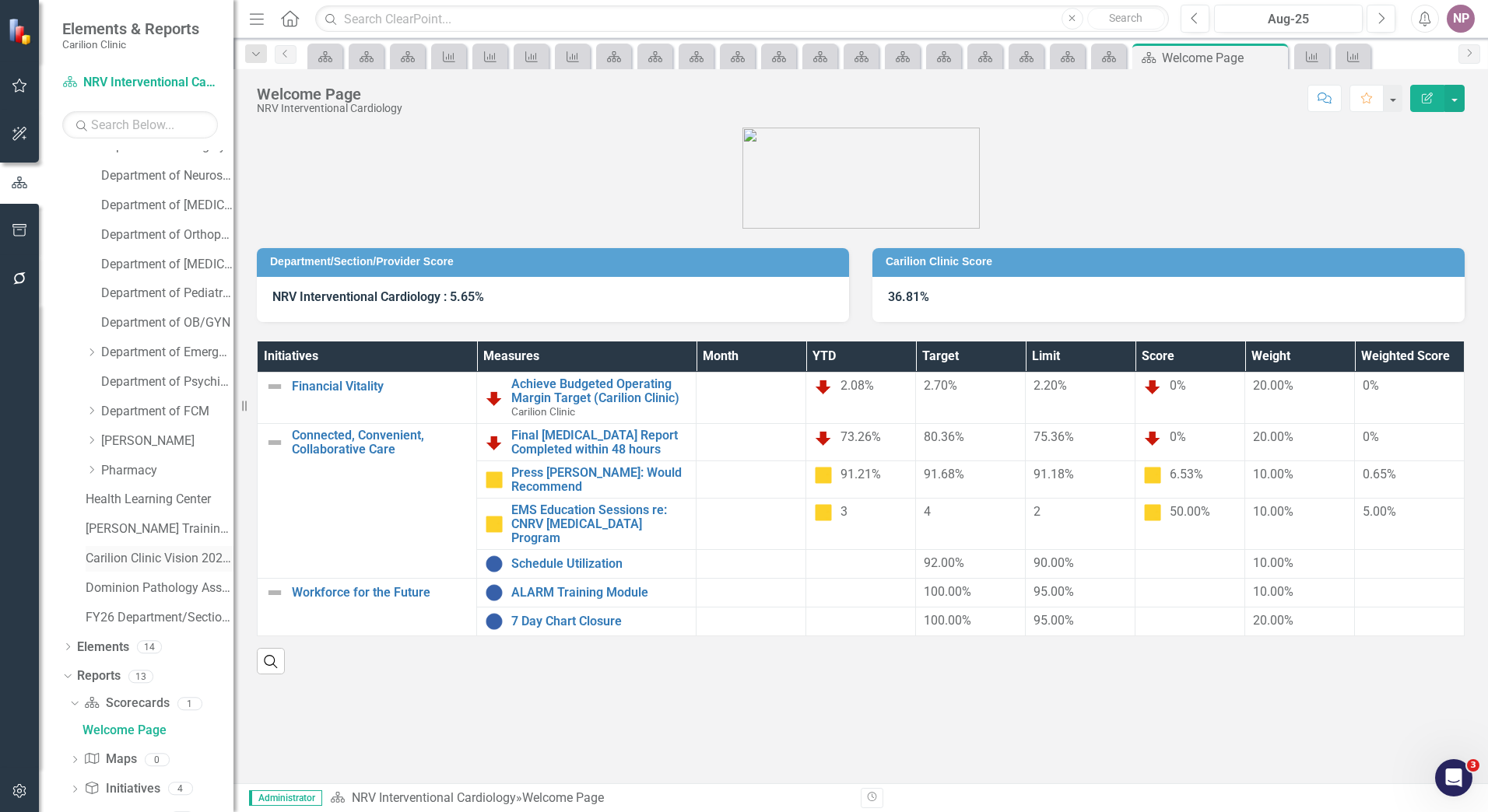
scroll to position [828, 0]
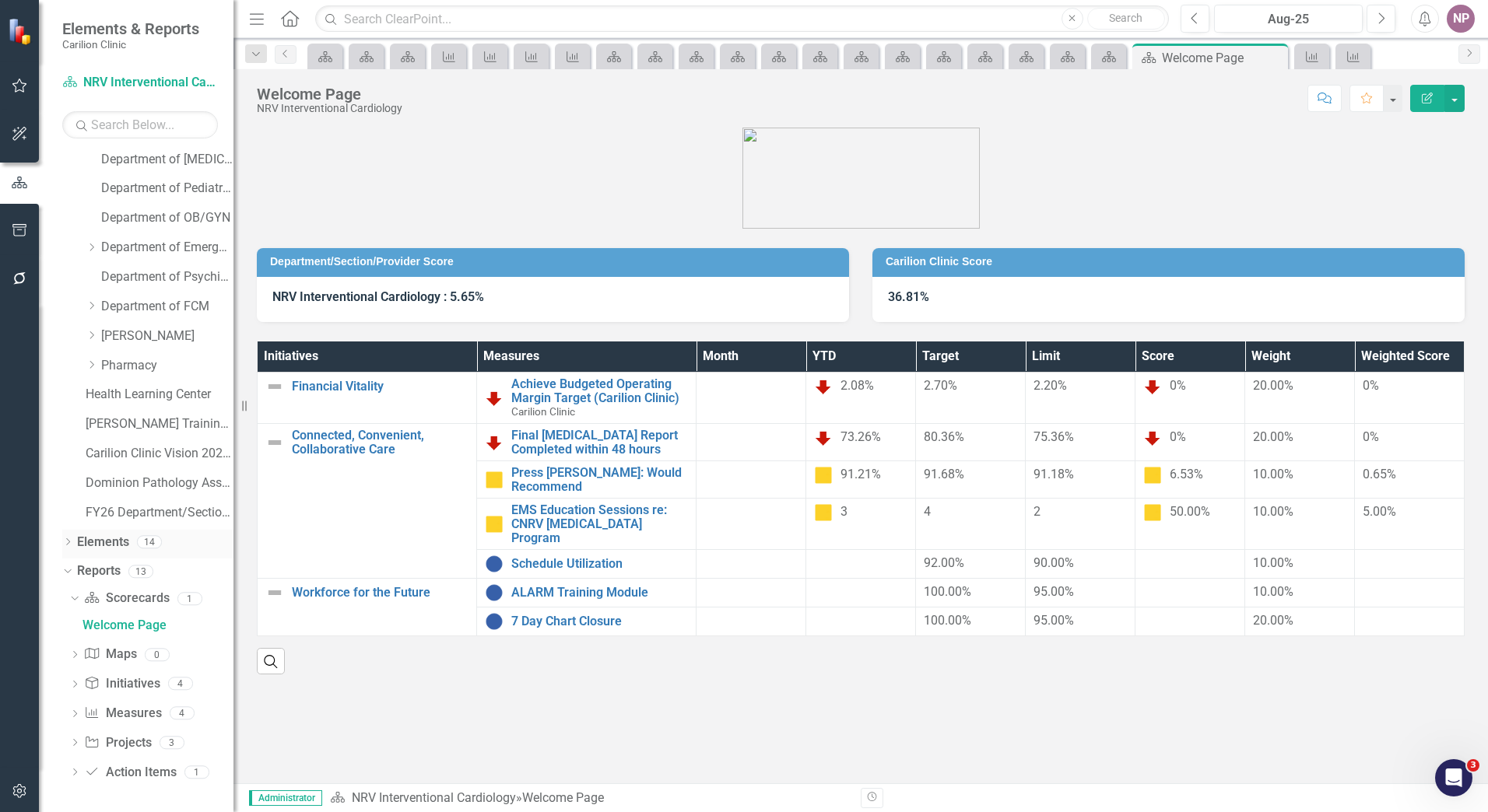
click at [68, 543] on icon at bounding box center [67, 542] width 4 height 7
click at [78, 605] on icon "Dropdown" at bounding box center [75, 602] width 11 height 9
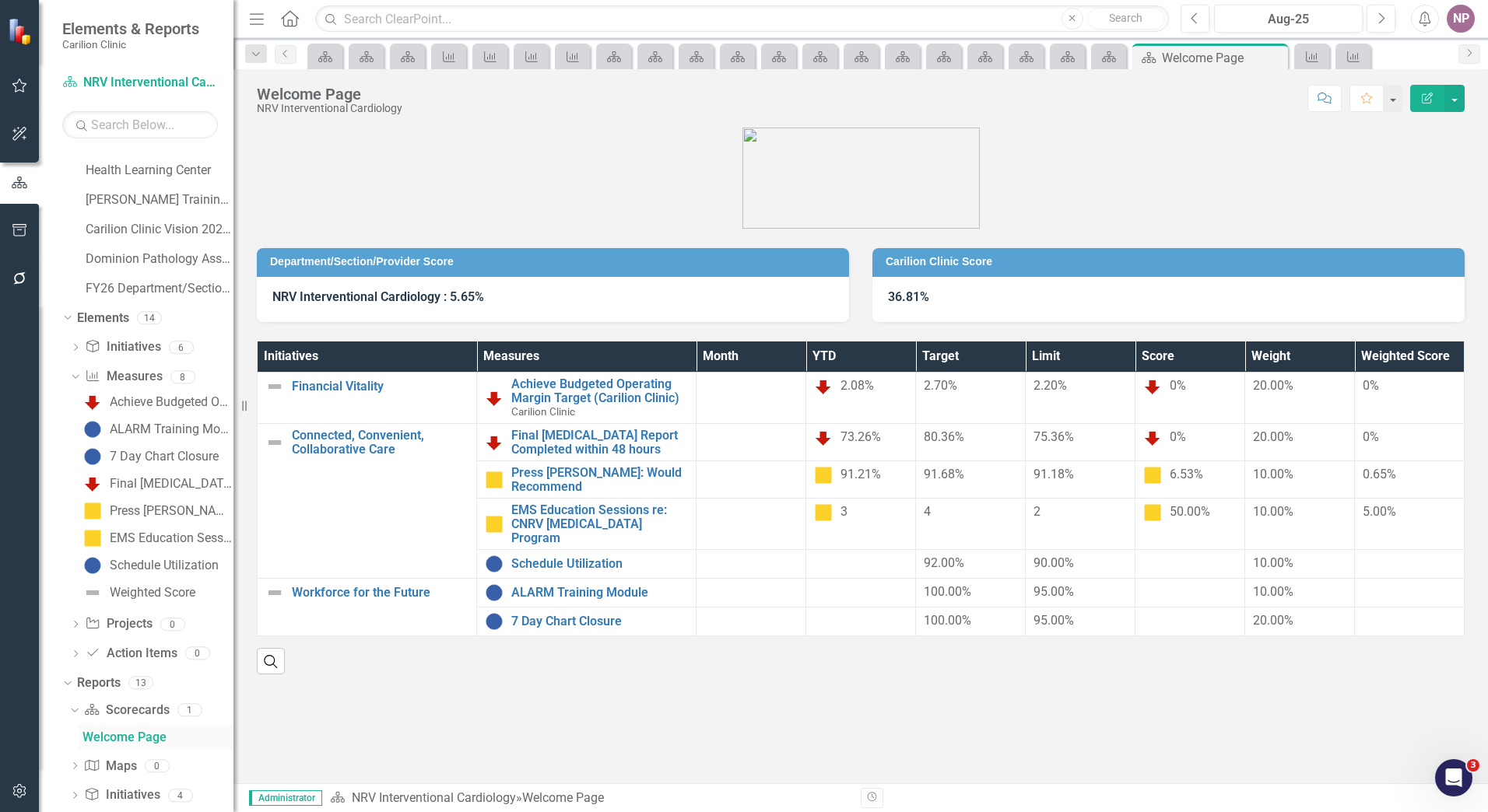
scroll to position [1061, 0]
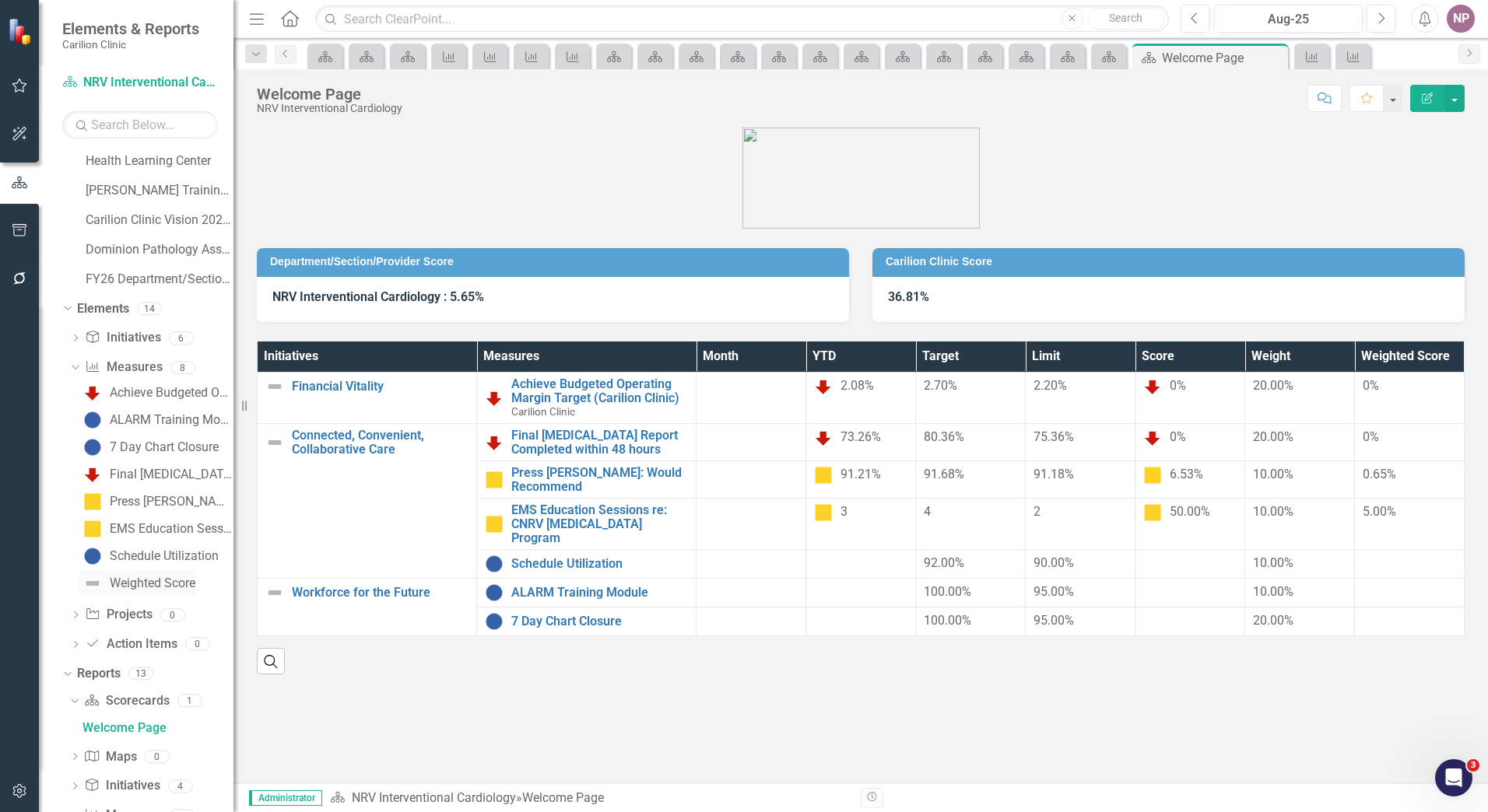
click at [121, 579] on div "Weighted Score" at bounding box center [152, 583] width 85 height 14
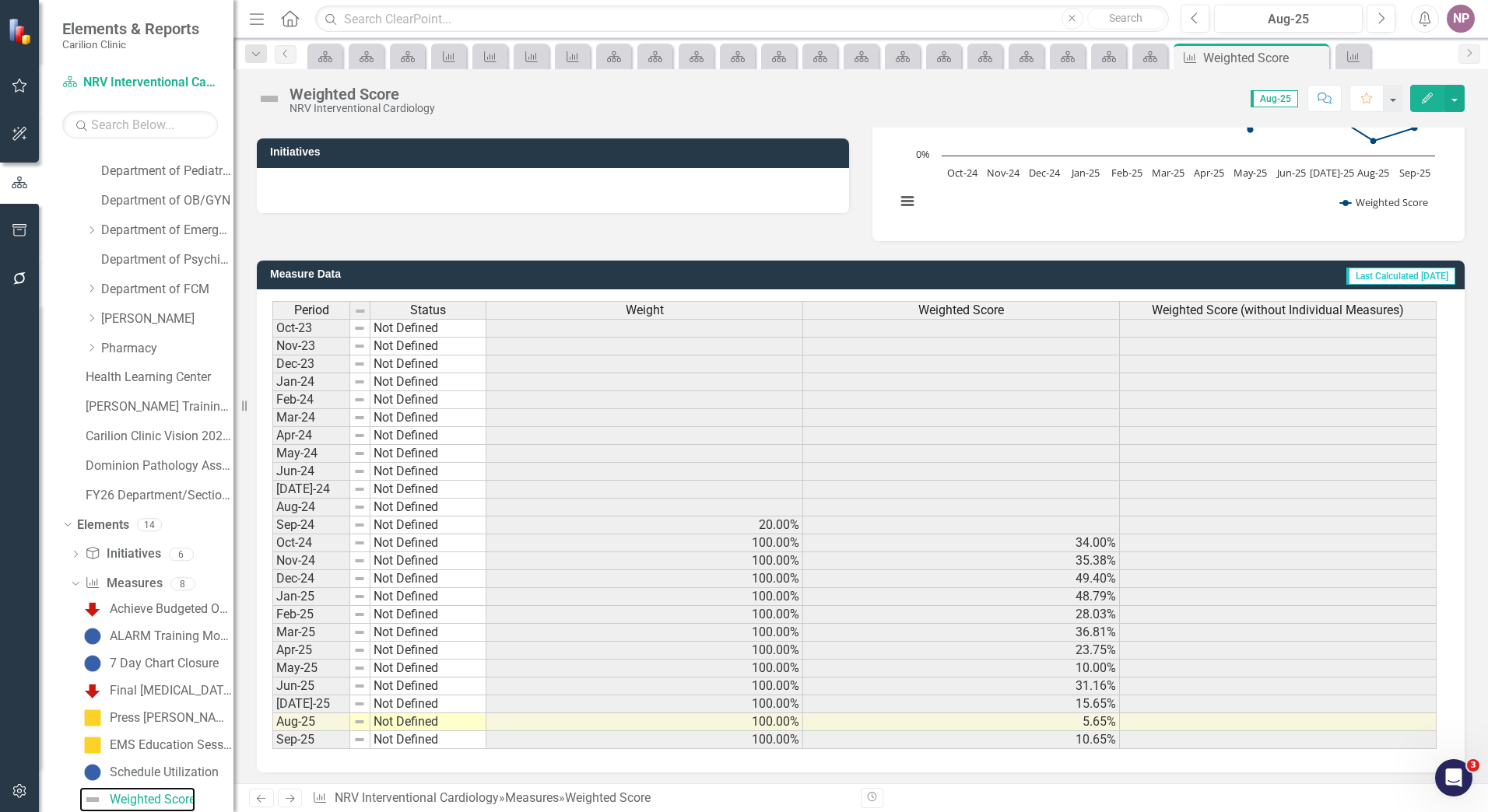
scroll to position [275, 0]
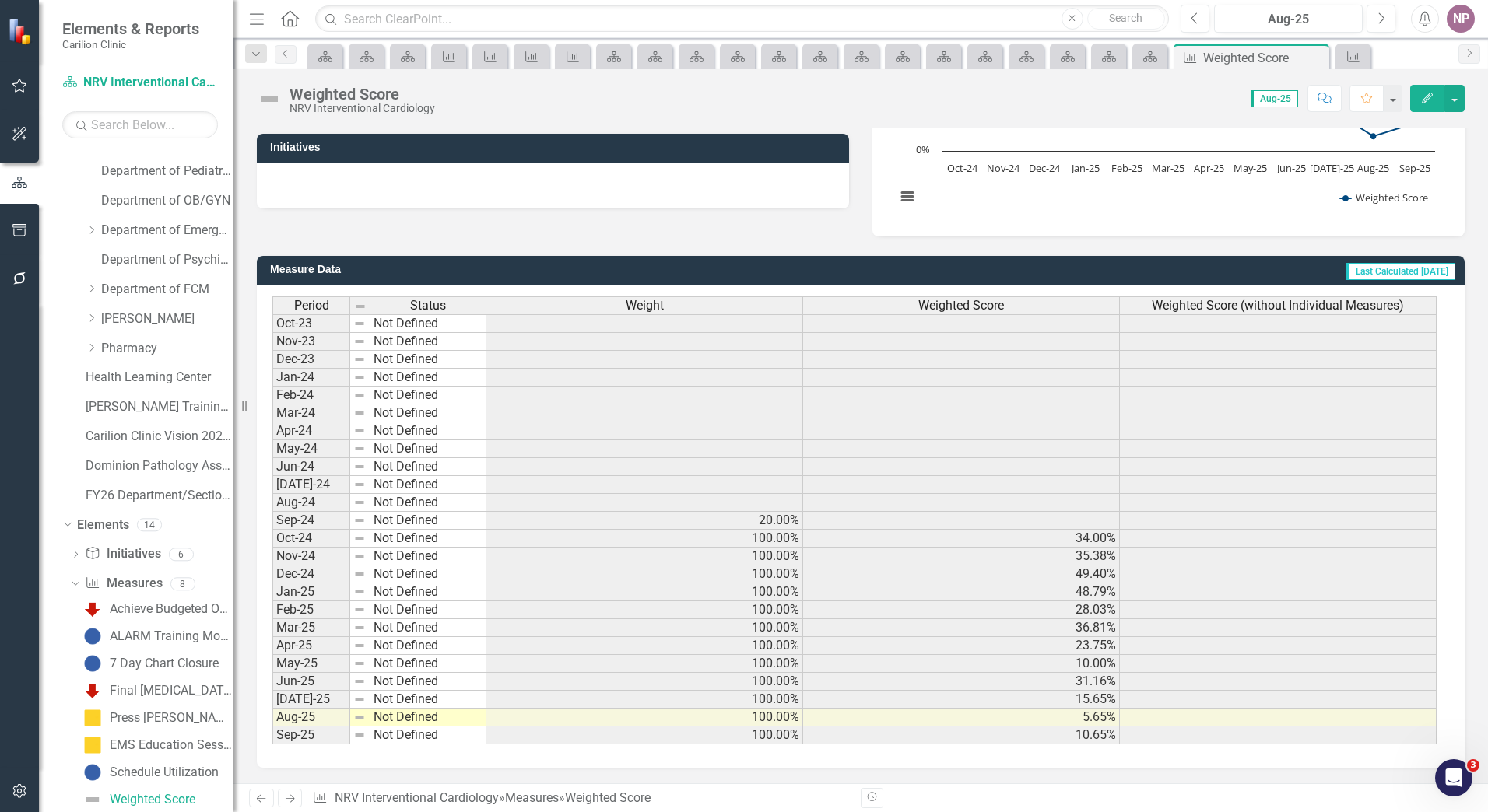
click at [1151, 311] on span "Weighted Score (without Individual Measures)" at bounding box center [1277, 306] width 252 height 14
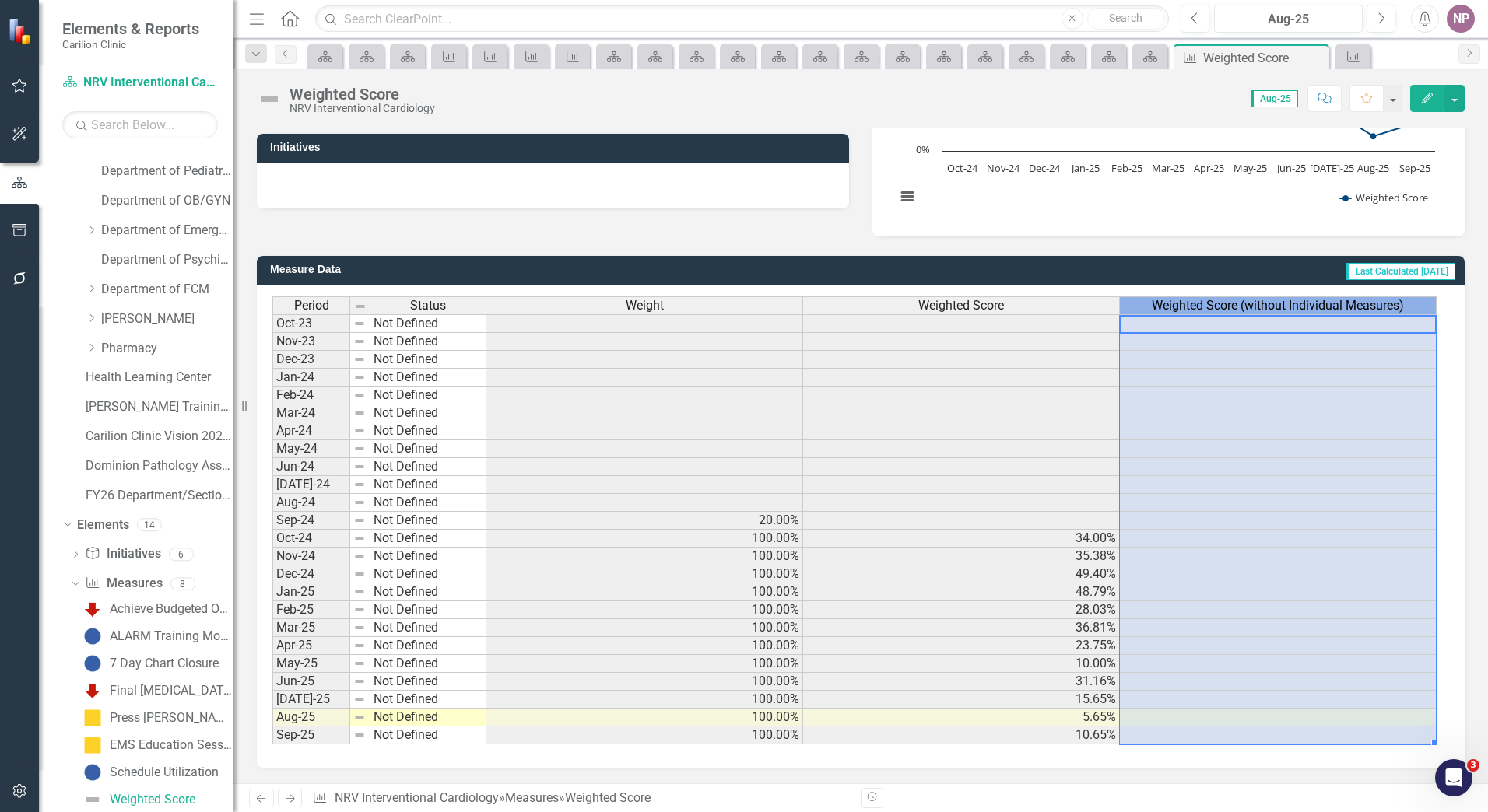
click at [1151, 311] on span "Weighted Score (without Individual Measures)" at bounding box center [1277, 306] width 252 height 14
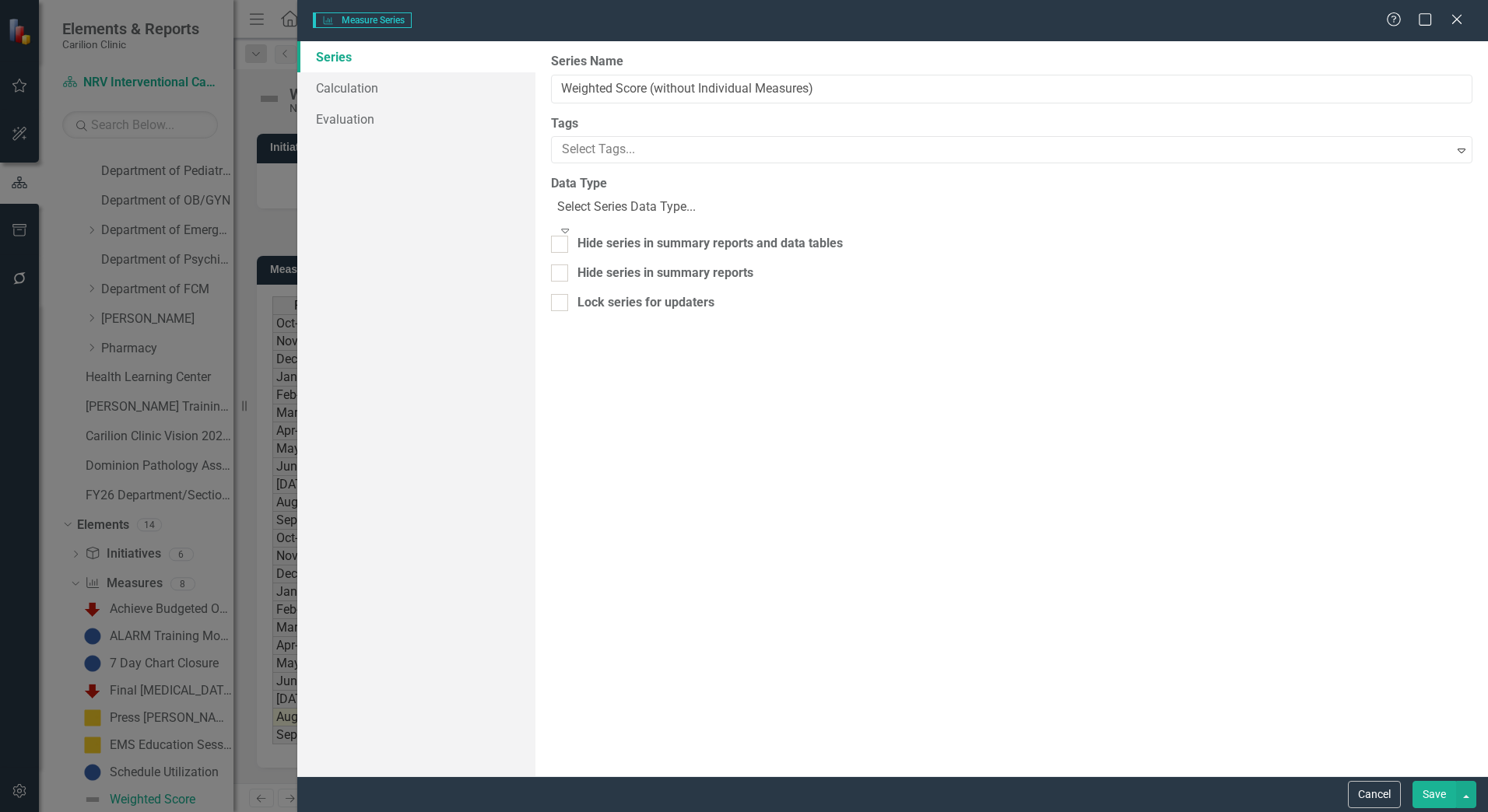
type input "Weighted Score (without Individual Measures)"
click at [398, 94] on link "Calculation" at bounding box center [417, 88] width 238 height 31
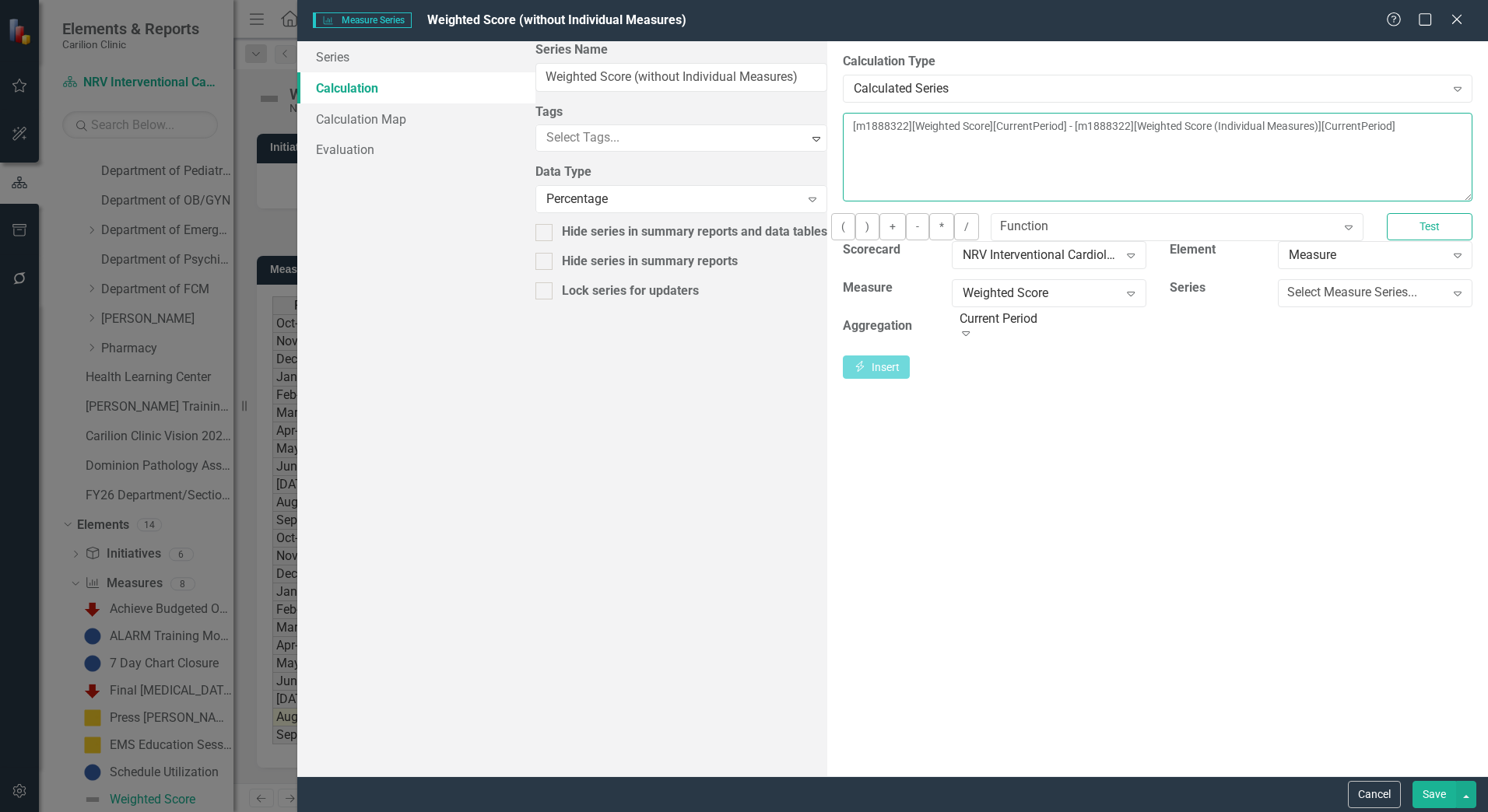
click at [867, 128] on textarea "[m1888322][Weighted Score][CurrentPeriod] - [m1888322][Weighted Score (Individu…" at bounding box center [1158, 157] width 630 height 88
click at [862, 128] on textarea "[m1888322][Weighted Score][CurrentPeriod] - [m1888322][Weighted Score (Individu…" at bounding box center [1158, 157] width 630 height 88
click at [1341, 233] on icon "Expand" at bounding box center [1349, 227] width 16 height 13
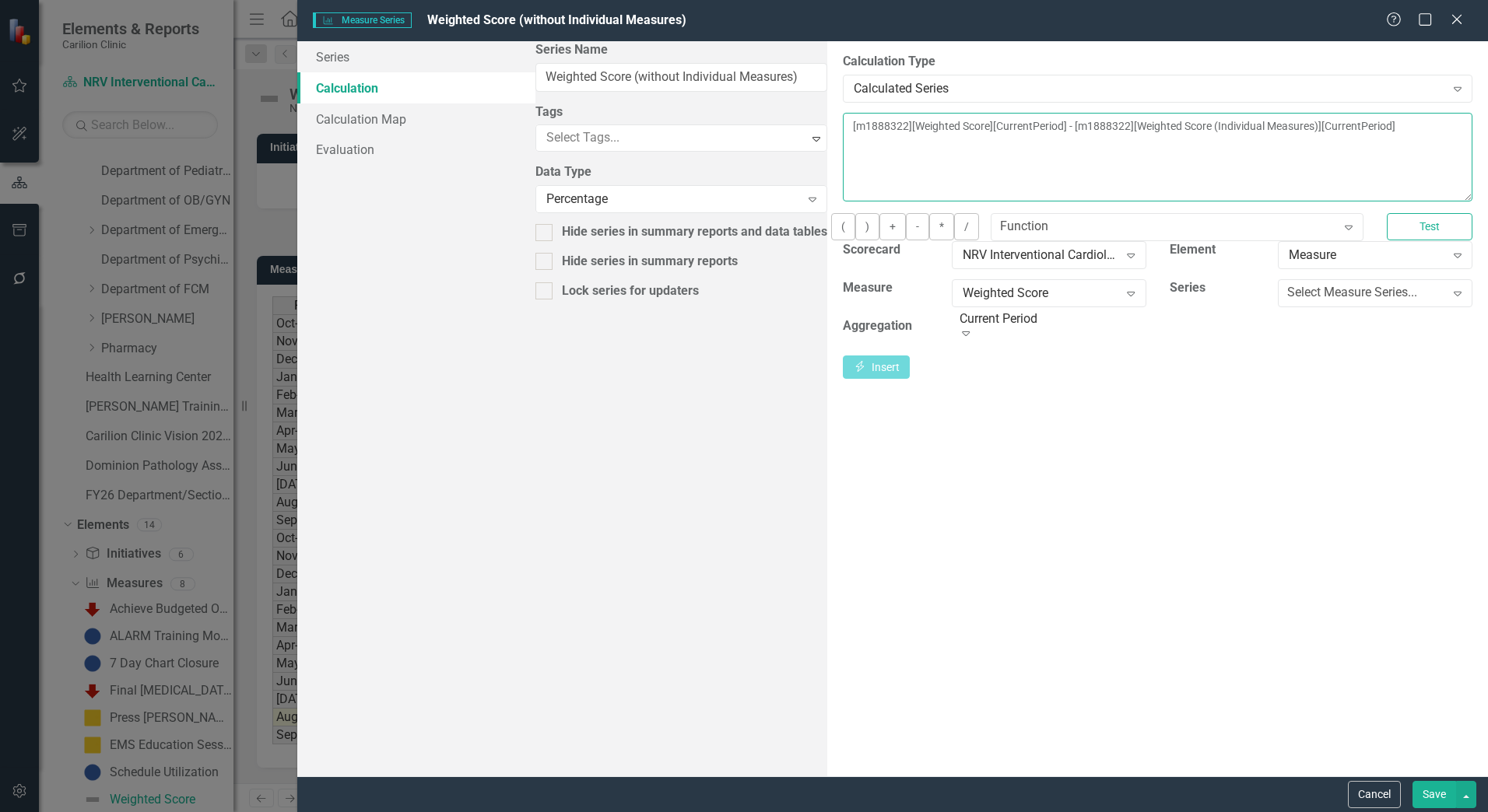
click at [986, 131] on textarea "[m1888322][Weighted Score][CurrentPeriod] - COALESCE(x, y, 0) [m1888322][Weight…" at bounding box center [1158, 157] width 630 height 88
click at [1390, 133] on textarea "[m1888322][Weighted Score][CurrentPeriod] - COALESCE([m1888322][Weighted Score …" at bounding box center [1158, 157] width 630 height 88
type textarea "[m1888322][Weighted Score][CurrentPeriod] - COALESCE([m1888322][Weighted Score …"
click at [1421, 236] on button "Test" at bounding box center [1429, 226] width 85 height 27
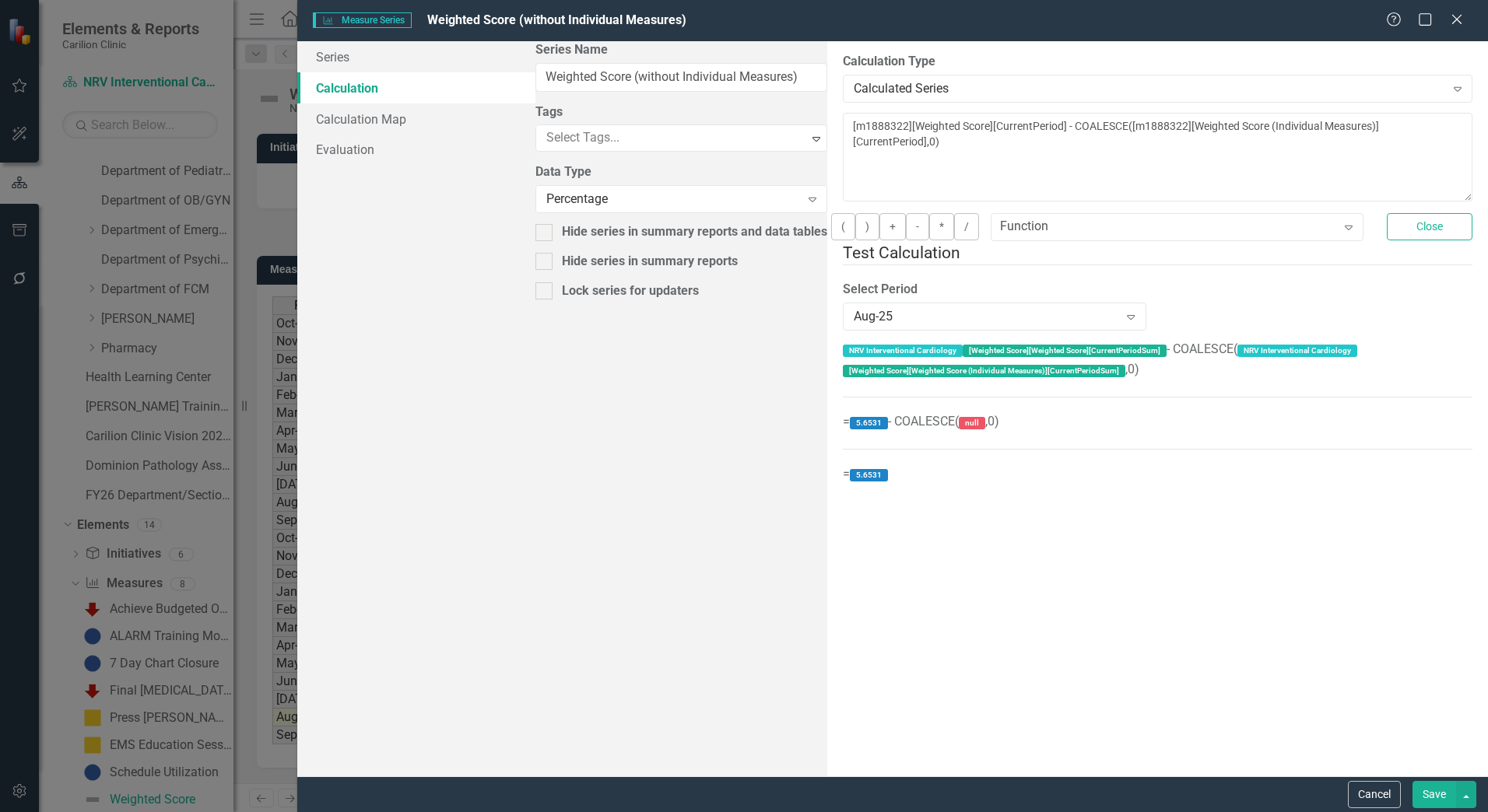
click at [1439, 792] on button "Save" at bounding box center [1434, 795] width 44 height 27
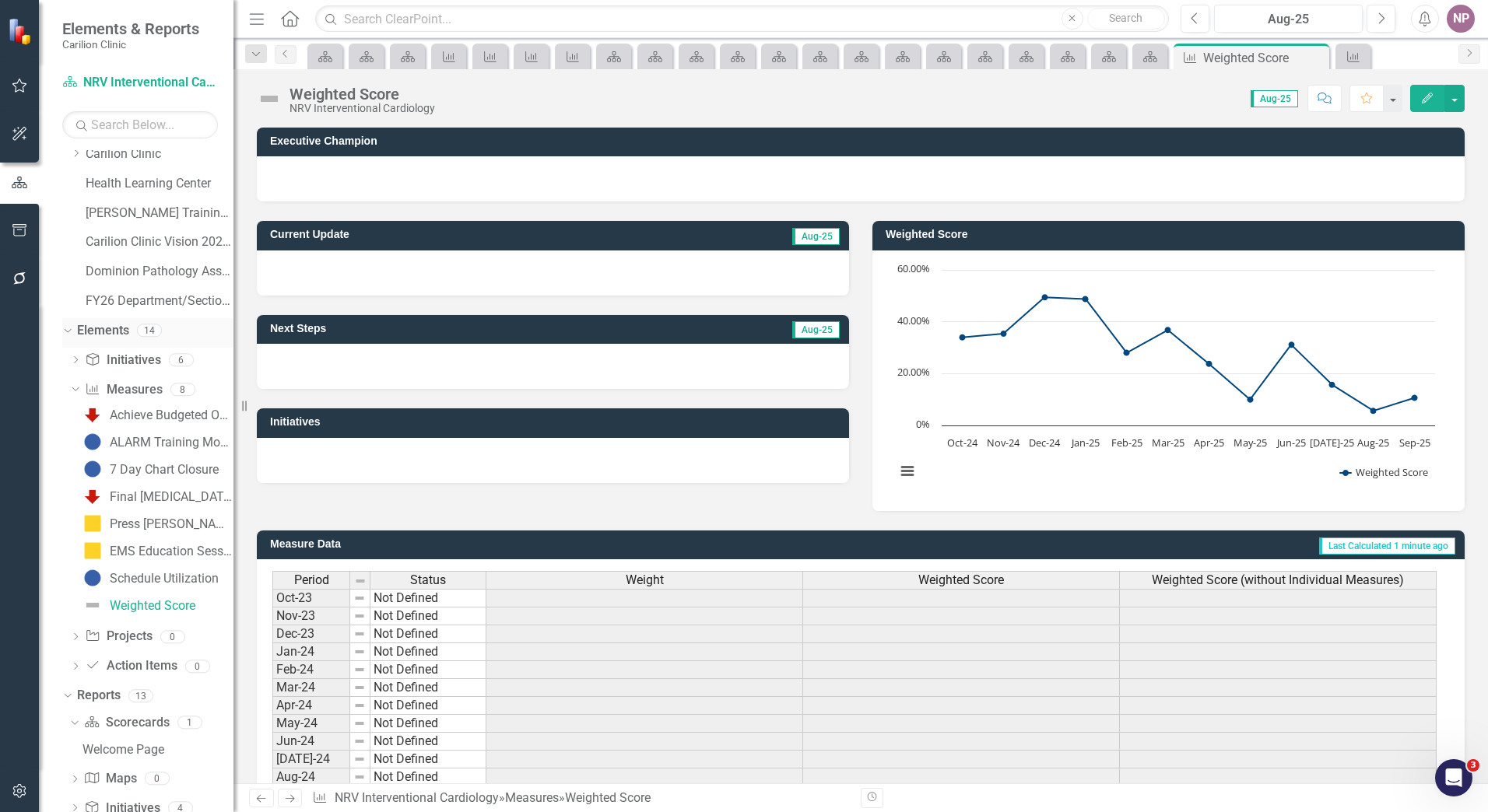
scroll to position [0, 0]
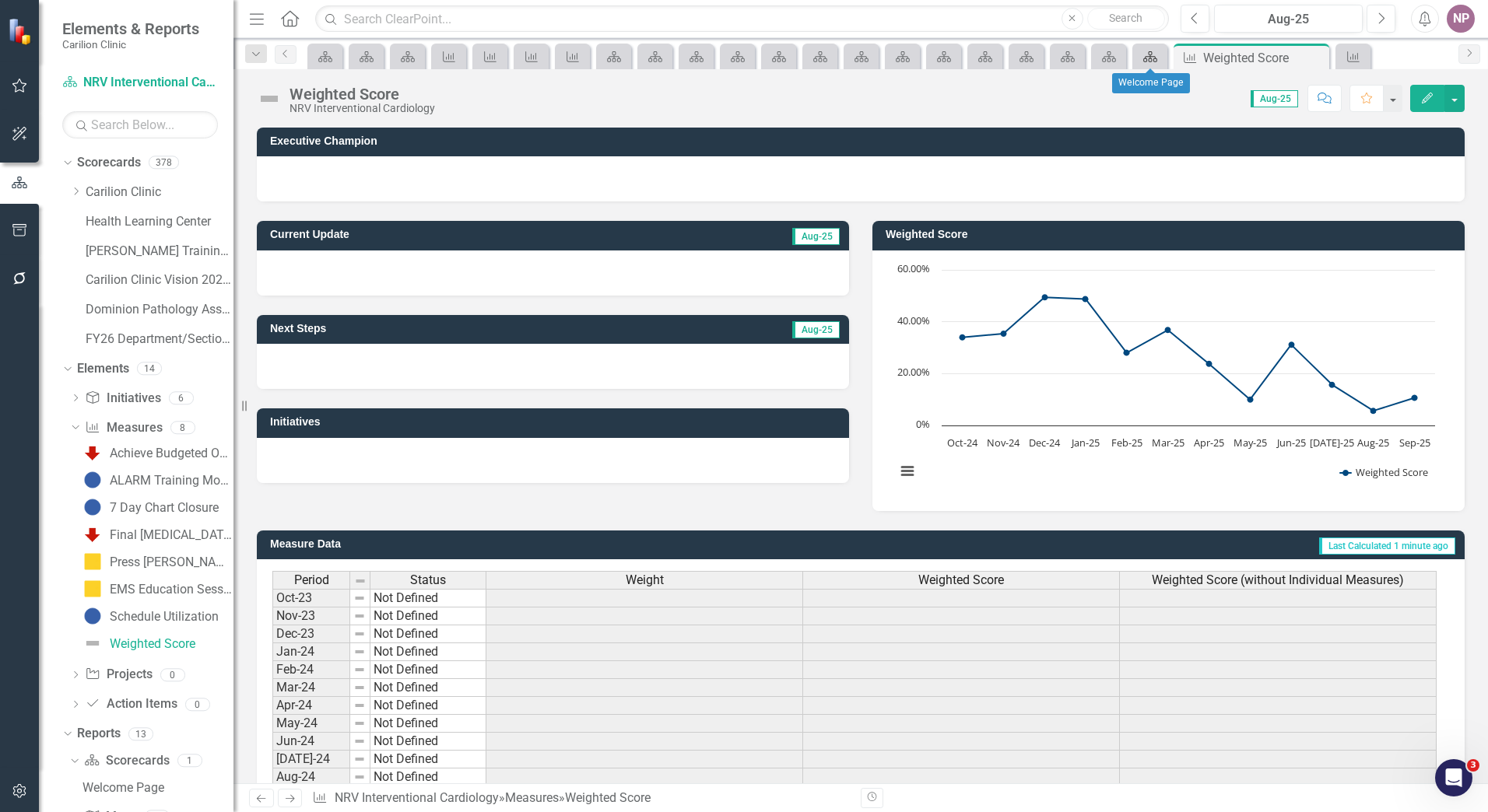
click at [1153, 64] on div "Scorecard" at bounding box center [1147, 56] width 22 height 20
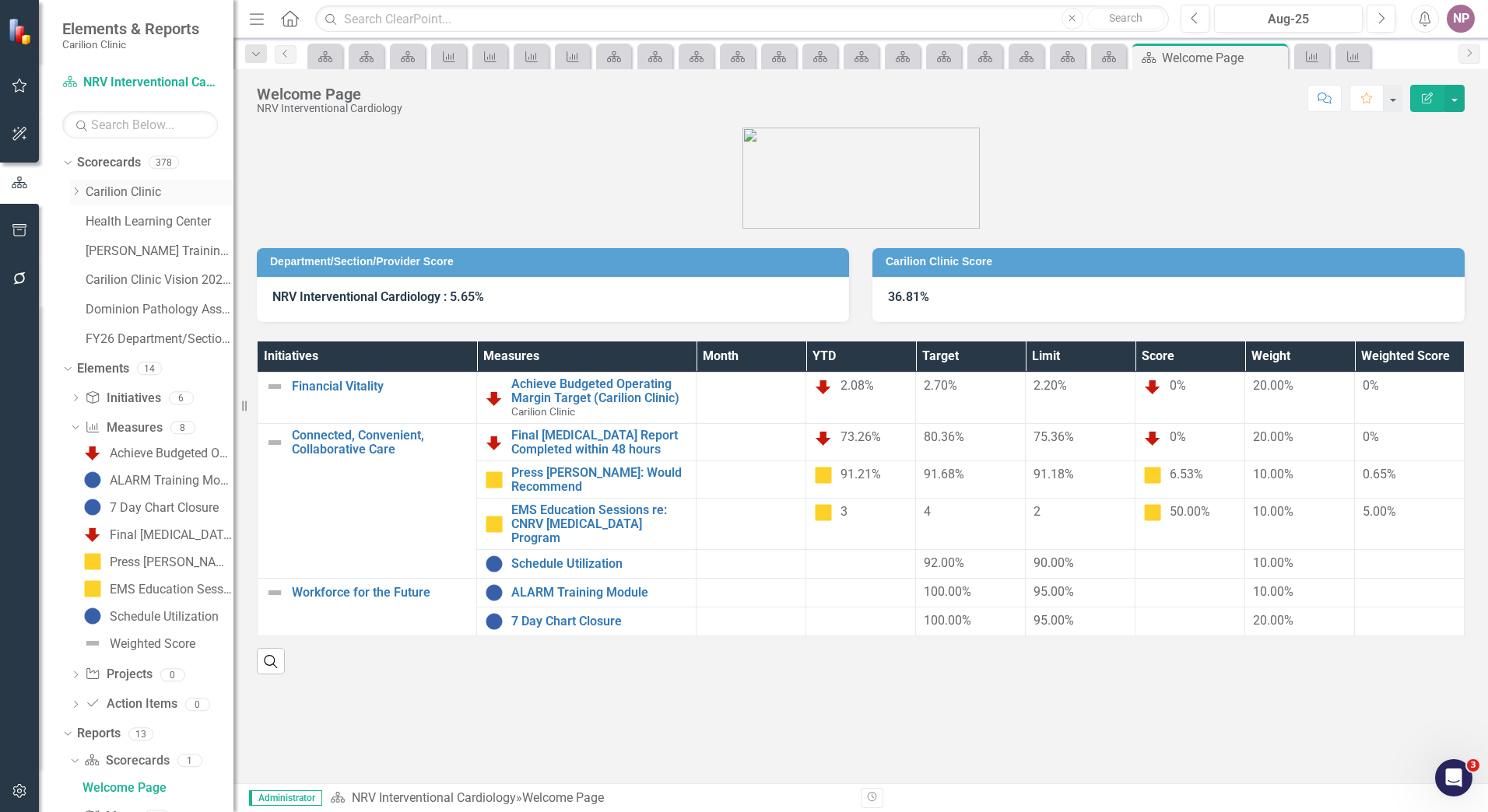
click at [78, 189] on icon "Dropdown" at bounding box center [75, 191] width 12 height 9
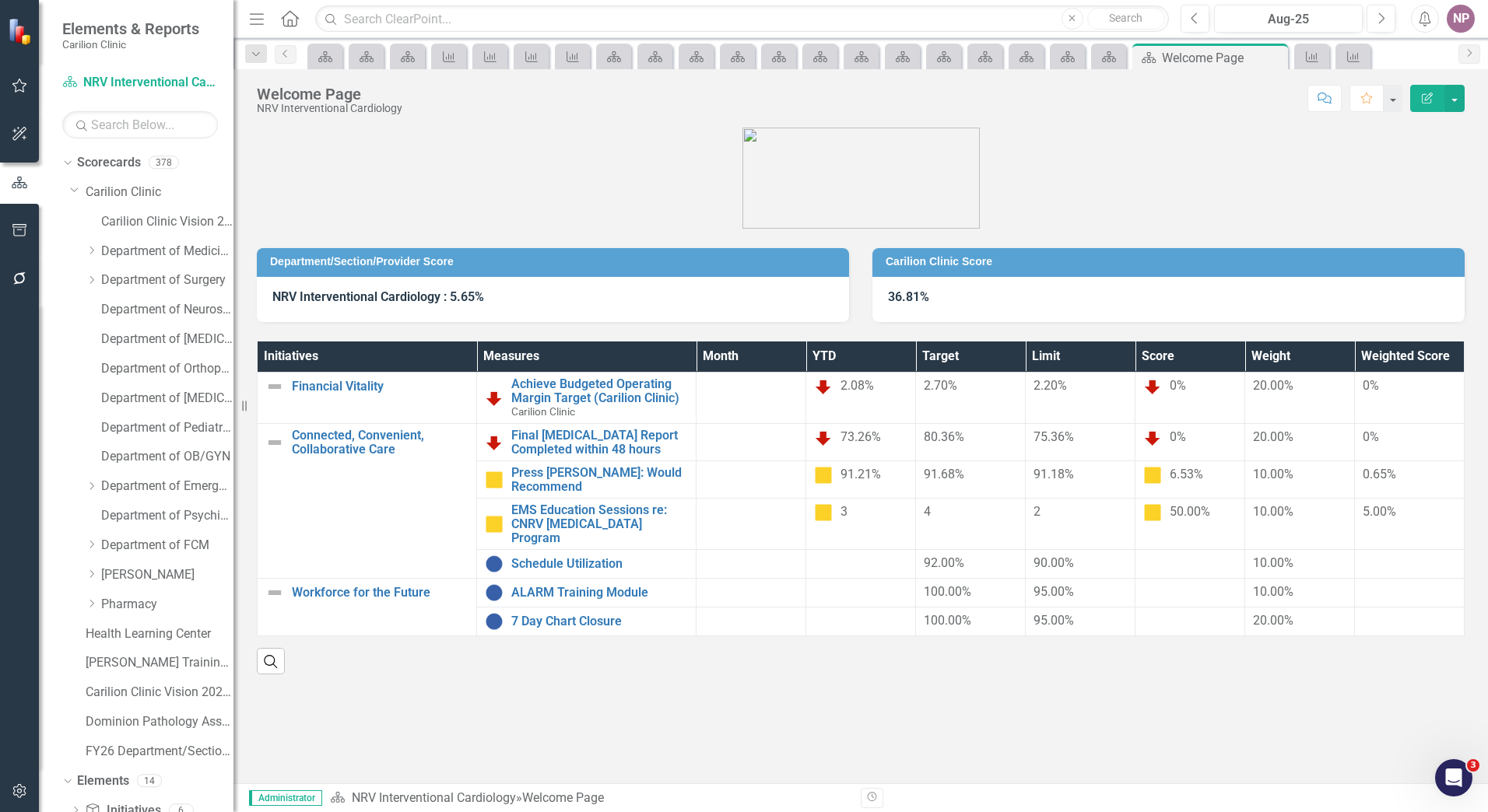
click at [84, 246] on div "Dropdown Department of Medicine" at bounding box center [151, 254] width 164 height 30
click at [92, 247] on icon "Dropdown" at bounding box center [91, 251] width 12 height 9
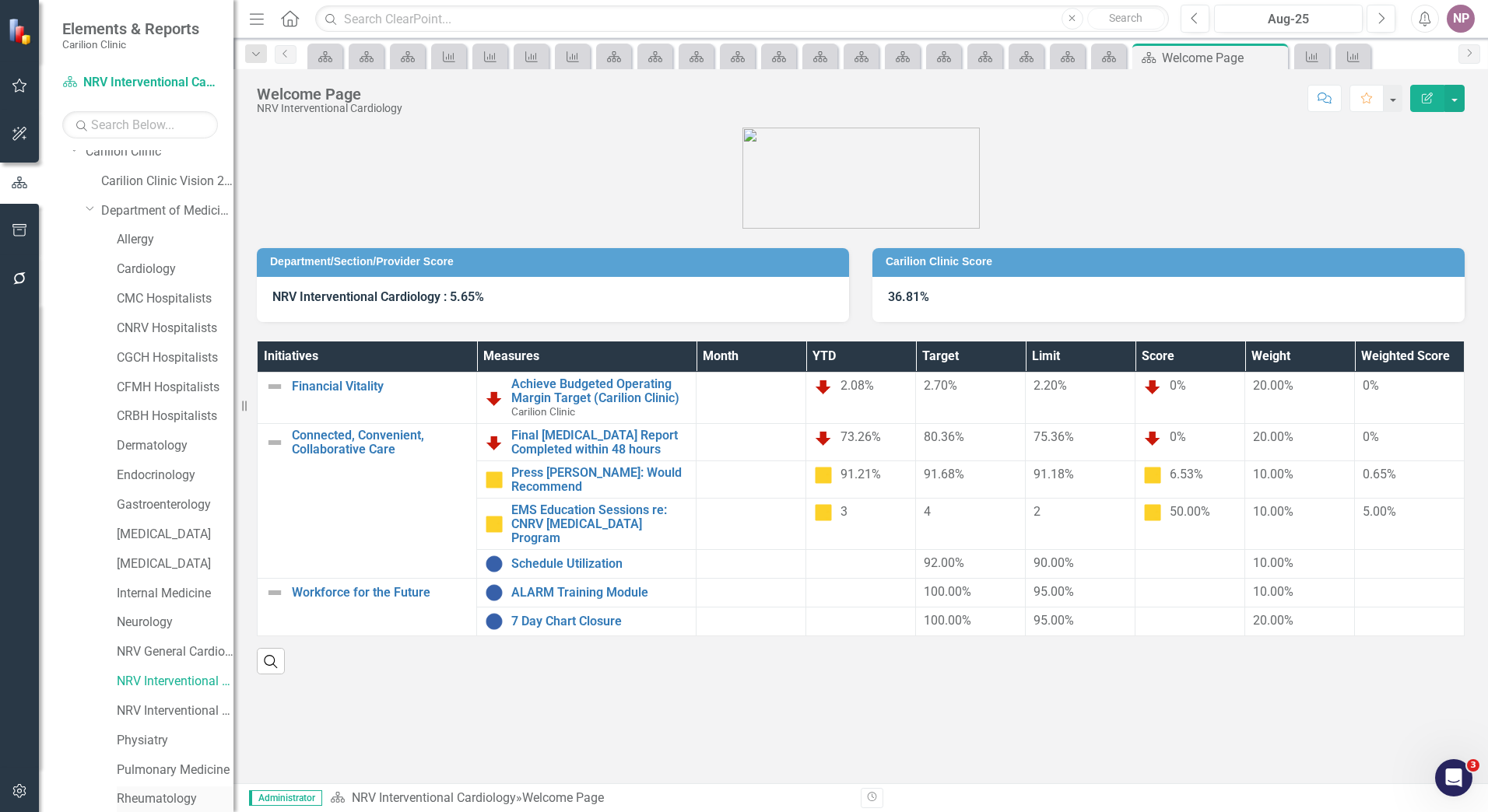
scroll to position [78, 0]
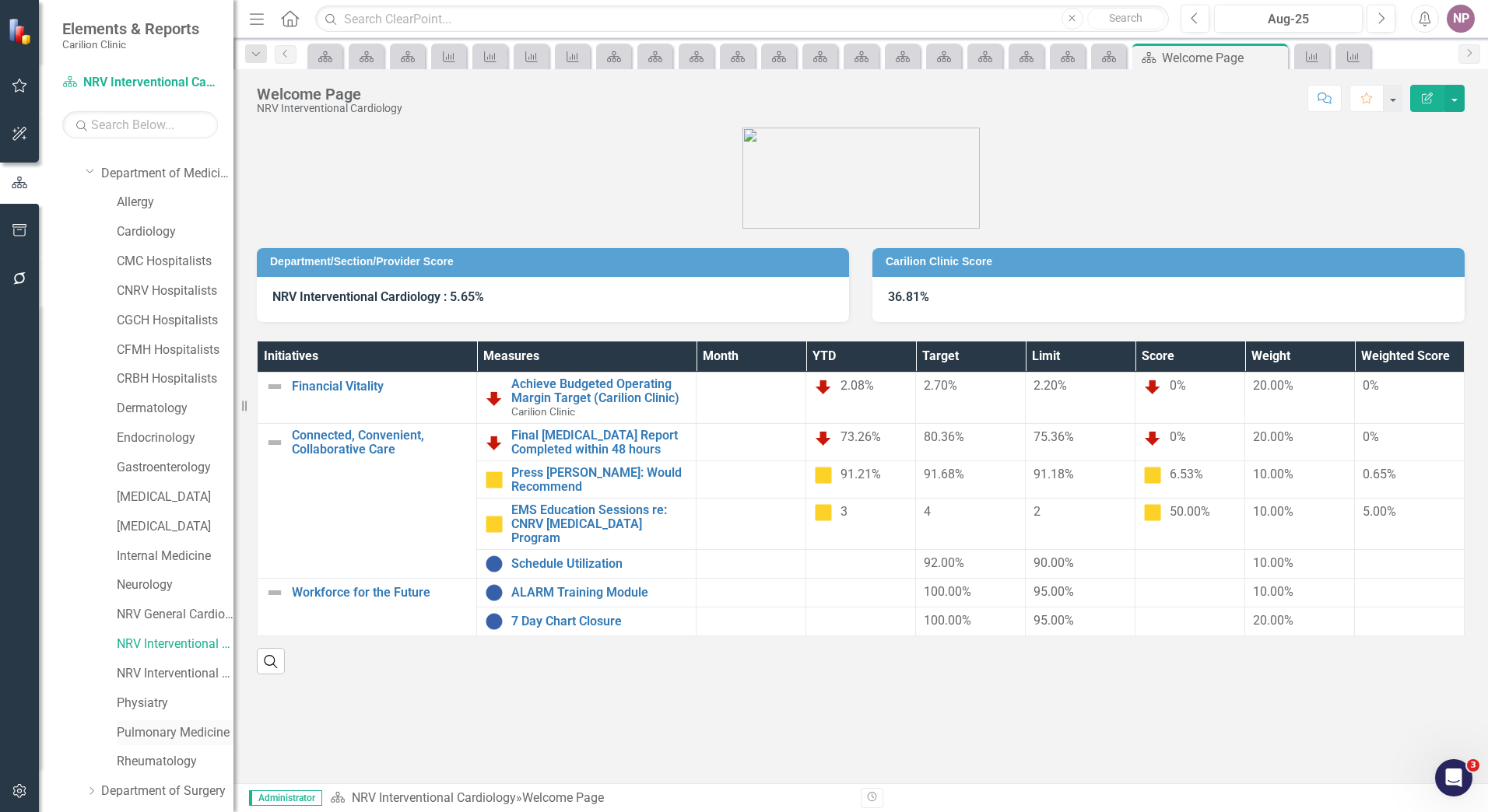
click at [161, 742] on link "Pulmonary Medicine" at bounding box center [175, 733] width 117 height 18
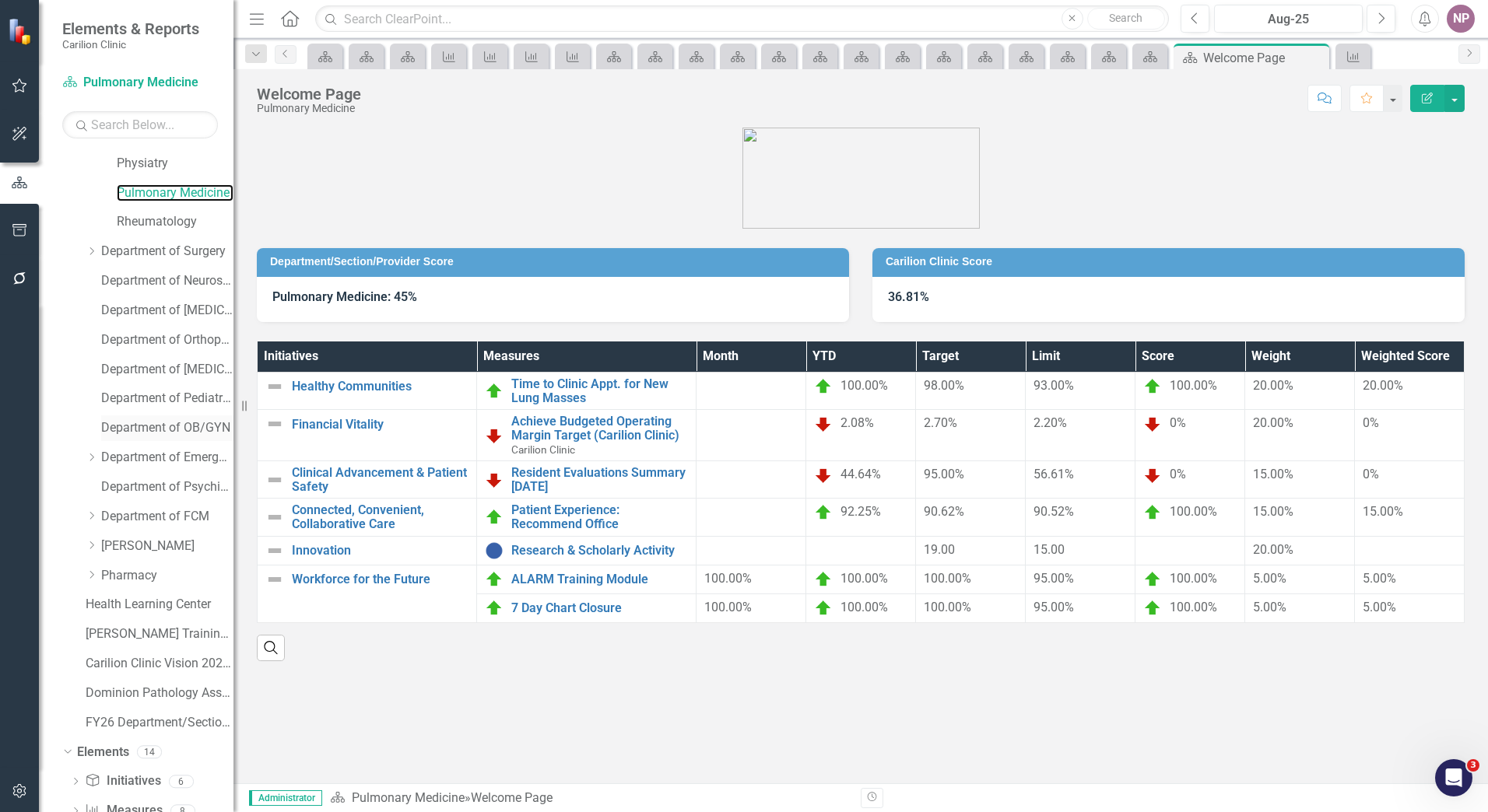
scroll to position [616, 0]
click at [140, 212] on div "Rheumatology" at bounding box center [175, 223] width 117 height 26
click at [171, 232] on link "Rheumatology" at bounding box center [175, 223] width 117 height 18
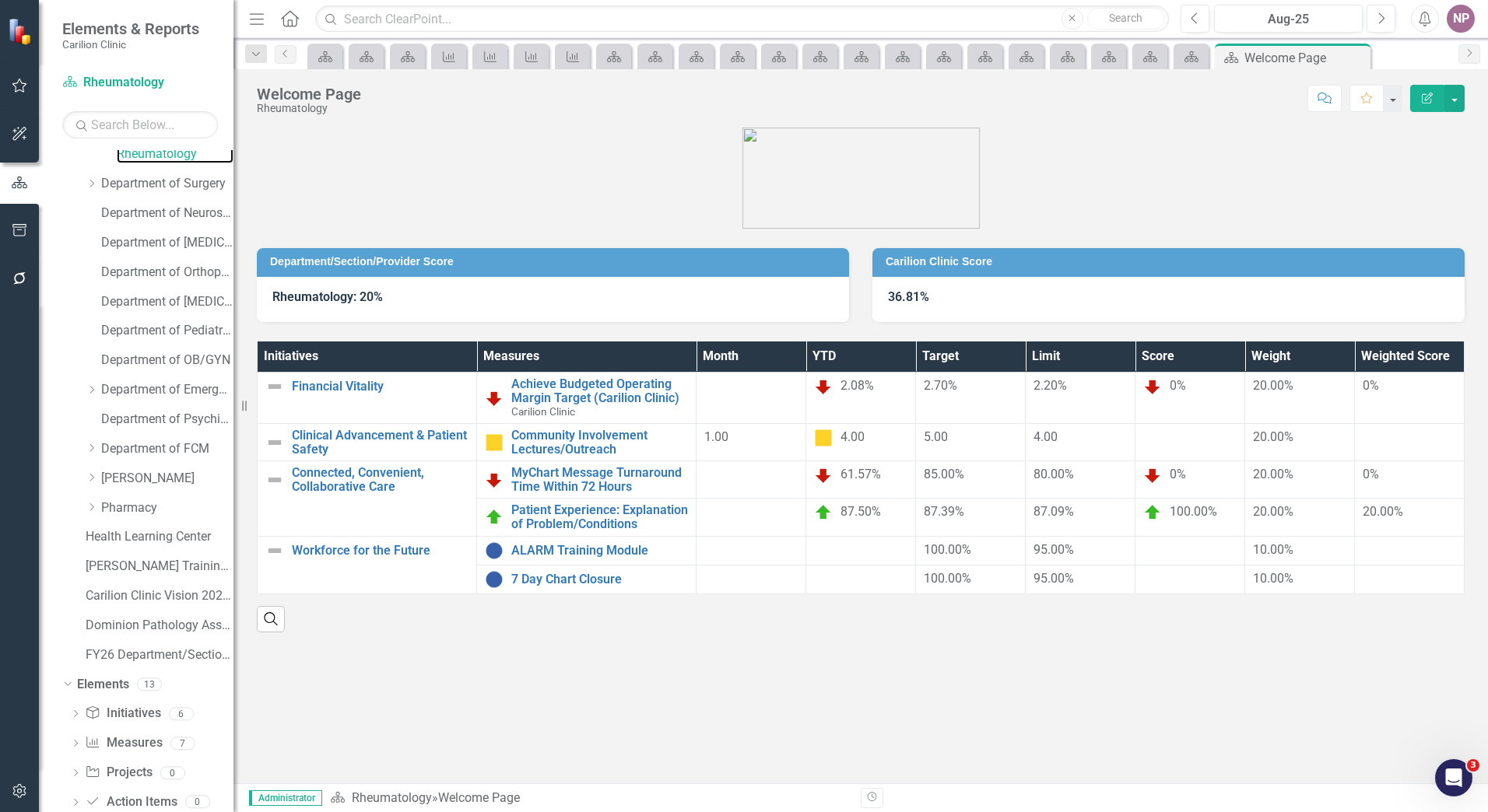
scroll to position [539, 0]
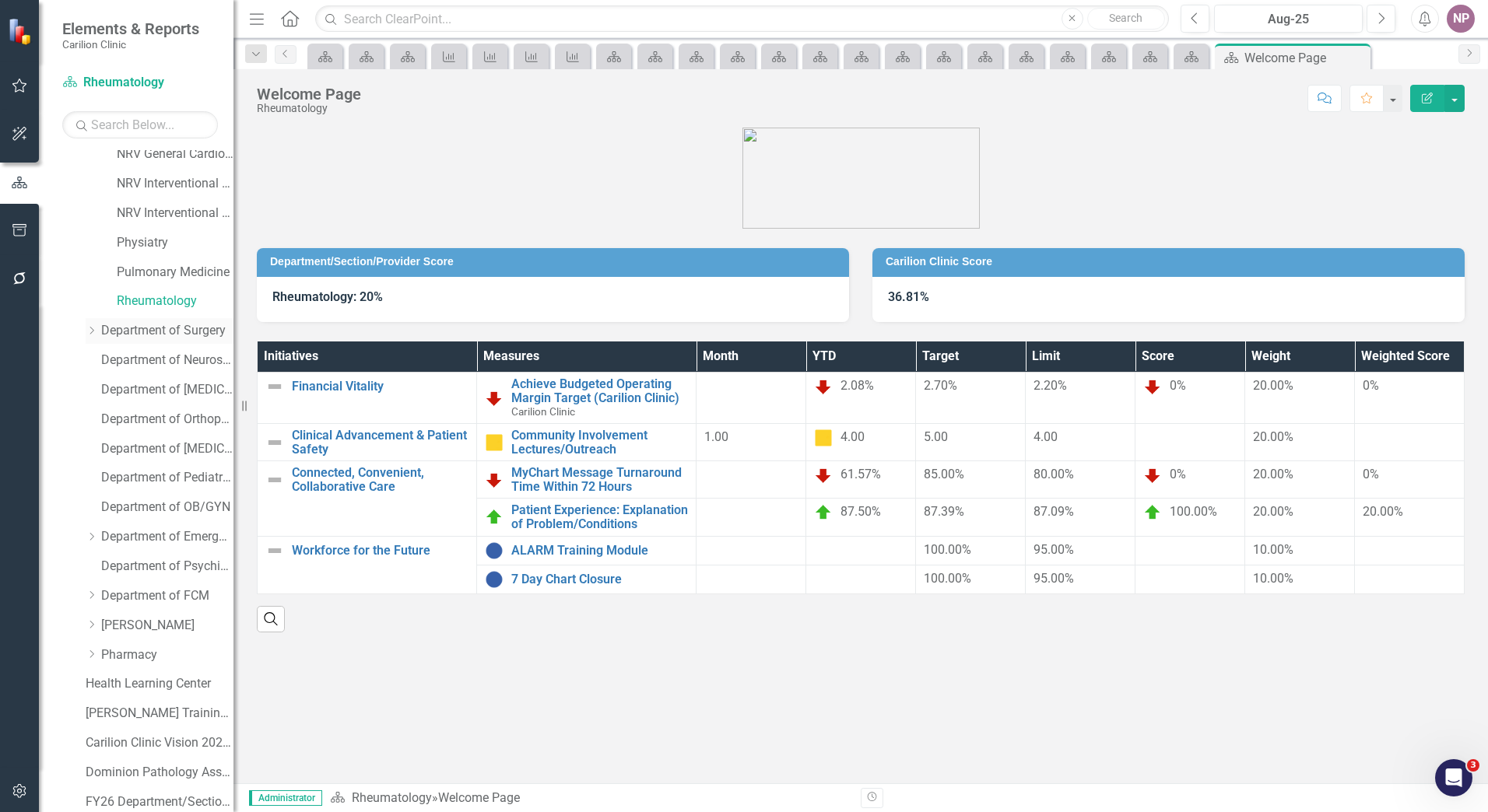
click at [164, 337] on link "Department of Surgery" at bounding box center [167, 330] width 132 height 18
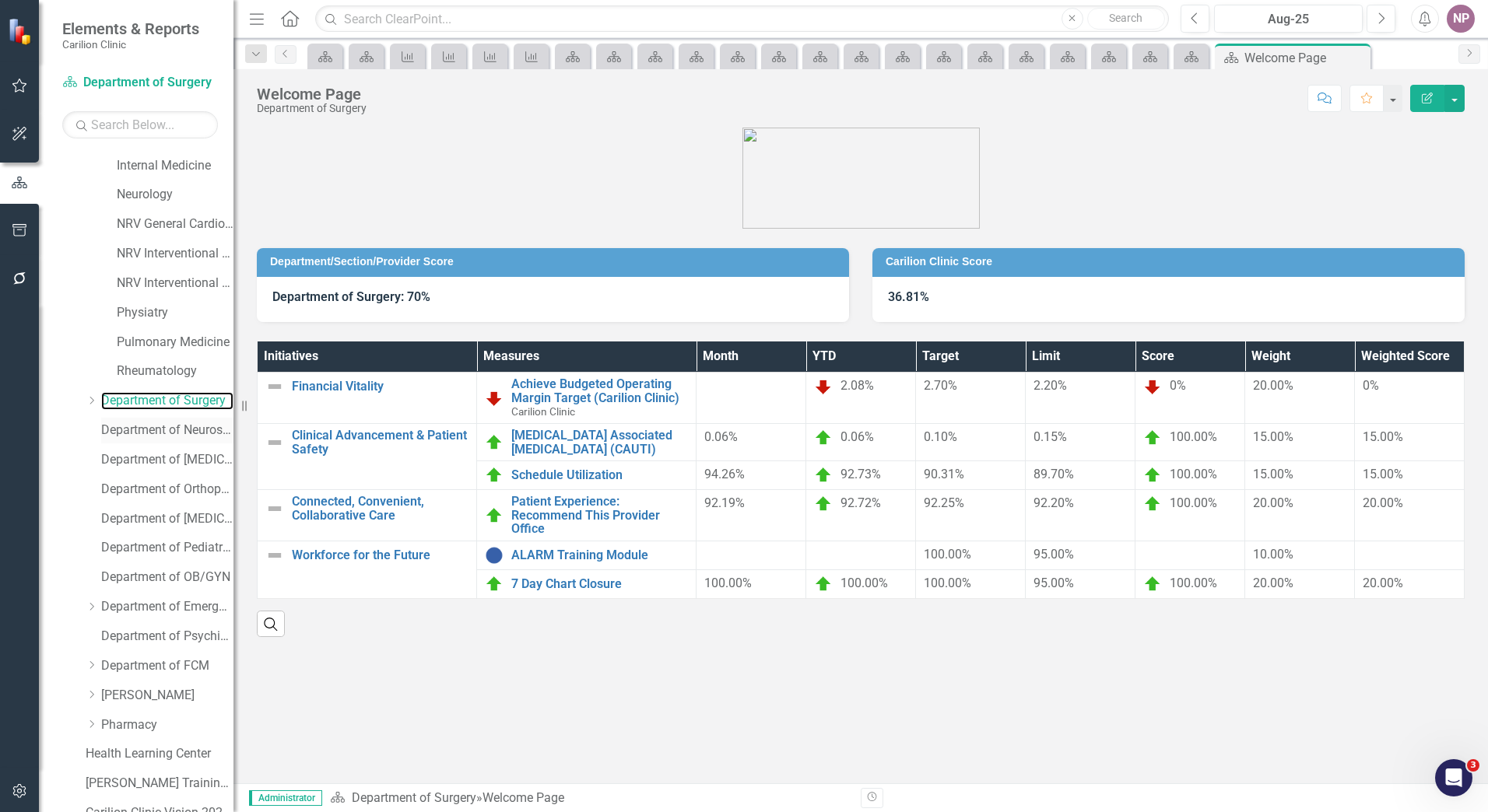
scroll to position [460, 0]
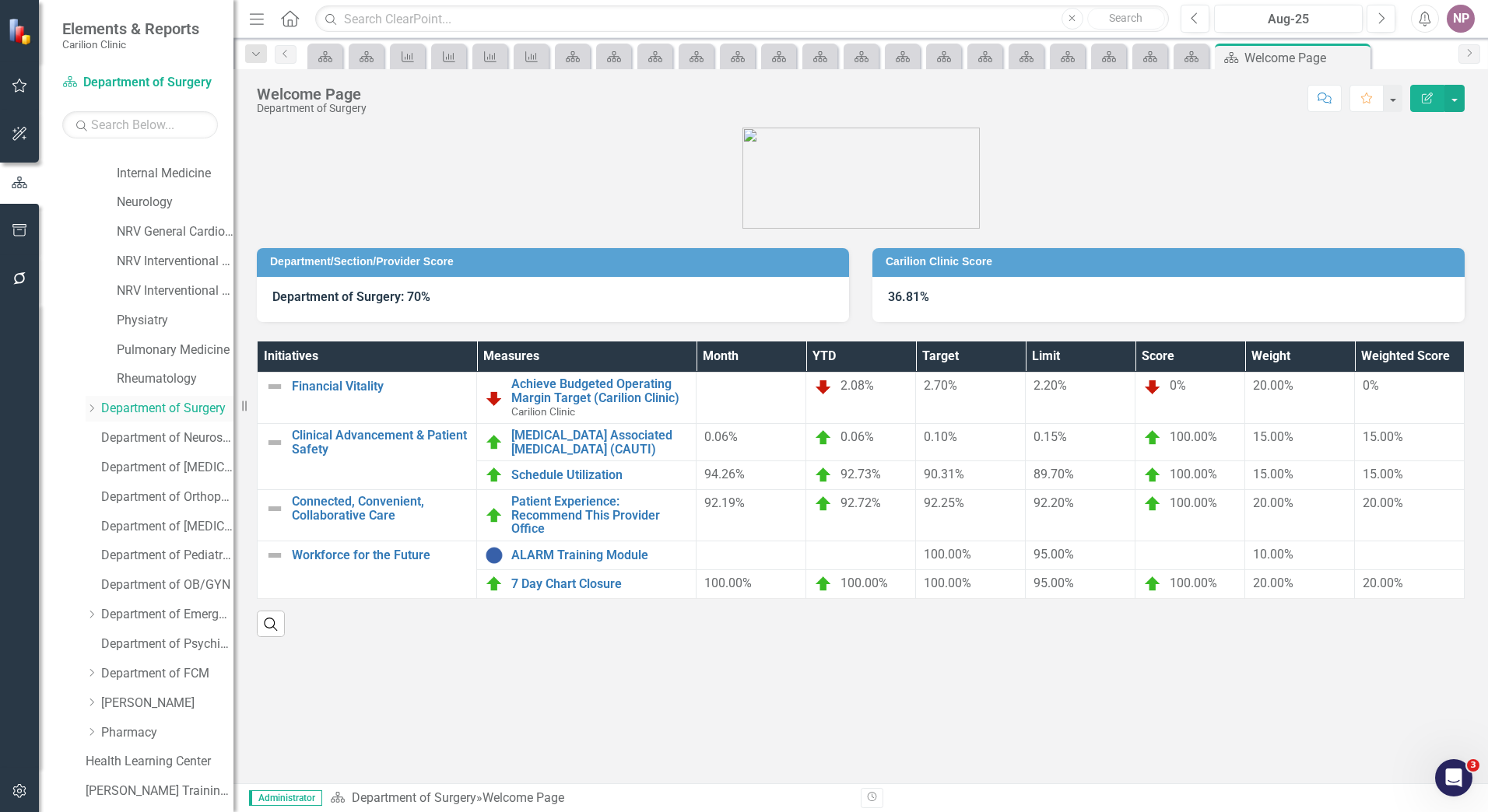
click at [89, 407] on icon "Dropdown" at bounding box center [91, 409] width 12 height 9
click at [109, 425] on div "Wound Care" at bounding box center [159, 440] width 148 height 30
click at [120, 437] on link "Wound Care" at bounding box center [175, 438] width 117 height 18
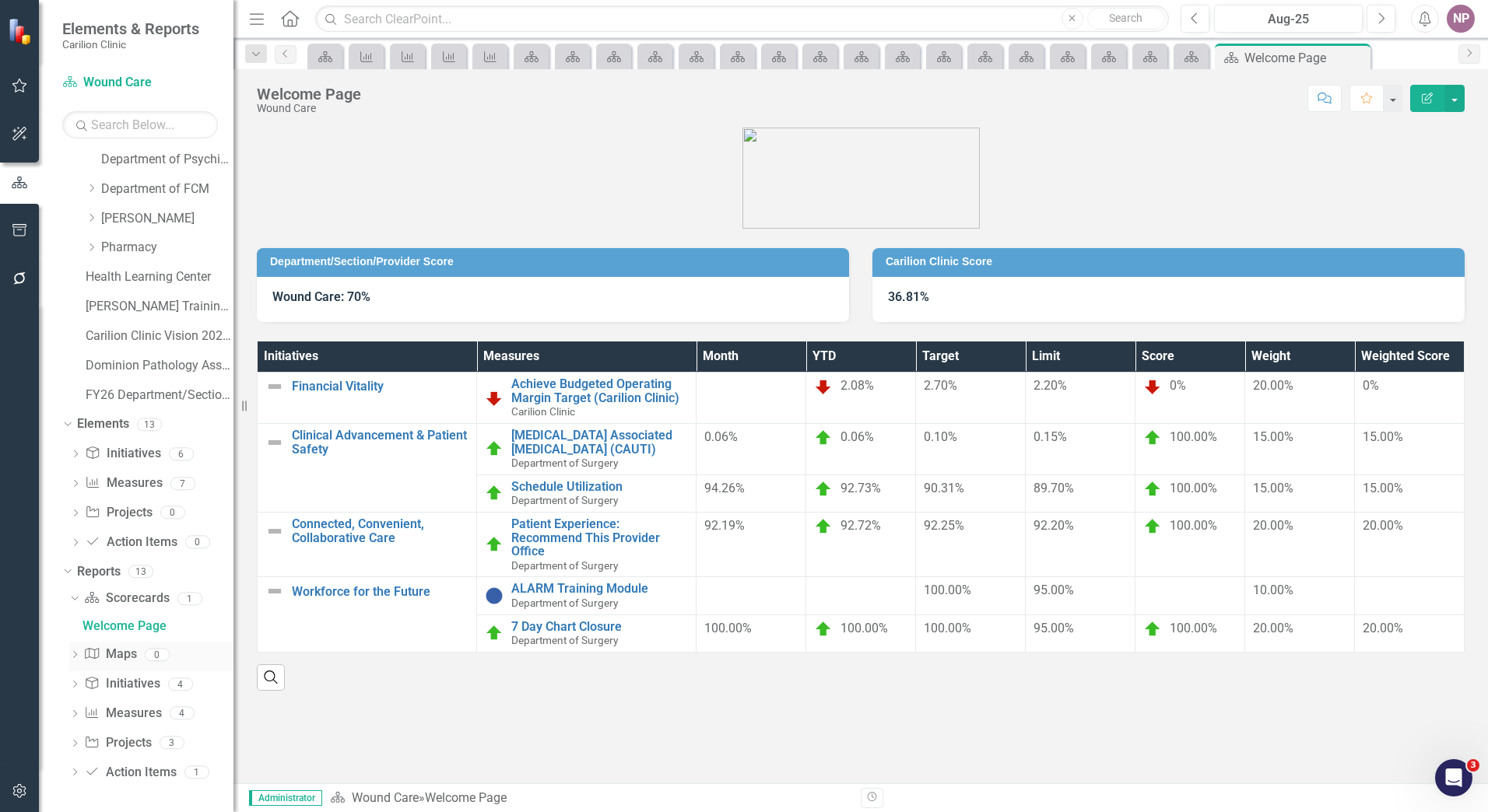
scroll to position [1359, 0]
click at [76, 484] on icon "Dropdown" at bounding box center [75, 484] width 11 height 9
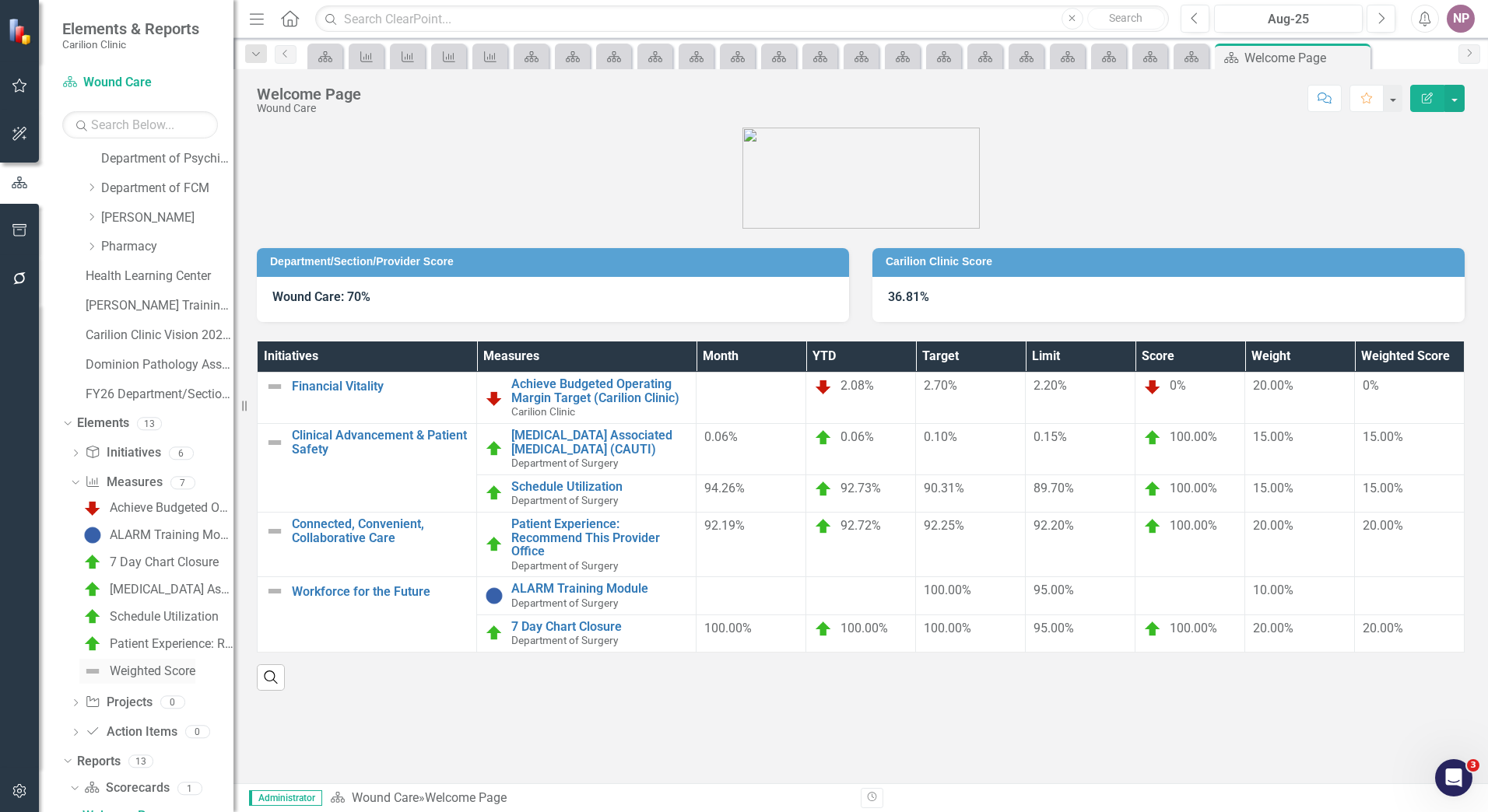
click at [138, 667] on div "Weighted Score" at bounding box center [152, 672] width 85 height 14
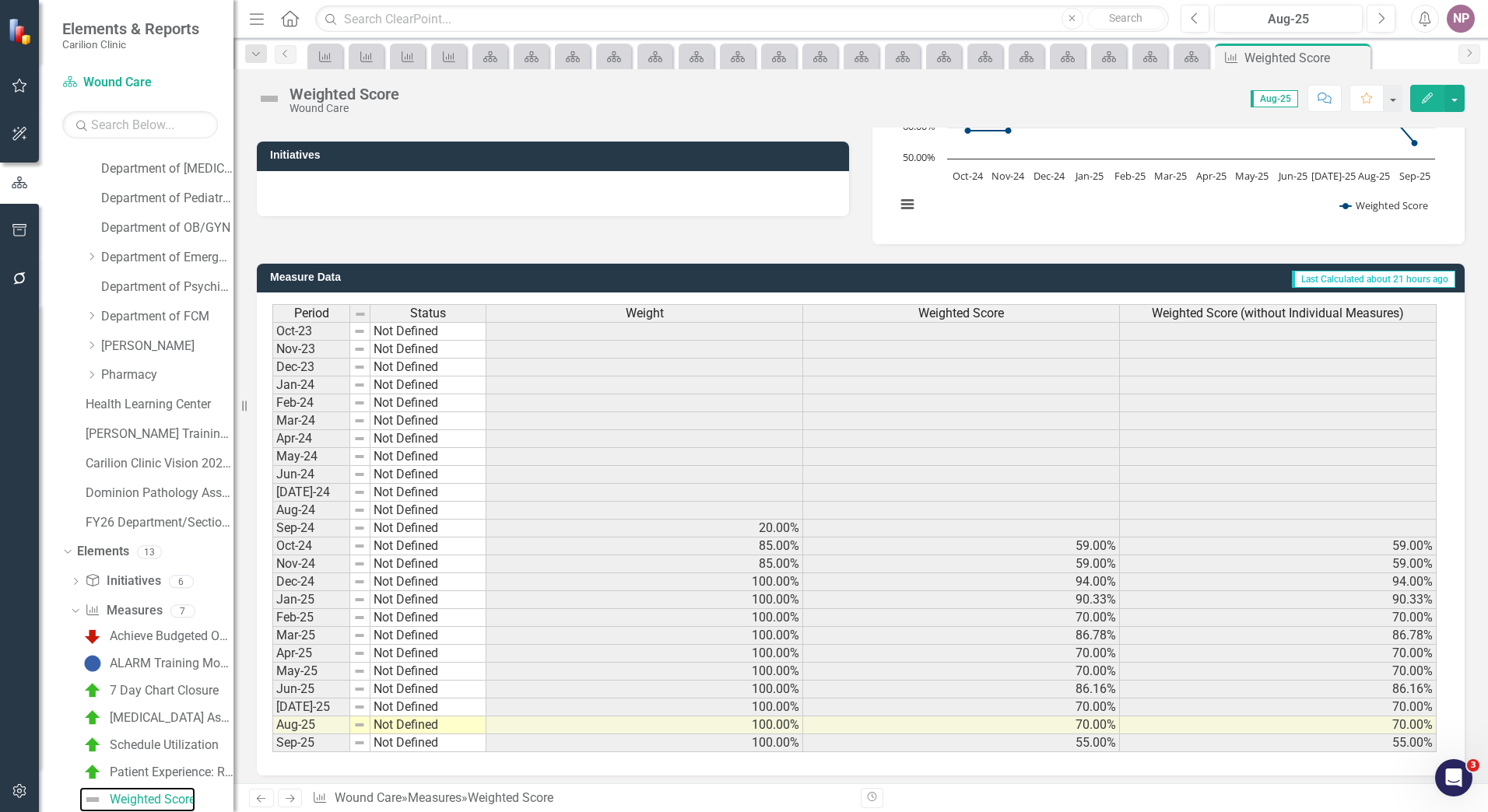
scroll to position [275, 0]
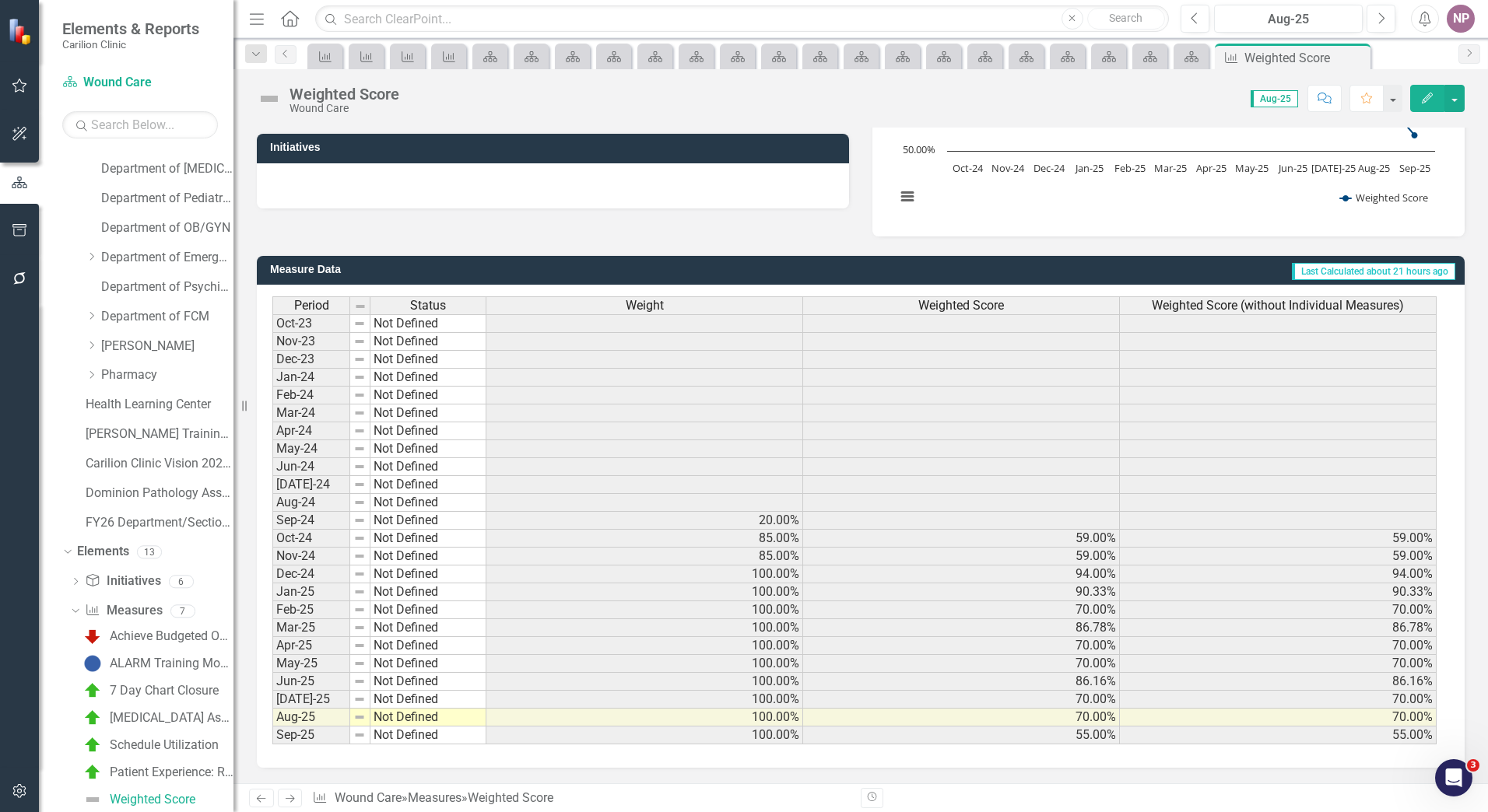
click at [1245, 305] on span "Weighted Score (without Individual Measures)" at bounding box center [1277, 306] width 252 height 14
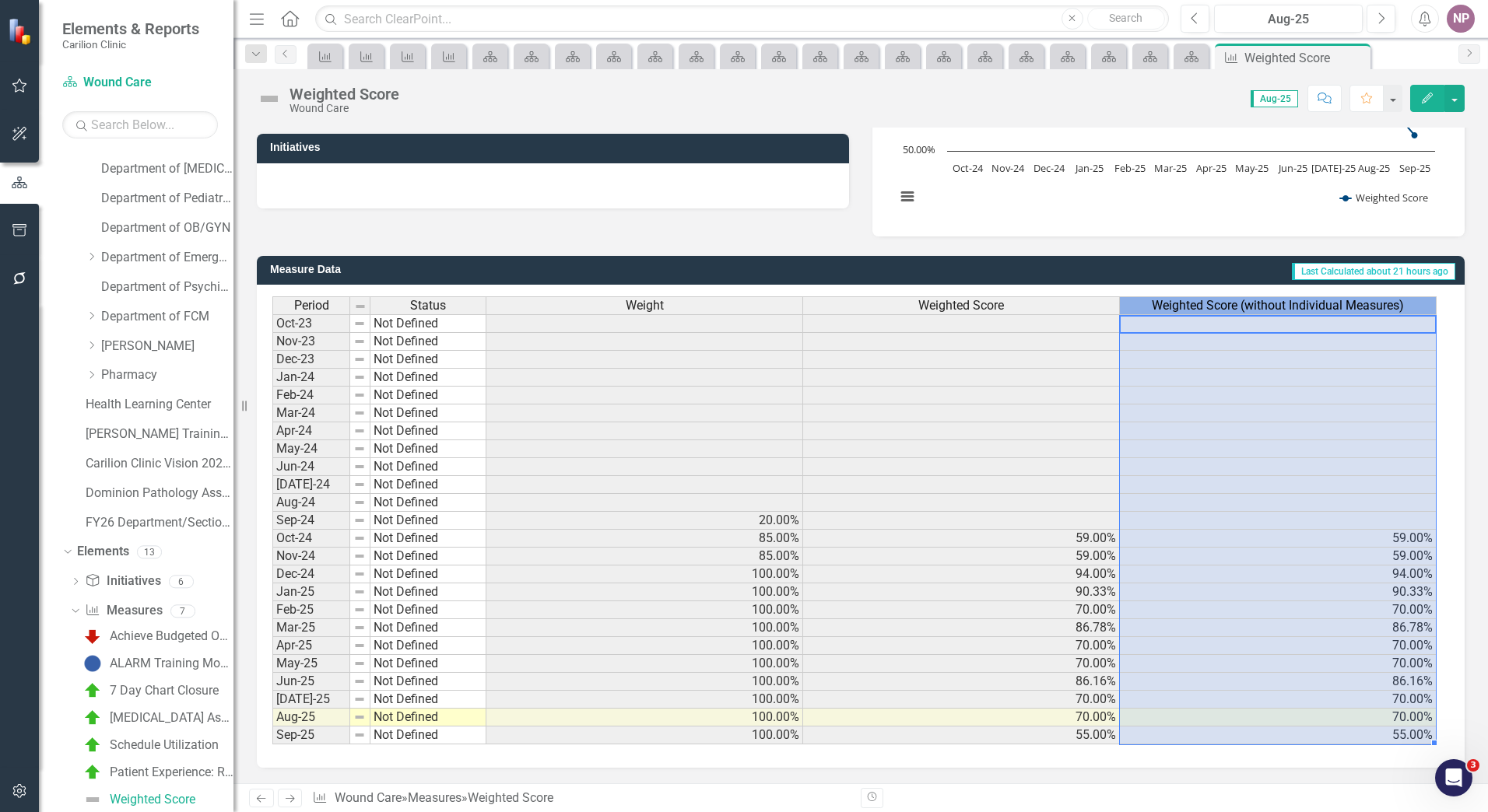
click at [1245, 305] on span "Weighted Score (without Individual Measures)" at bounding box center [1277, 306] width 252 height 14
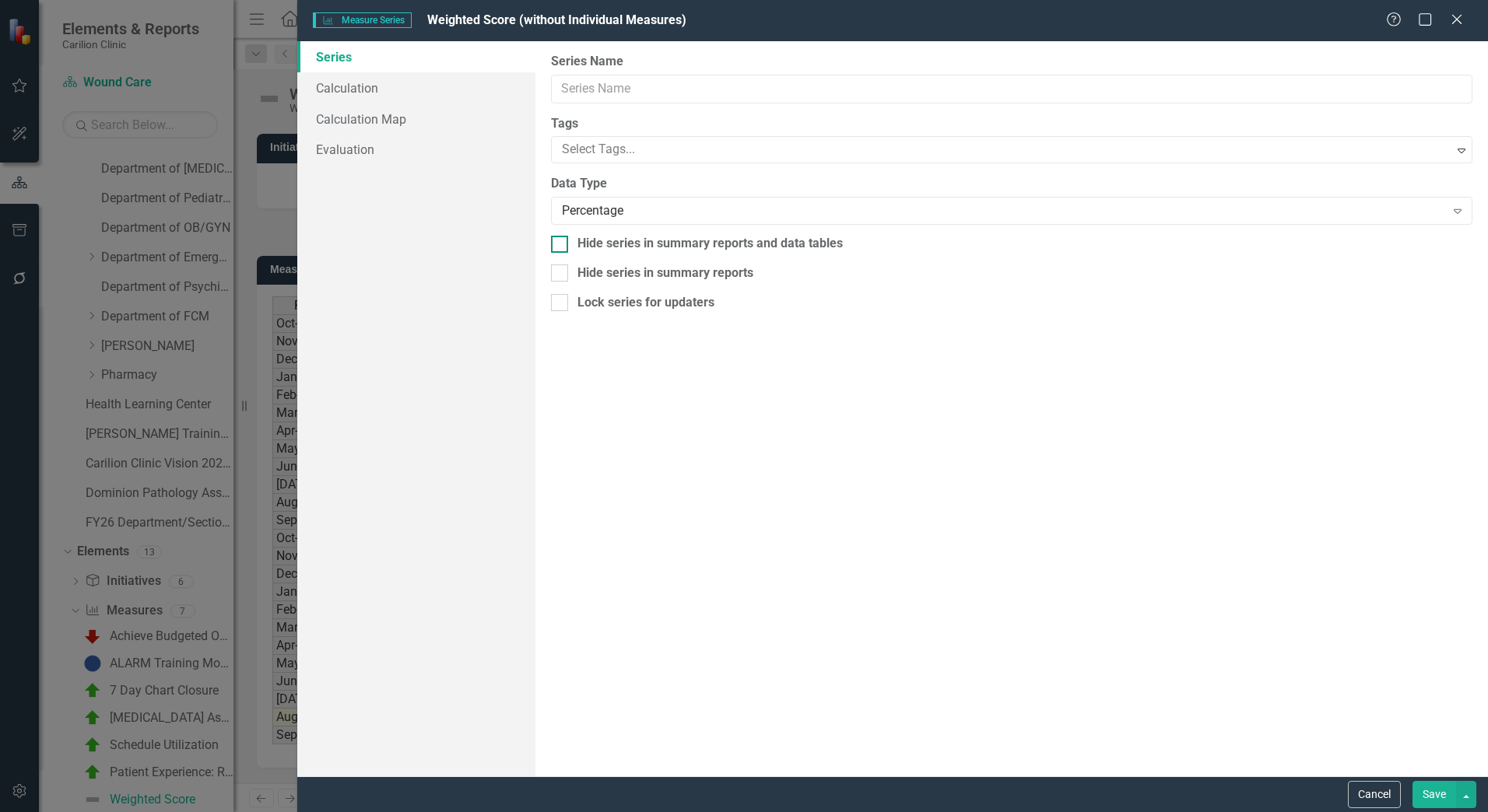
type input "Weighted Score (without Individual Measures)"
click at [399, 80] on link "Calculation" at bounding box center [417, 88] width 238 height 31
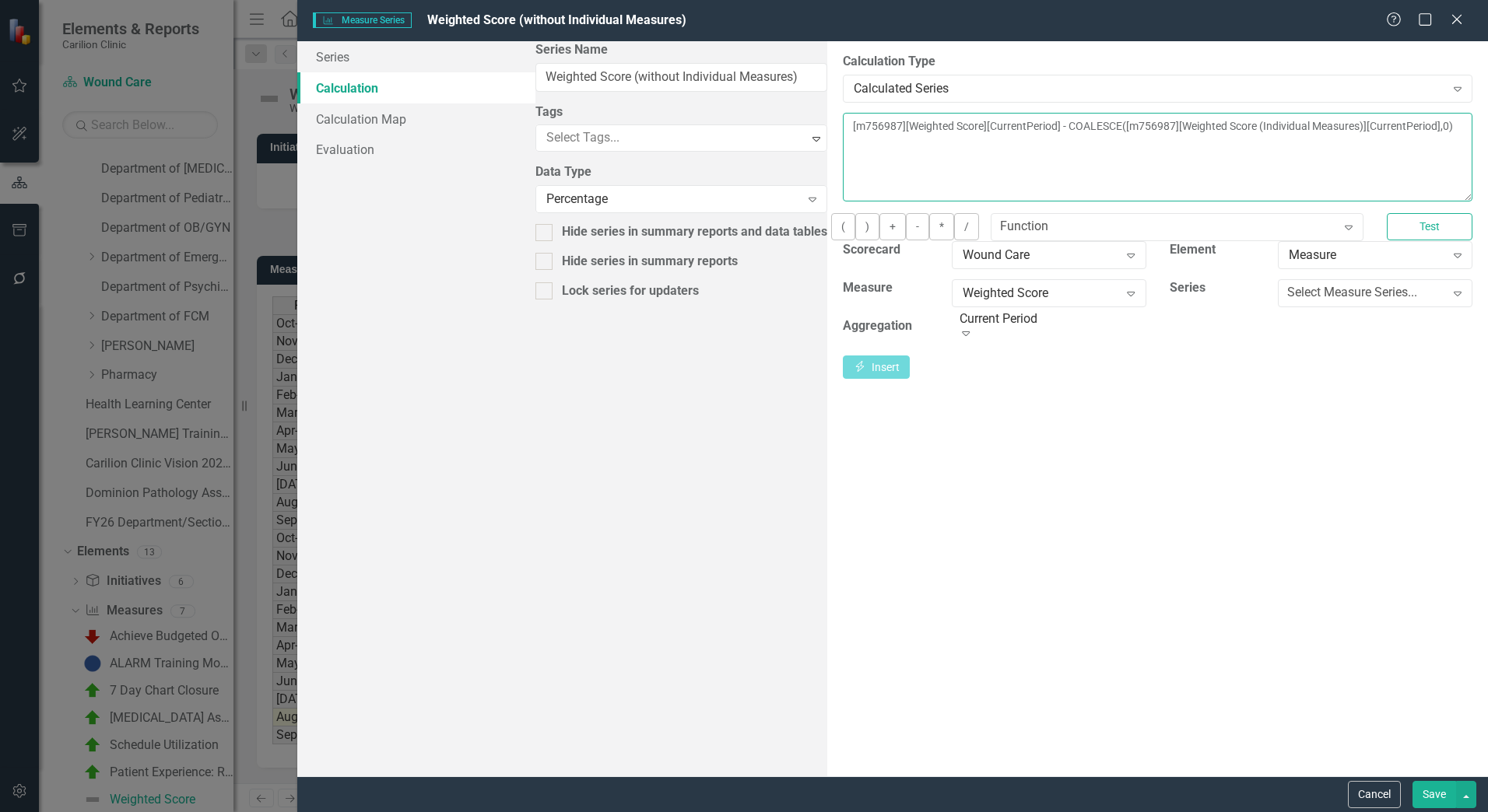
drag, startPoint x: 1428, startPoint y: 131, endPoint x: -471, endPoint y: -51, distance: 1907.7
click at [0, 0] on html "Elements & Reports Carilion Clinic Scorecard Wound Care Search Dropdown Scoreca…" at bounding box center [744, 406] width 1488 height 812
paste textarea "4453][Weighted Score (without Individual Measures)][CurrentPeriod]"
type textarea "[m754453][Weighted Score (without Individual Measures)][CurrentPeriod]"
click at [1418, 240] on button "Test" at bounding box center [1429, 226] width 85 height 27
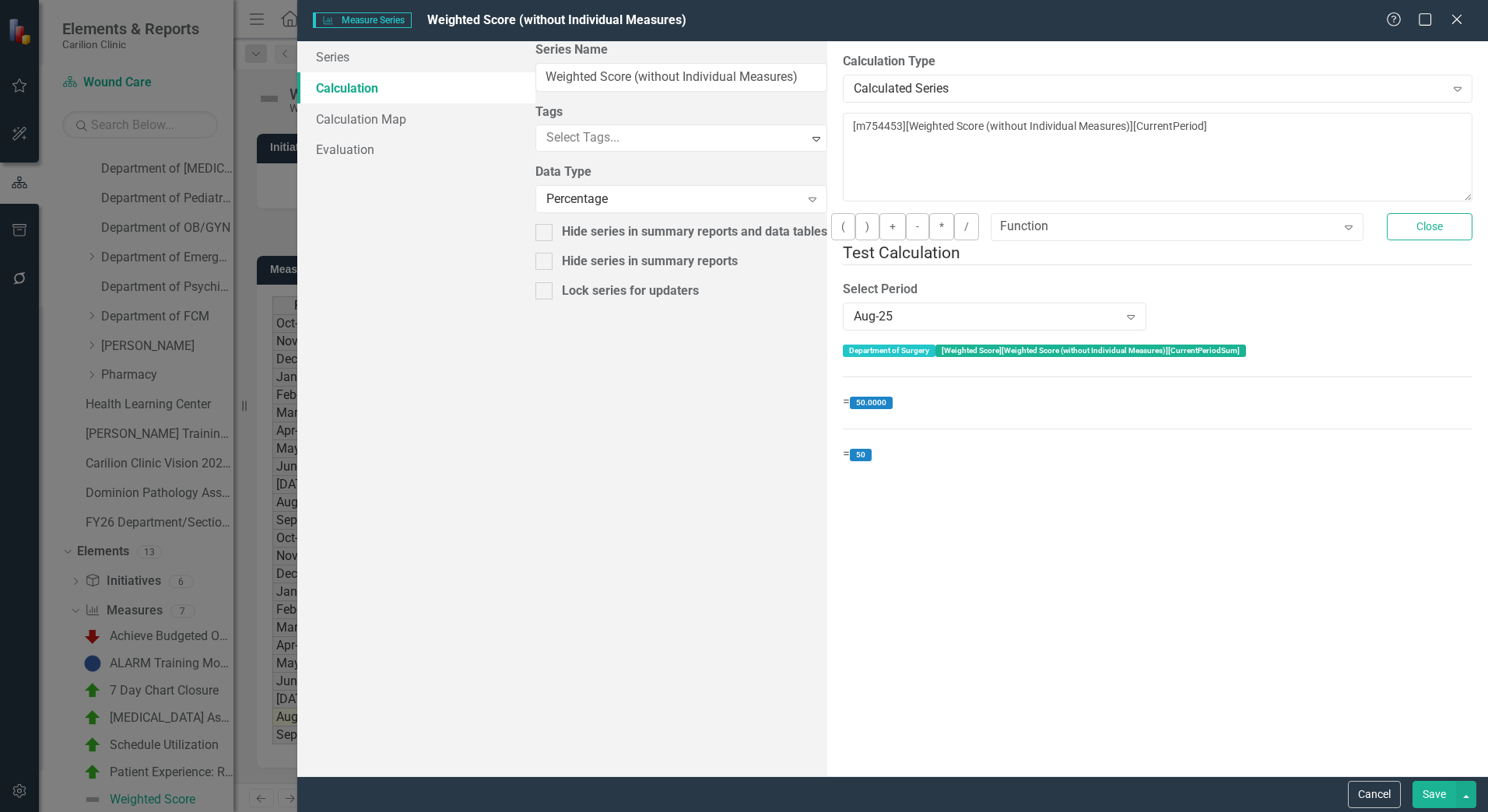
click at [1430, 792] on button "Save" at bounding box center [1434, 795] width 44 height 27
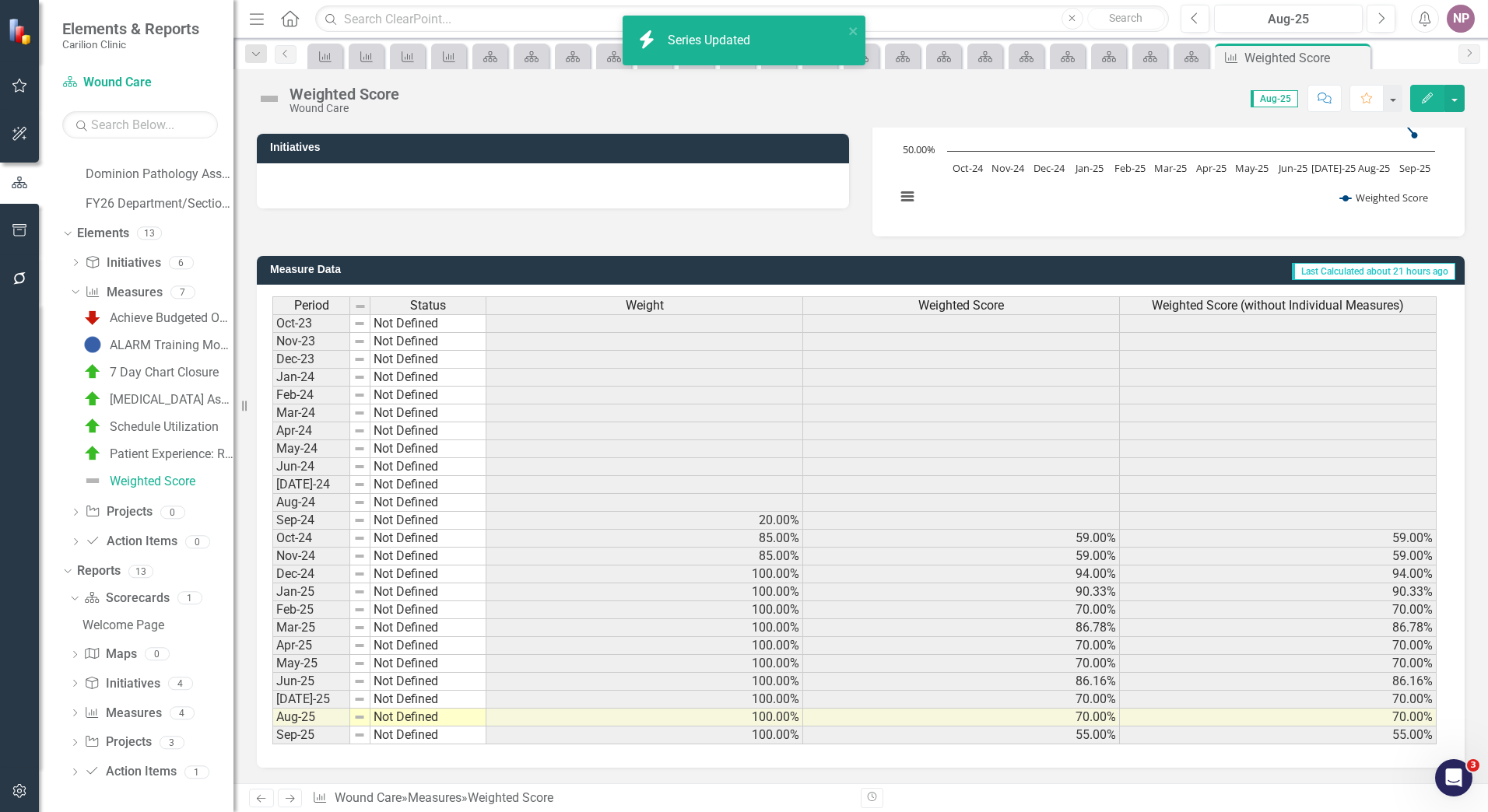
scroll to position [81, 0]
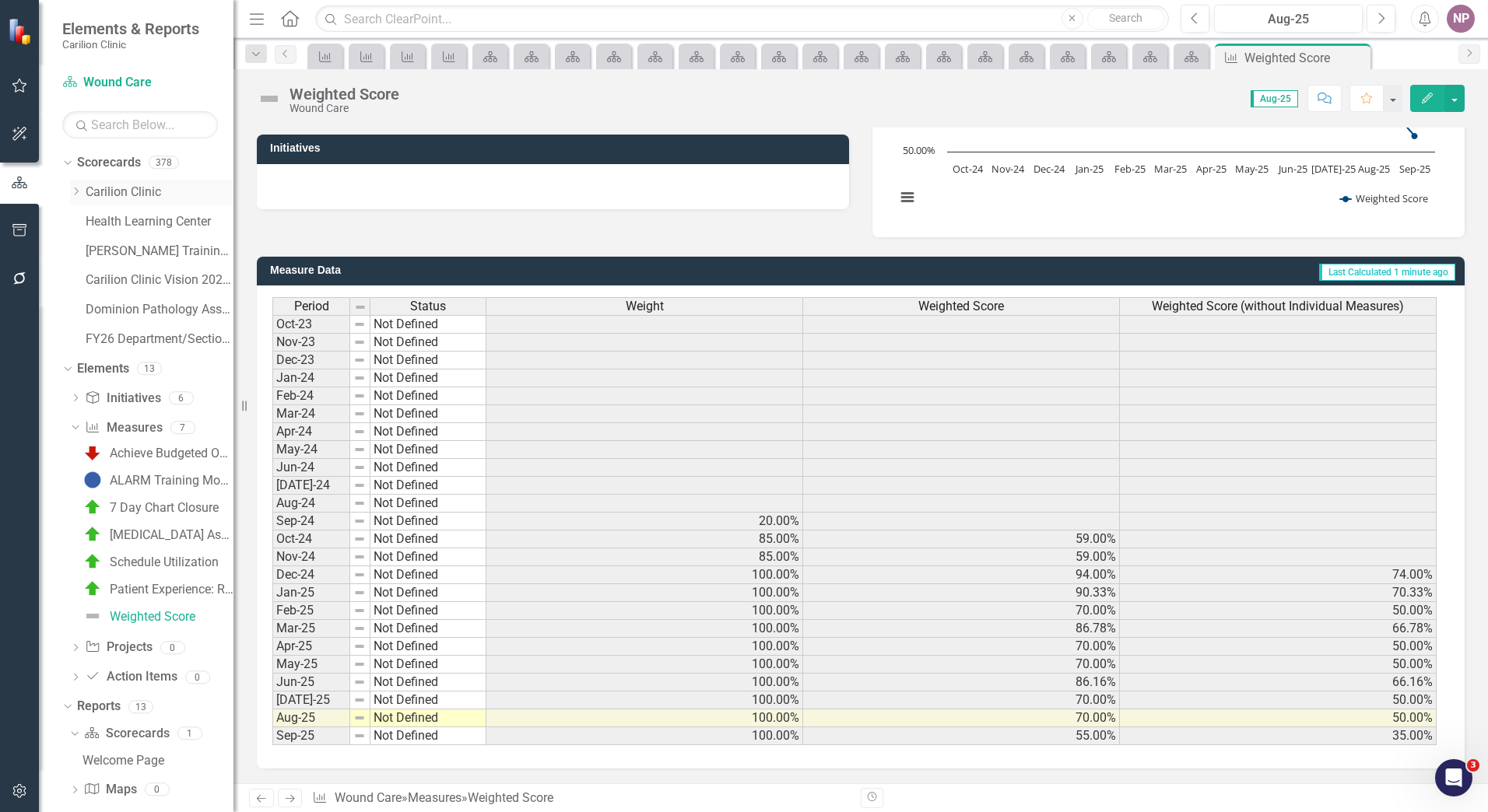
click at [70, 187] on icon "Dropdown" at bounding box center [75, 191] width 12 height 9
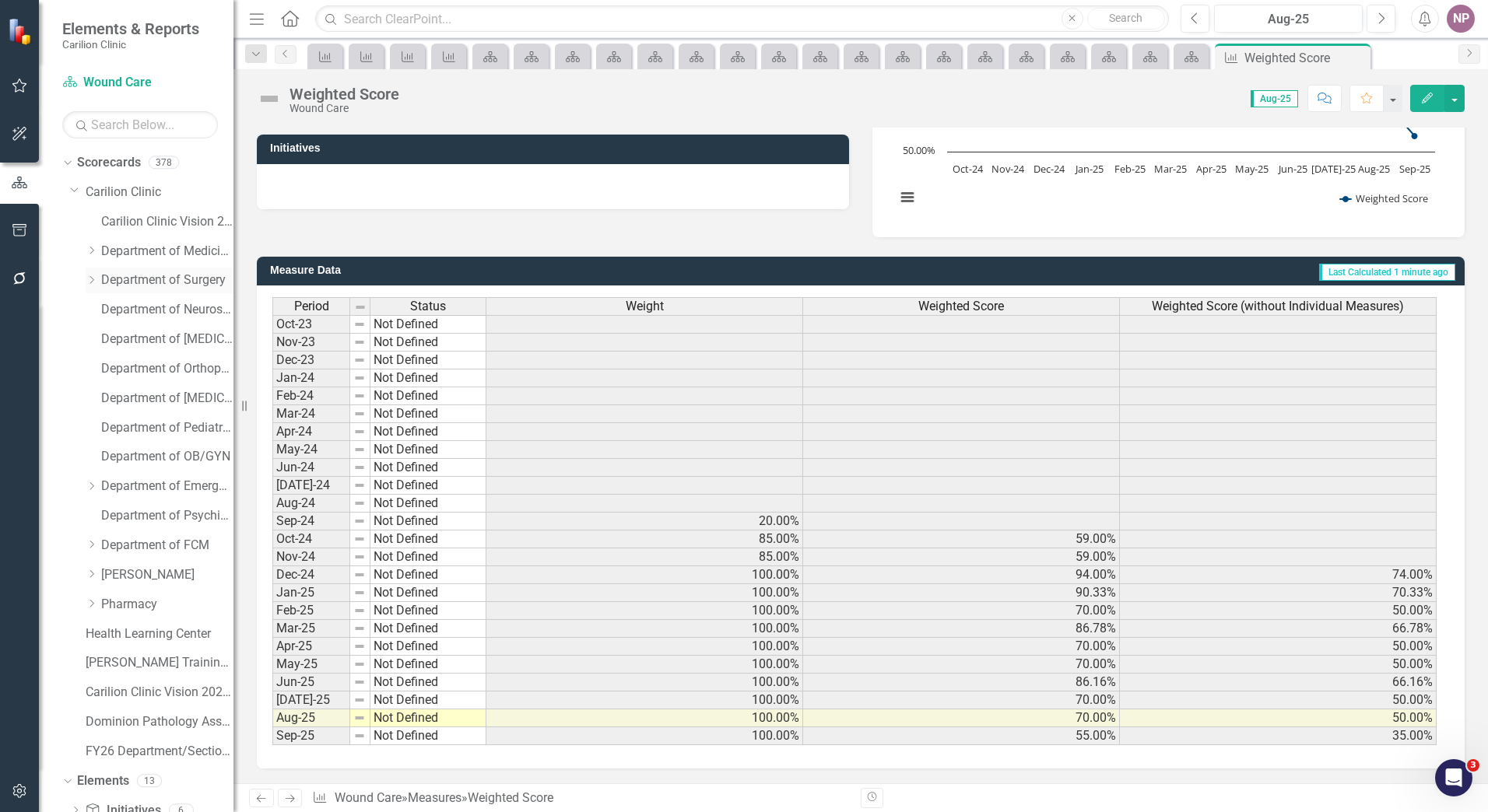
click at [96, 278] on icon "Dropdown" at bounding box center [91, 280] width 12 height 9
click at [184, 402] on link "[MEDICAL_DATA]" at bounding box center [175, 399] width 117 height 18
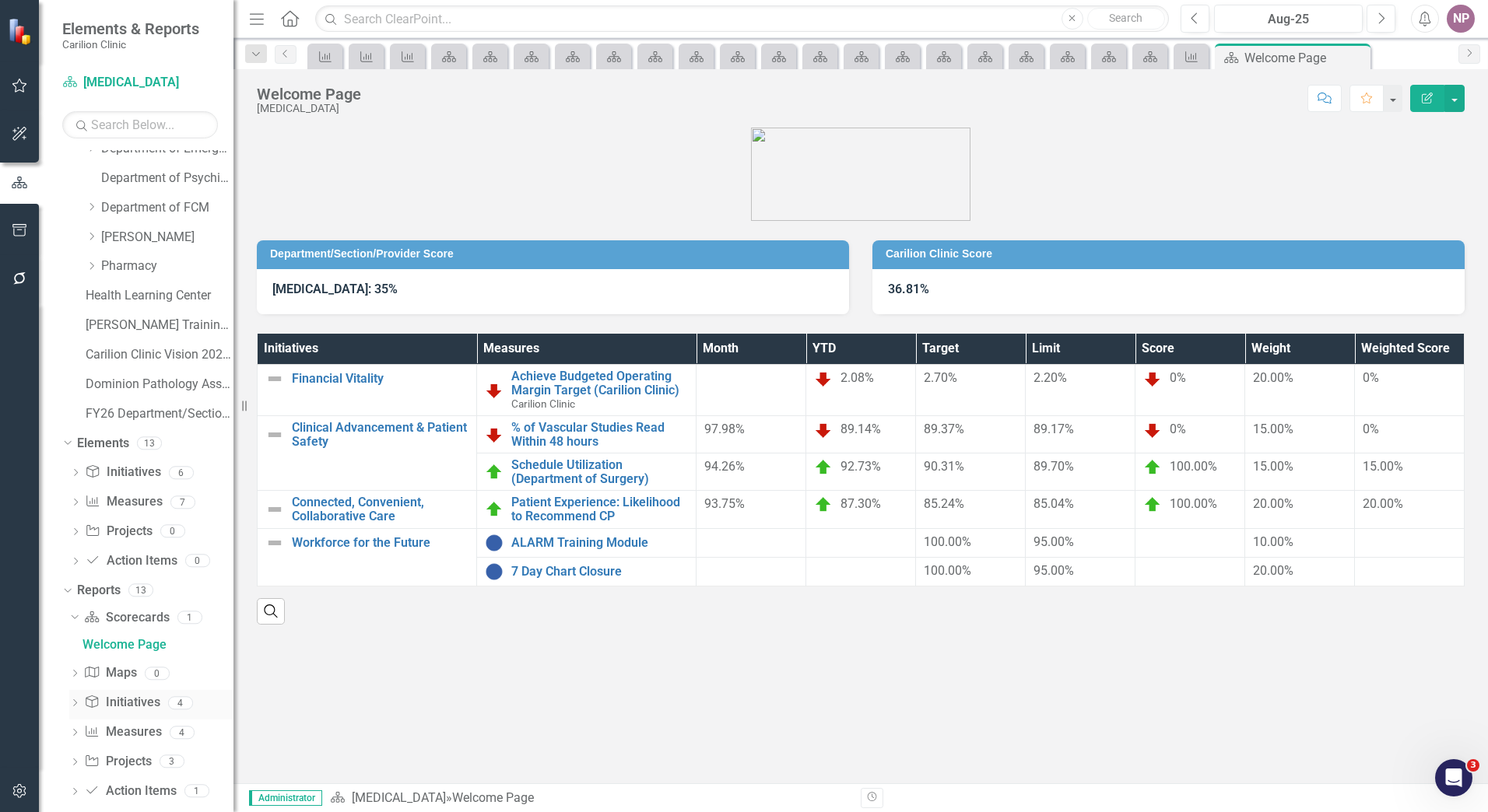
scroll to position [770, 0]
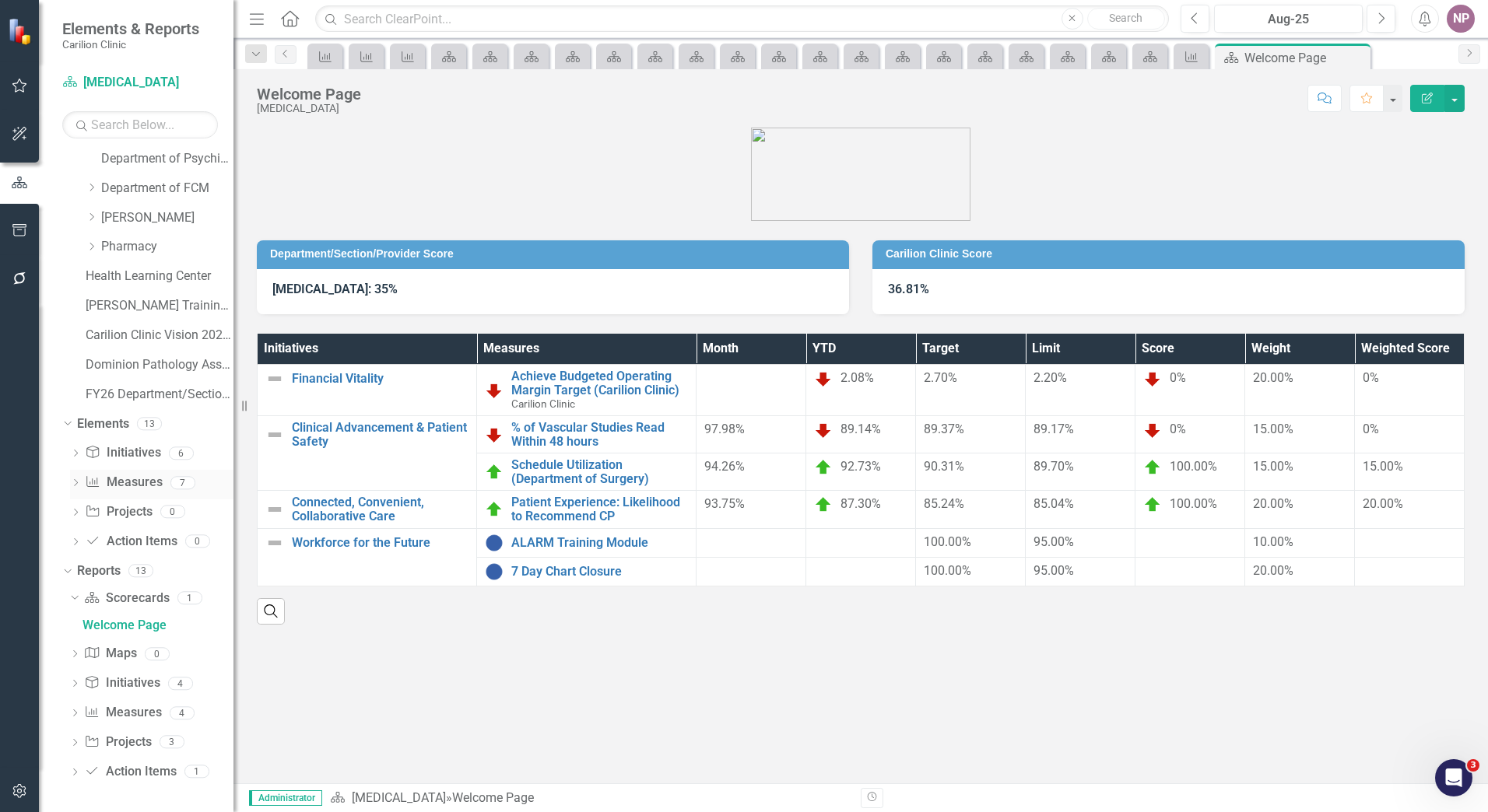
click at [75, 488] on icon "Dropdown" at bounding box center [75, 484] width 11 height 9
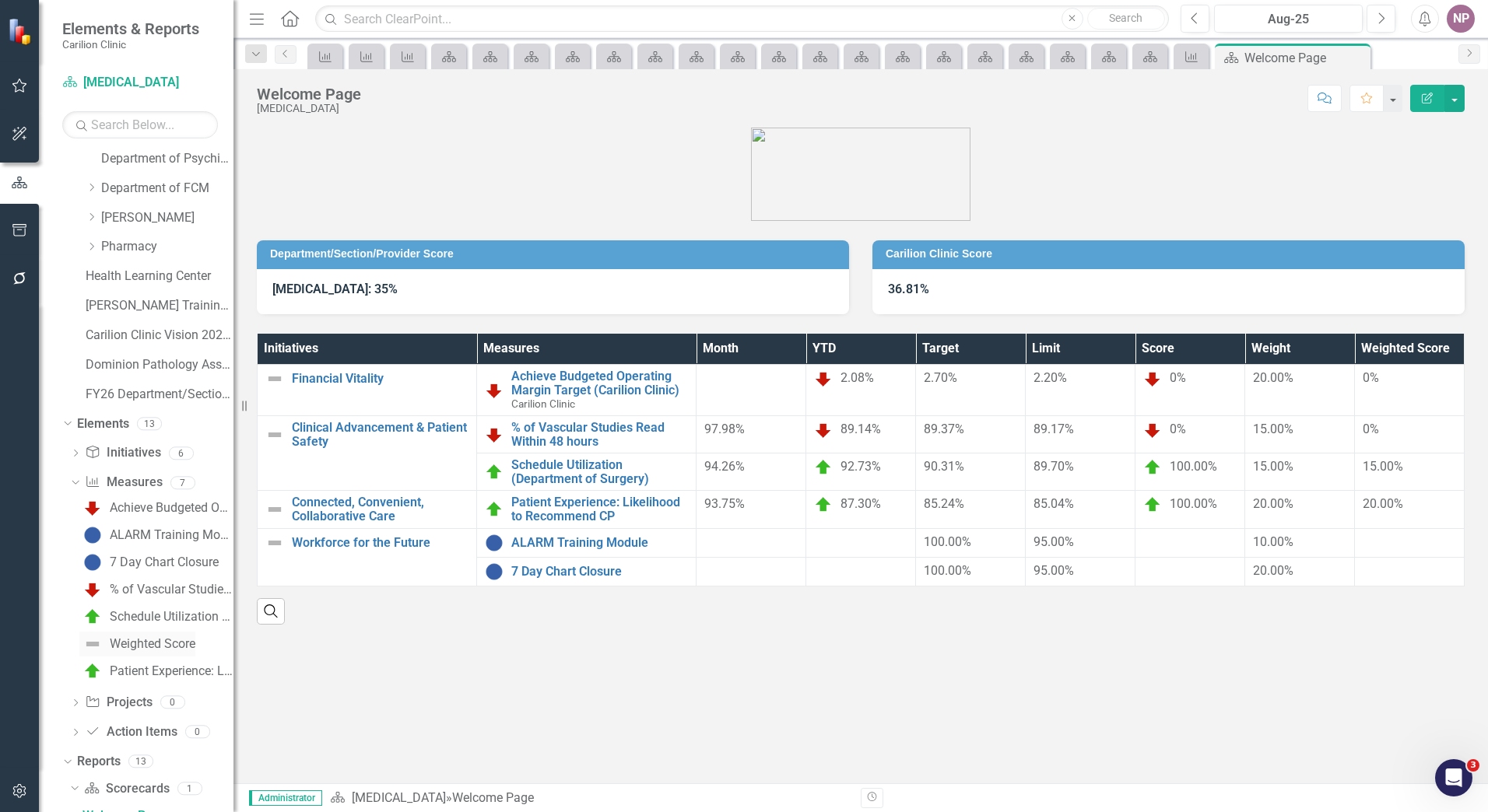
click at [160, 642] on div "Weighted Score" at bounding box center [152, 644] width 85 height 14
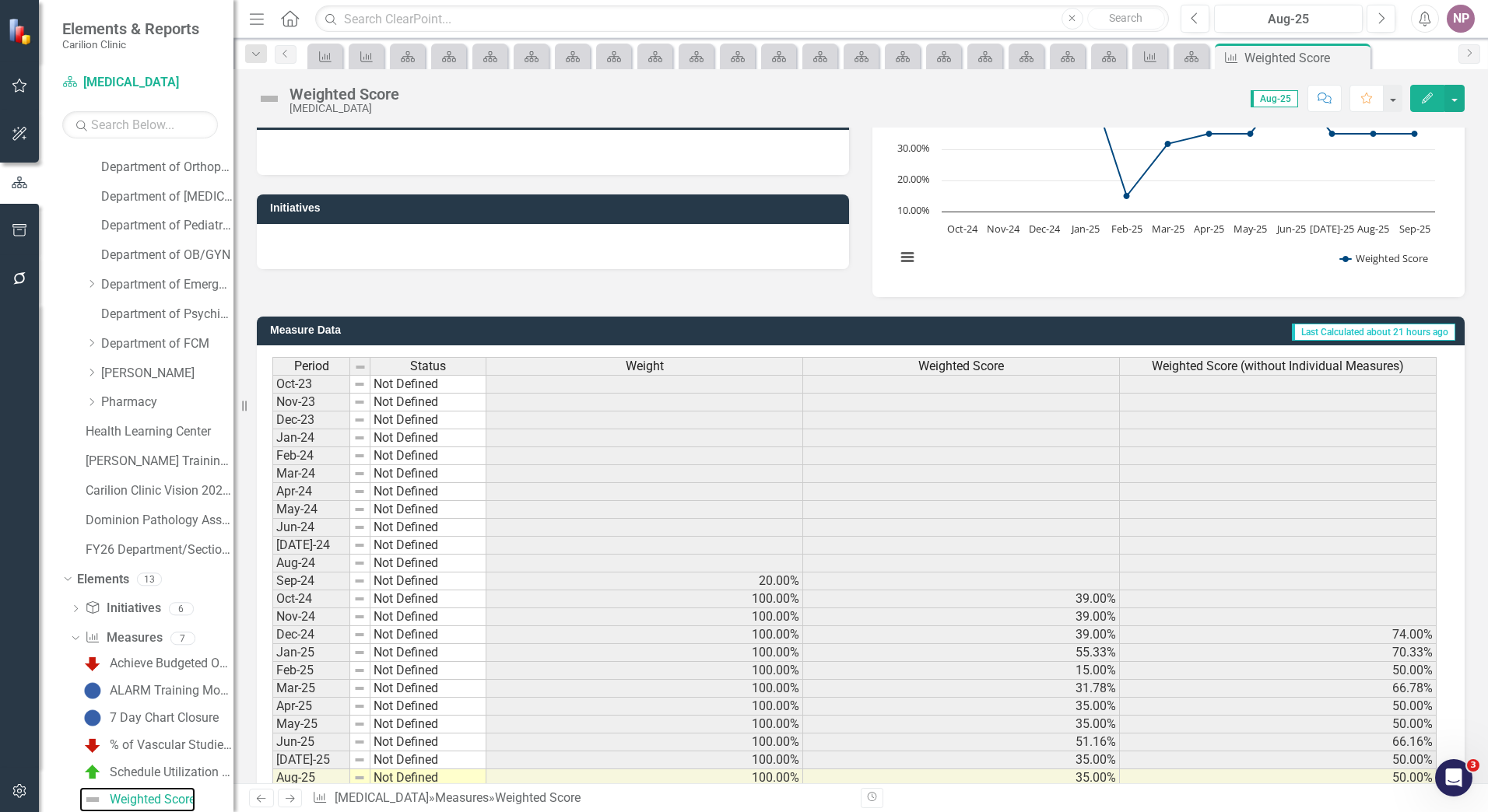
scroll to position [233, 0]
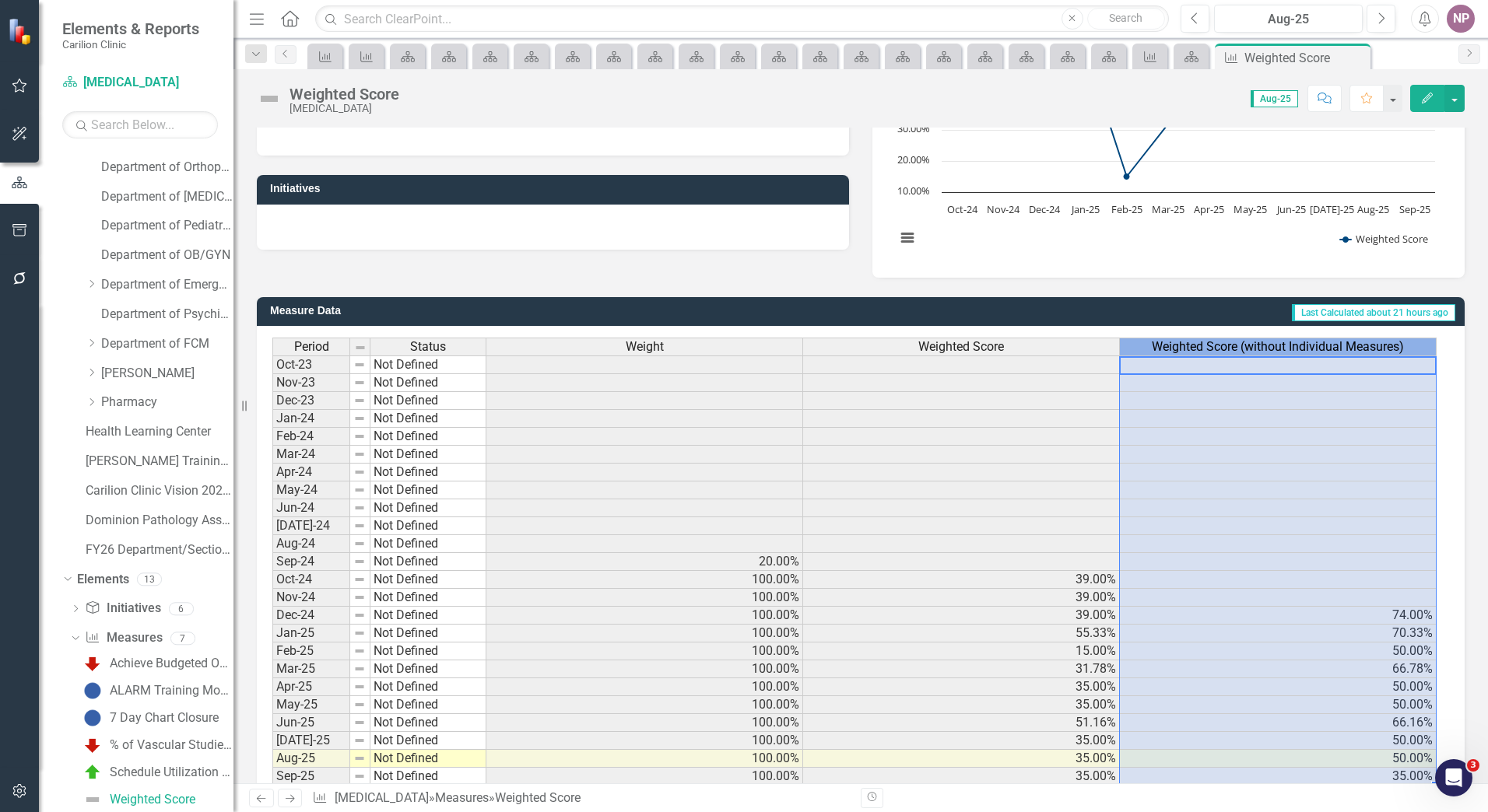
click at [1194, 349] on span "Weighted Score (without Individual Measures)" at bounding box center [1277, 347] width 252 height 14
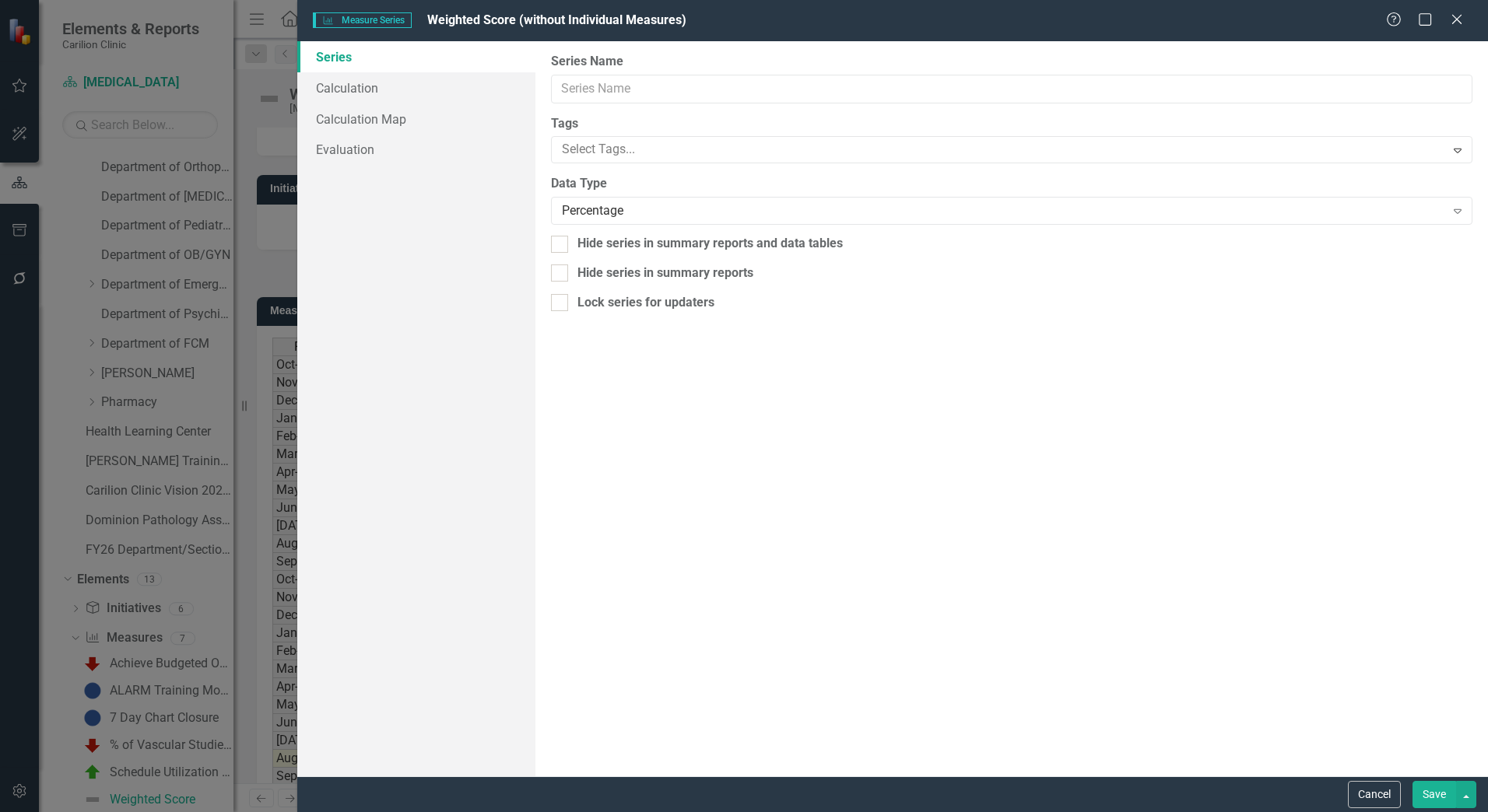
type input "Weighted Score (without Individual Measures)"
click at [417, 82] on link "Calculation" at bounding box center [417, 88] width 238 height 31
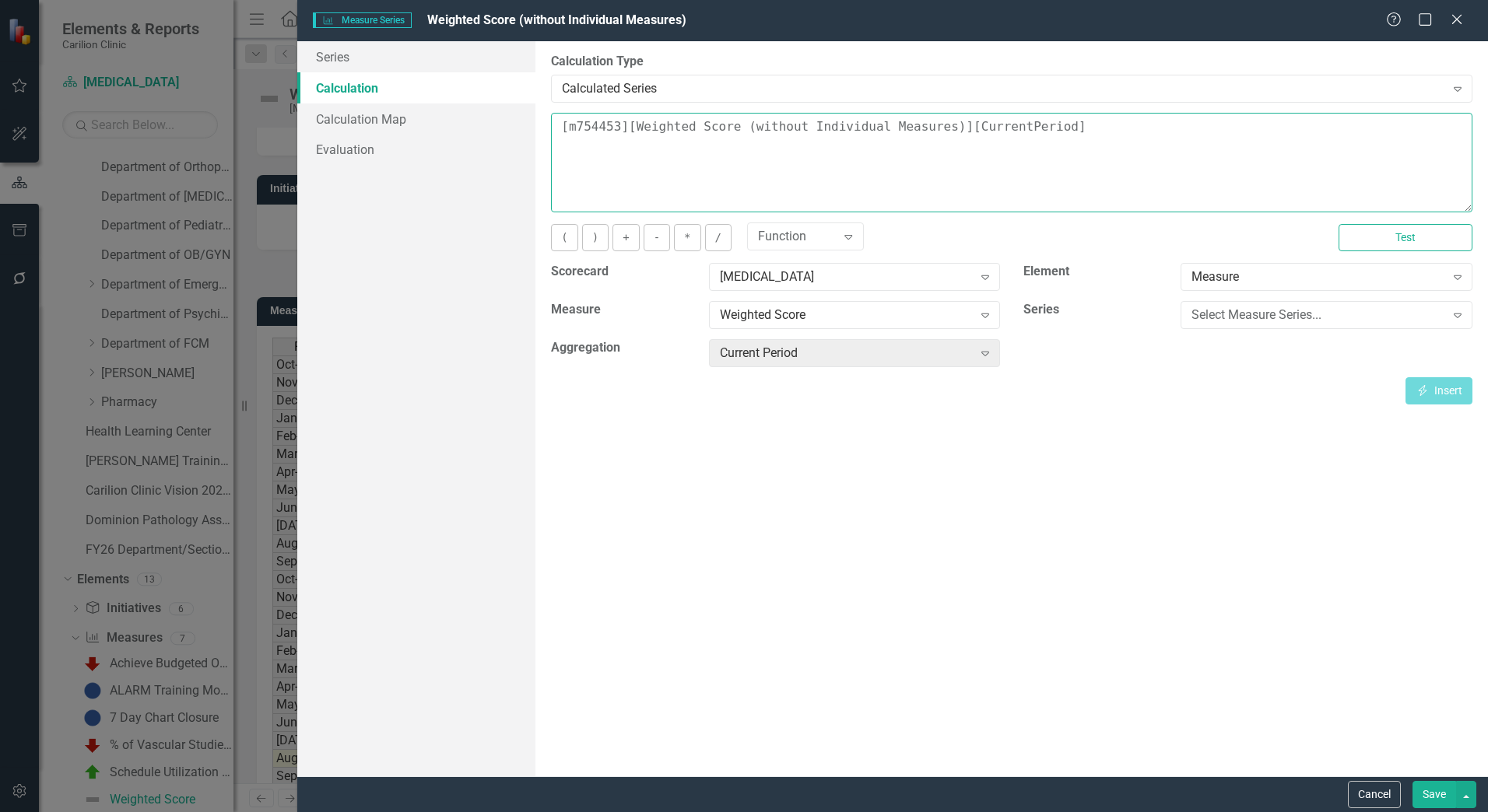
drag, startPoint x: 1298, startPoint y: 151, endPoint x: 277, endPoint y: 152, distance: 1021.0
click at [277, 152] on div "Measure Series Measure Series Weighted Score (without Individual Measures) Help…" at bounding box center [744, 406] width 1488 height 812
click at [1204, 281] on div "Measure" at bounding box center [1317, 277] width 253 height 18
click at [1129, 356] on div "Scorecard [MEDICAL_DATA] Expand Element Measure Expand Measure Weighted Score E…" at bounding box center [1012, 320] width 944 height 114
click at [1241, 319] on div "Select Measure Series..." at bounding box center [1317, 315] width 253 height 18
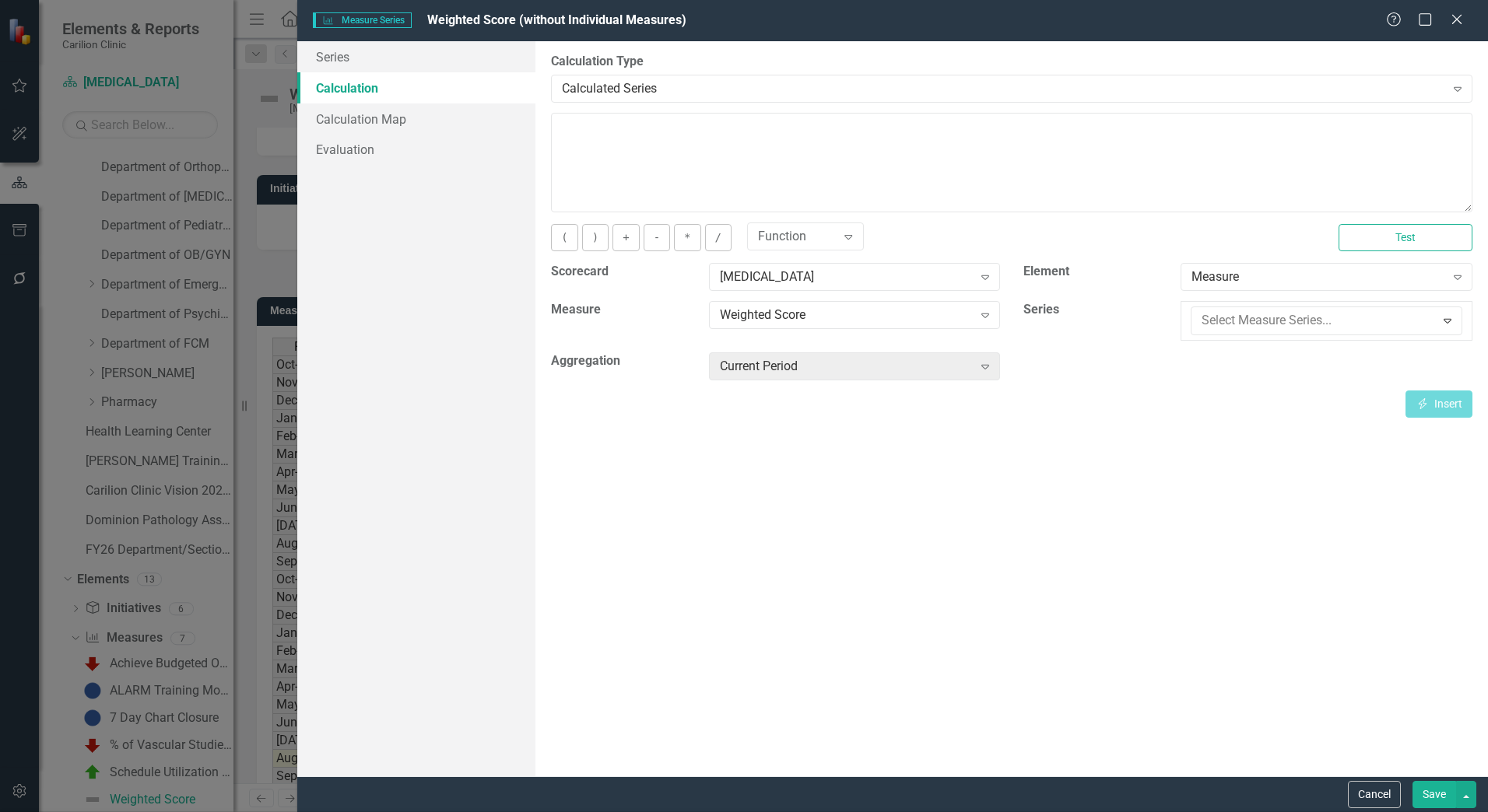
click at [1440, 380] on button "Insert Insert" at bounding box center [1438, 391] width 67 height 27
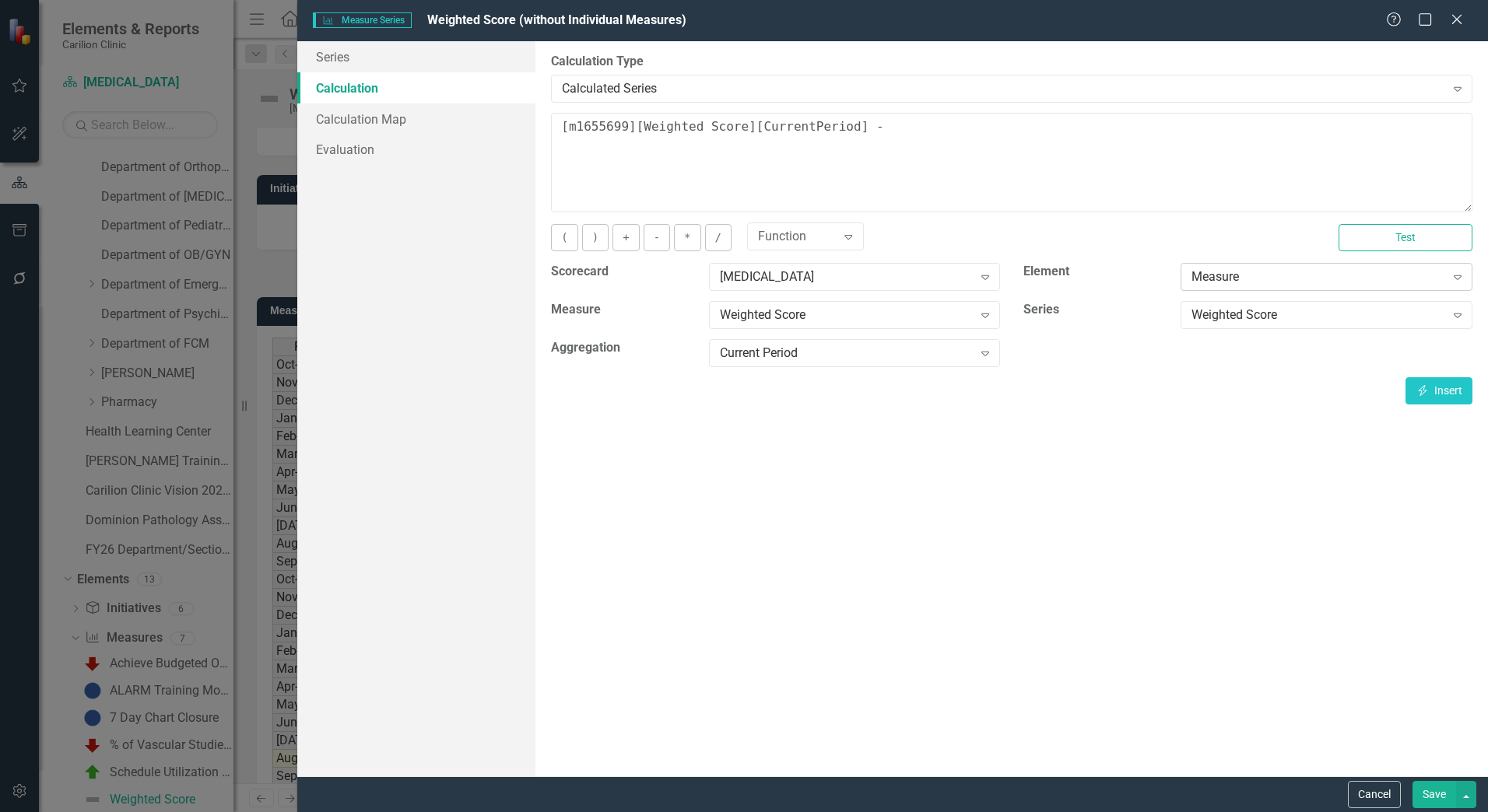
click at [1284, 284] on div "Measure" at bounding box center [1317, 277] width 253 height 18
click at [959, 429] on div "By default, series in ClearPoint are not calculated. So, if you leave the form …" at bounding box center [1012, 409] width 952 height 735
click at [905, 147] on textarea "[m1655699][Weighted Score][CurrentPeriod] -" at bounding box center [1011, 162] width 921 height 99
drag, startPoint x: 843, startPoint y: 130, endPoint x: 537, endPoint y: 135, distance: 306.0
click at [537, 135] on div "By default, series in ClearPoint are not calculated. So, if you leave the form …" at bounding box center [1012, 409] width 952 height 735
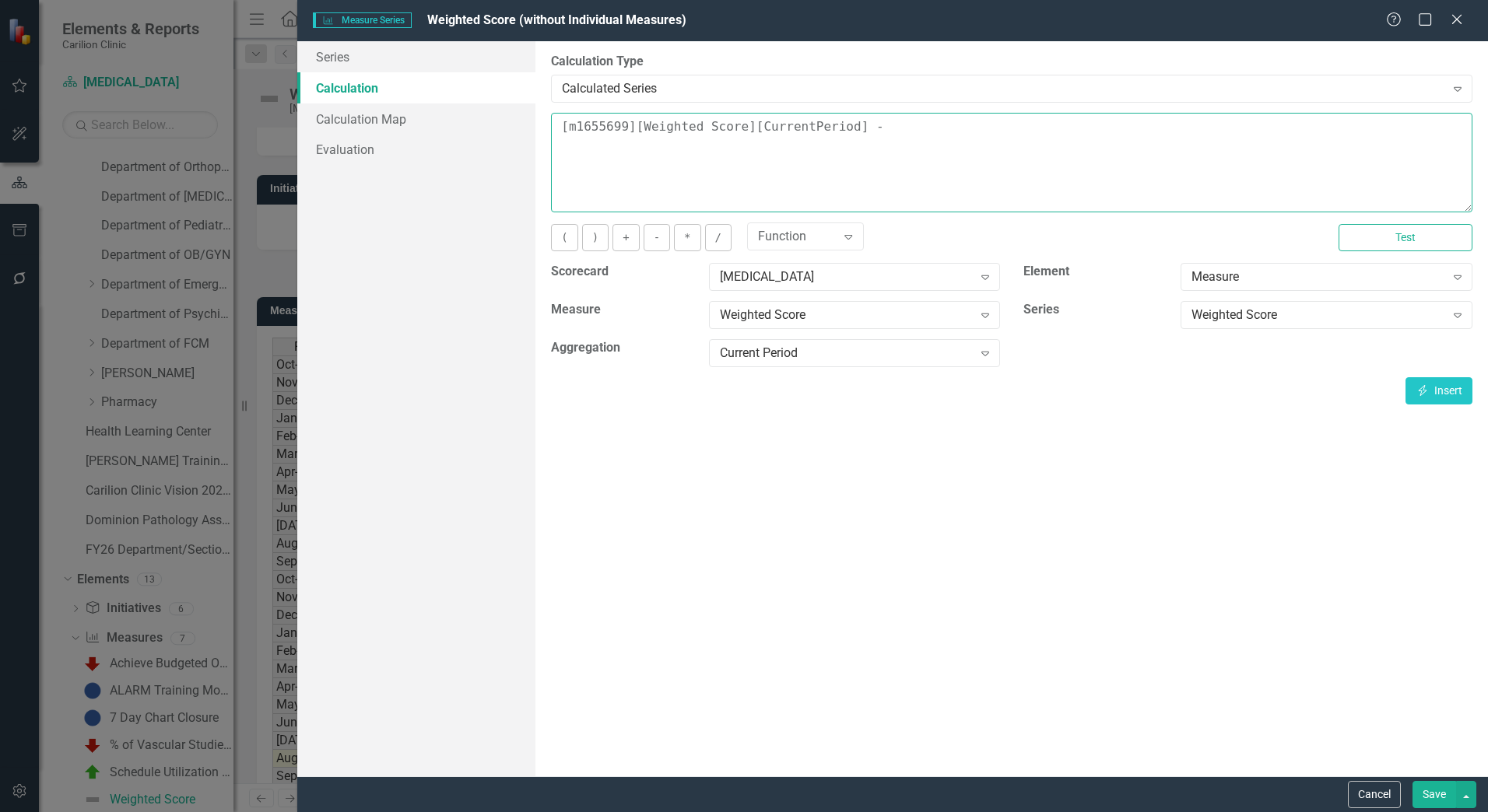
click at [929, 126] on textarea "[m1655699][Weighted Score][CurrentPeriod] -" at bounding box center [1011, 162] width 921 height 99
paste textarea "[m1655699][Weighted Score][CurrentPeriod]"
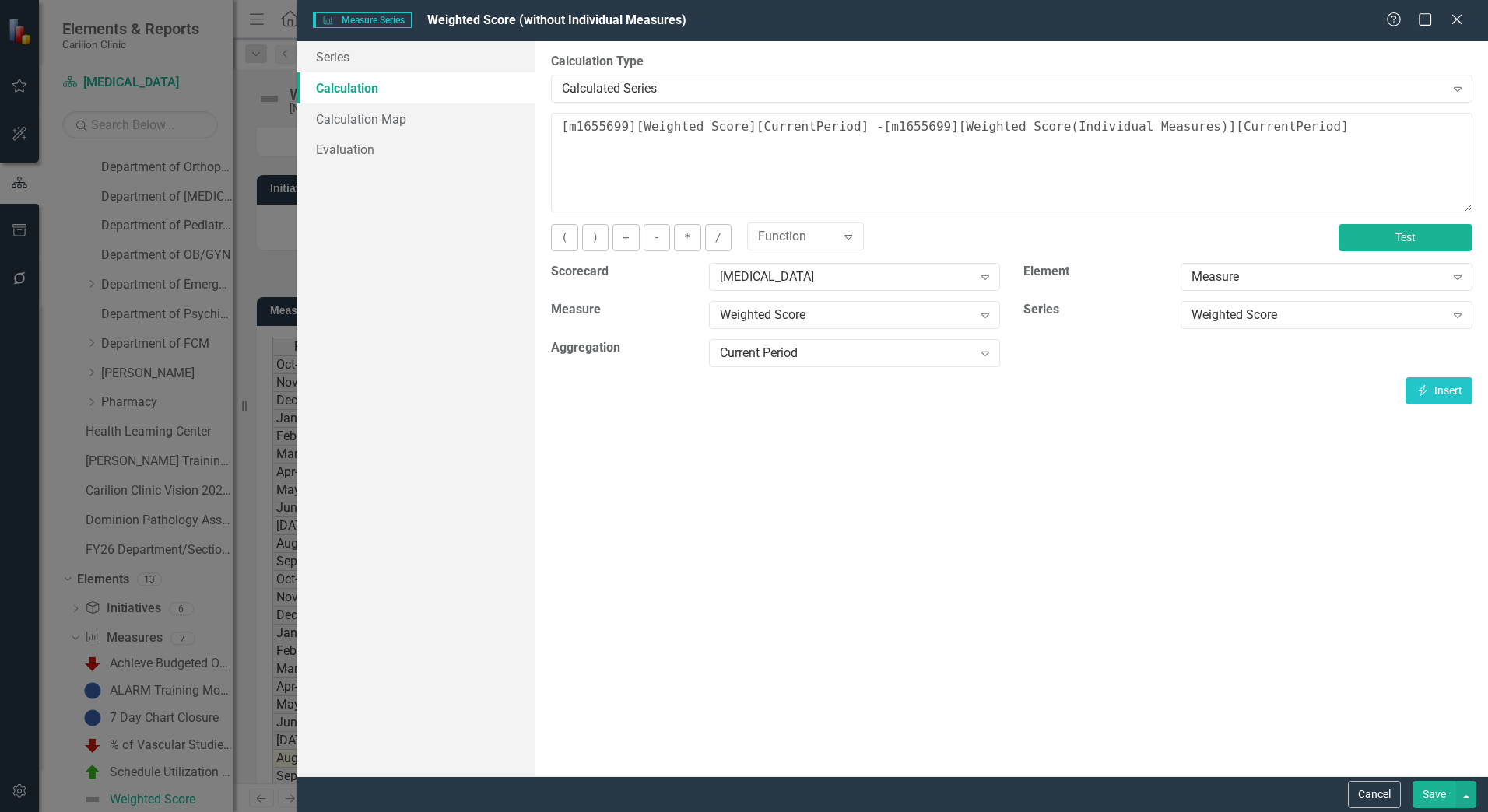
click at [1381, 247] on button "Test" at bounding box center [1405, 237] width 134 height 27
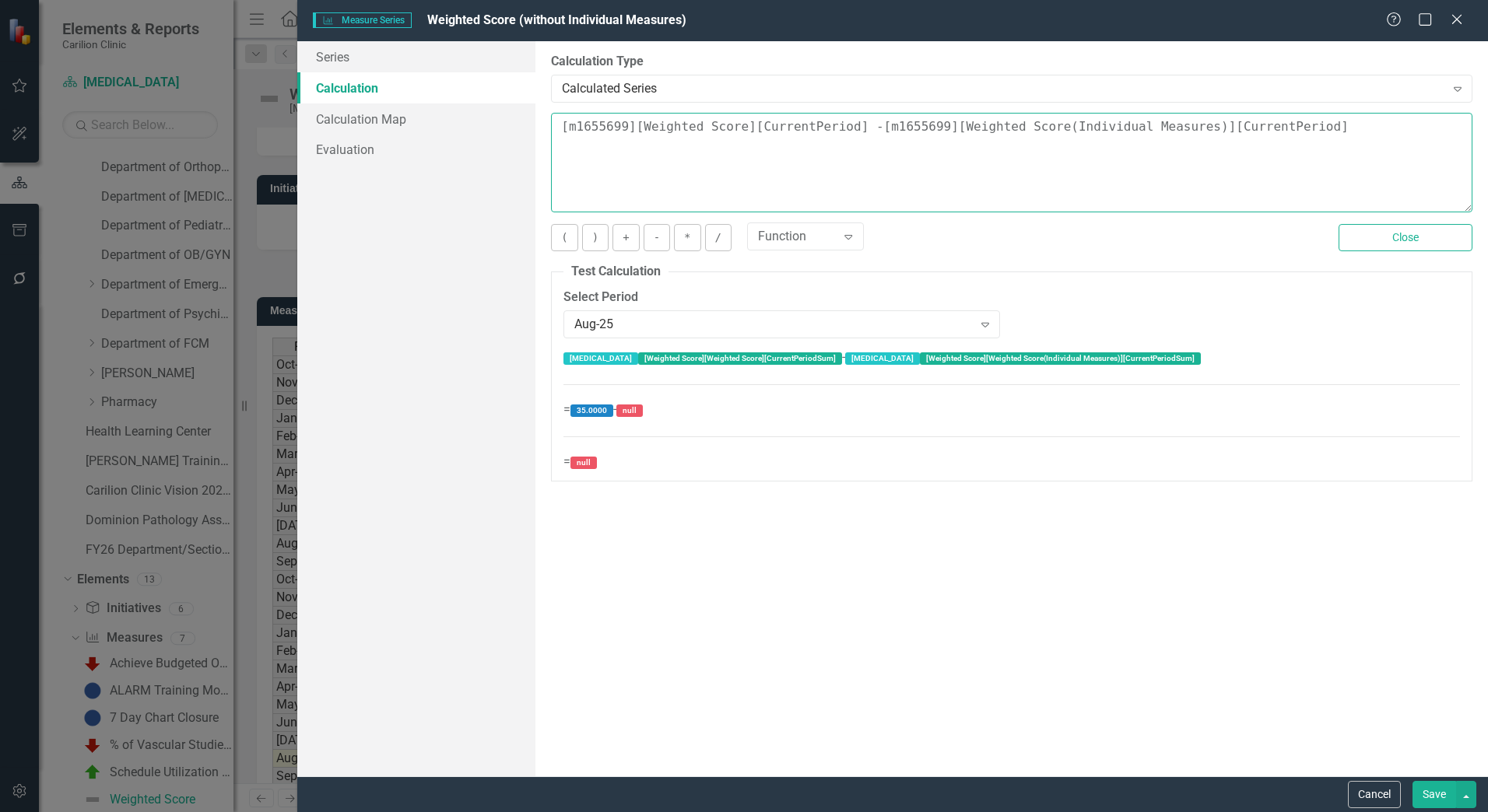
click at [856, 128] on textarea "[m1655699][Weighted Score][CurrentPeriod] -[m1655699][Weighted Score(Individual…" at bounding box center [1011, 162] width 921 height 99
click at [1453, 234] on button "Close" at bounding box center [1405, 237] width 134 height 27
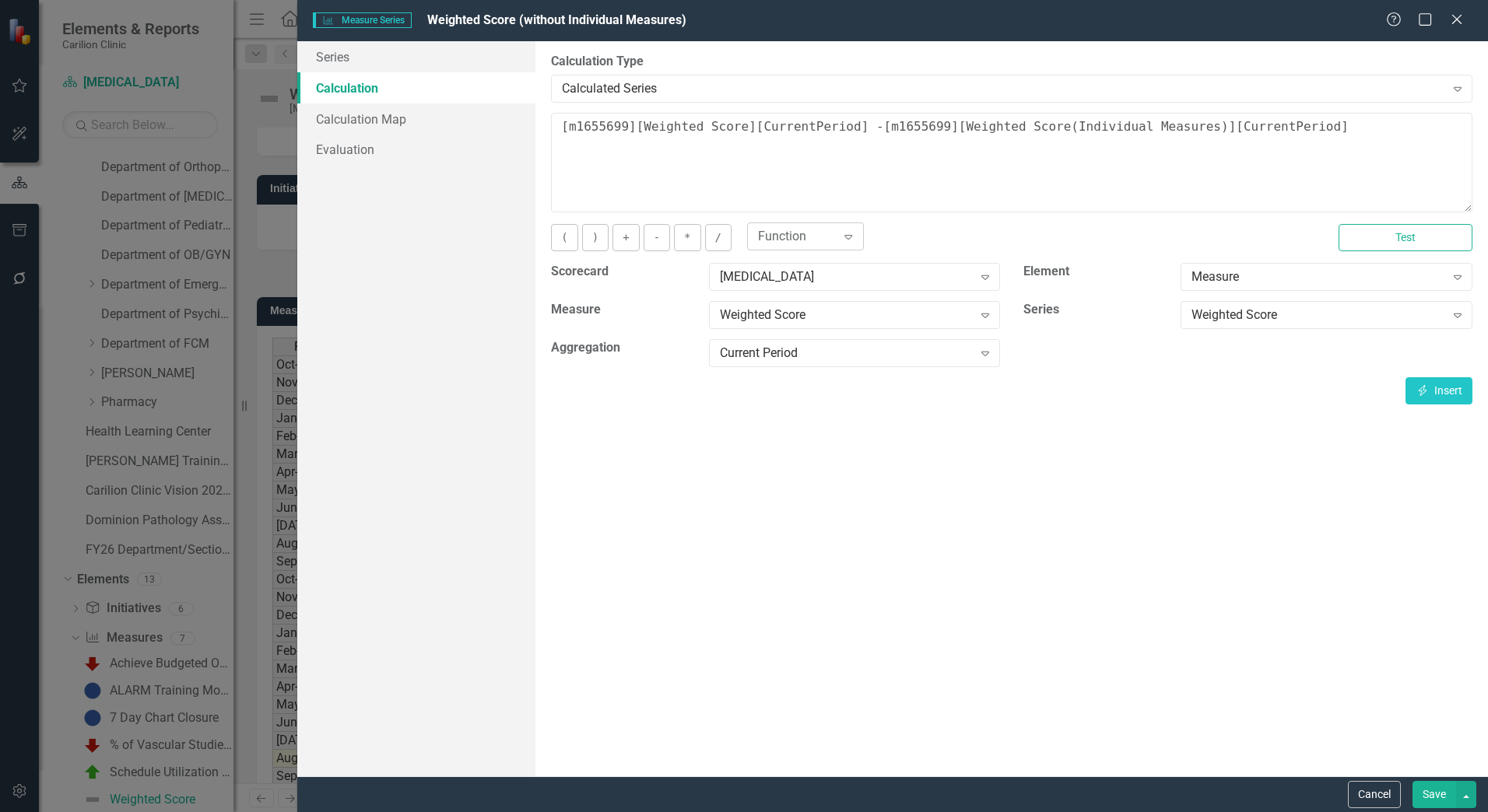
click at [841, 238] on icon "Expand" at bounding box center [848, 236] width 16 height 13
click at [782, 297] on div "COALESCE(x,y,0)" at bounding box center [809, 293] width 99 height 18
drag, startPoint x: 982, startPoint y: 127, endPoint x: 926, endPoint y: 133, distance: 56.3
click at [926, 133] on textarea "[m1655699][Weighted Score][CurrentPeriod] - COALESCE(x, y, 0) [m1655699][Weight…" at bounding box center [1011, 162] width 921 height 99
click at [1393, 130] on textarea "[m1655699][Weighted Score][CurrentPeriod] - COALESCE( [m1655699][Weighted Score…" at bounding box center [1011, 162] width 921 height 99
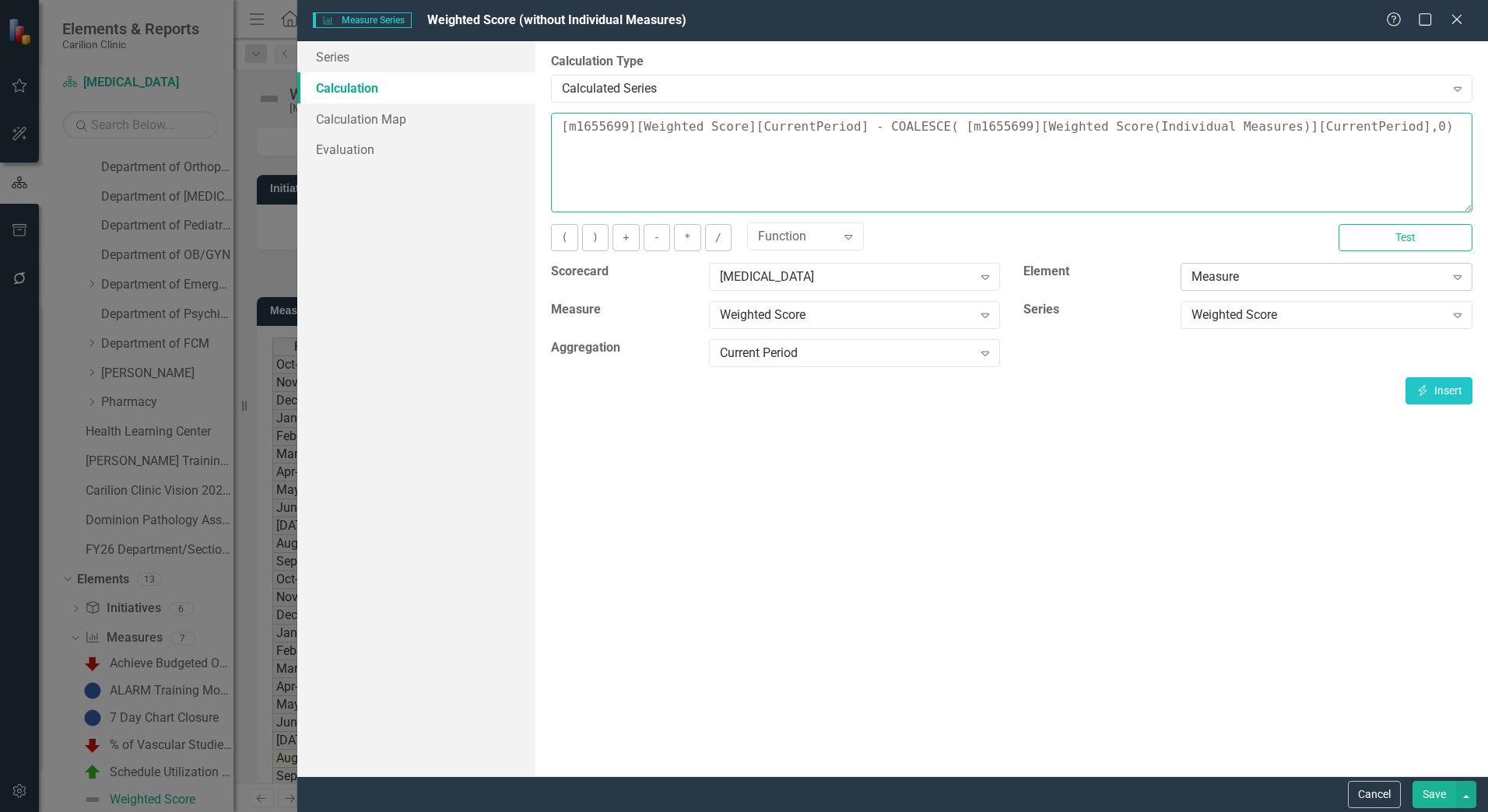
type textarea "[m1655699][Weighted Score][CurrentPeriod] - COALESCE( [m1655699][Weighted Score…"
click at [1407, 267] on div "Measure Expand" at bounding box center [1326, 277] width 292 height 28
click at [1415, 247] on button "Test" at bounding box center [1405, 237] width 134 height 27
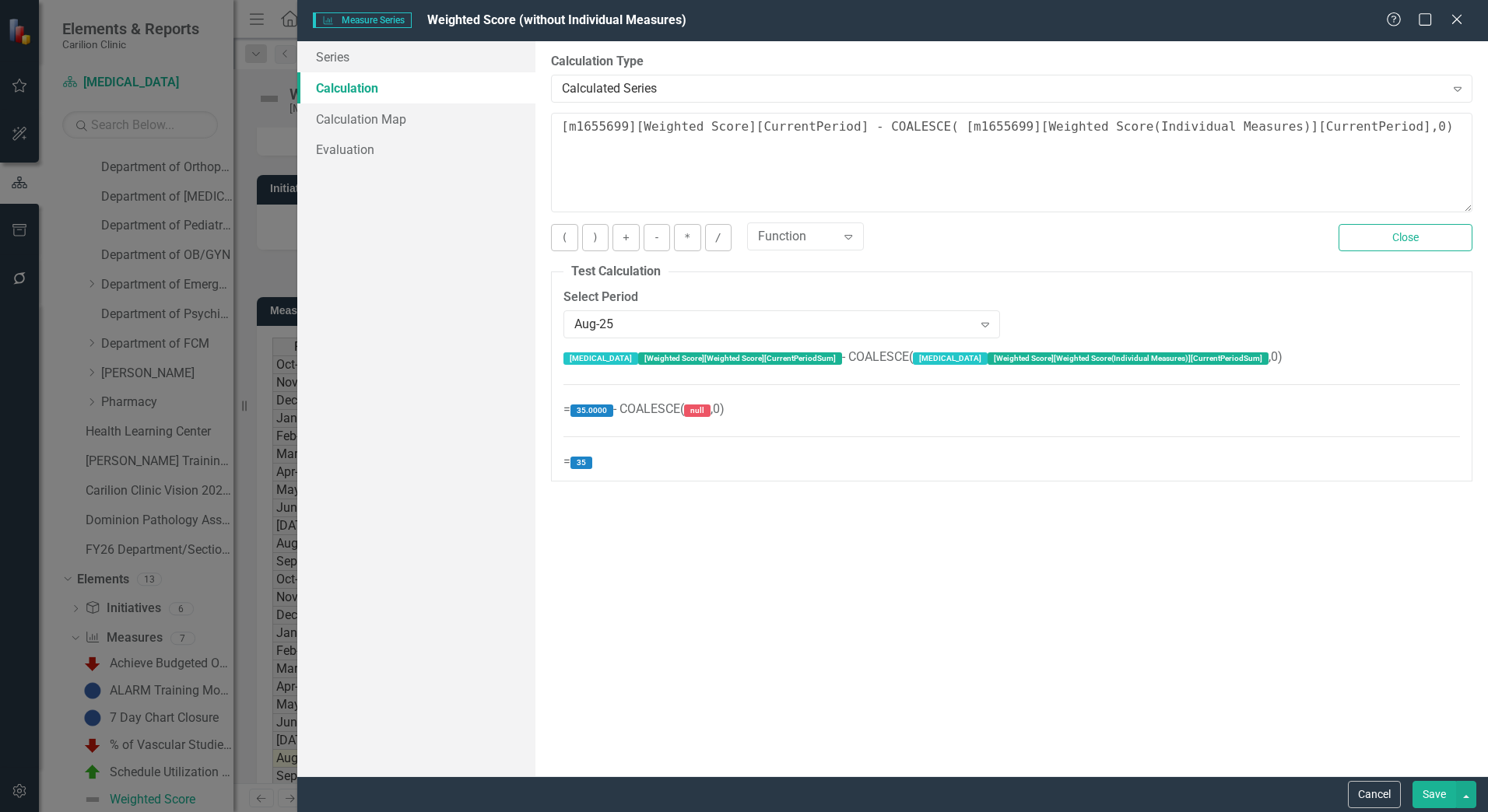
click at [1447, 798] on button "Save" at bounding box center [1434, 795] width 44 height 27
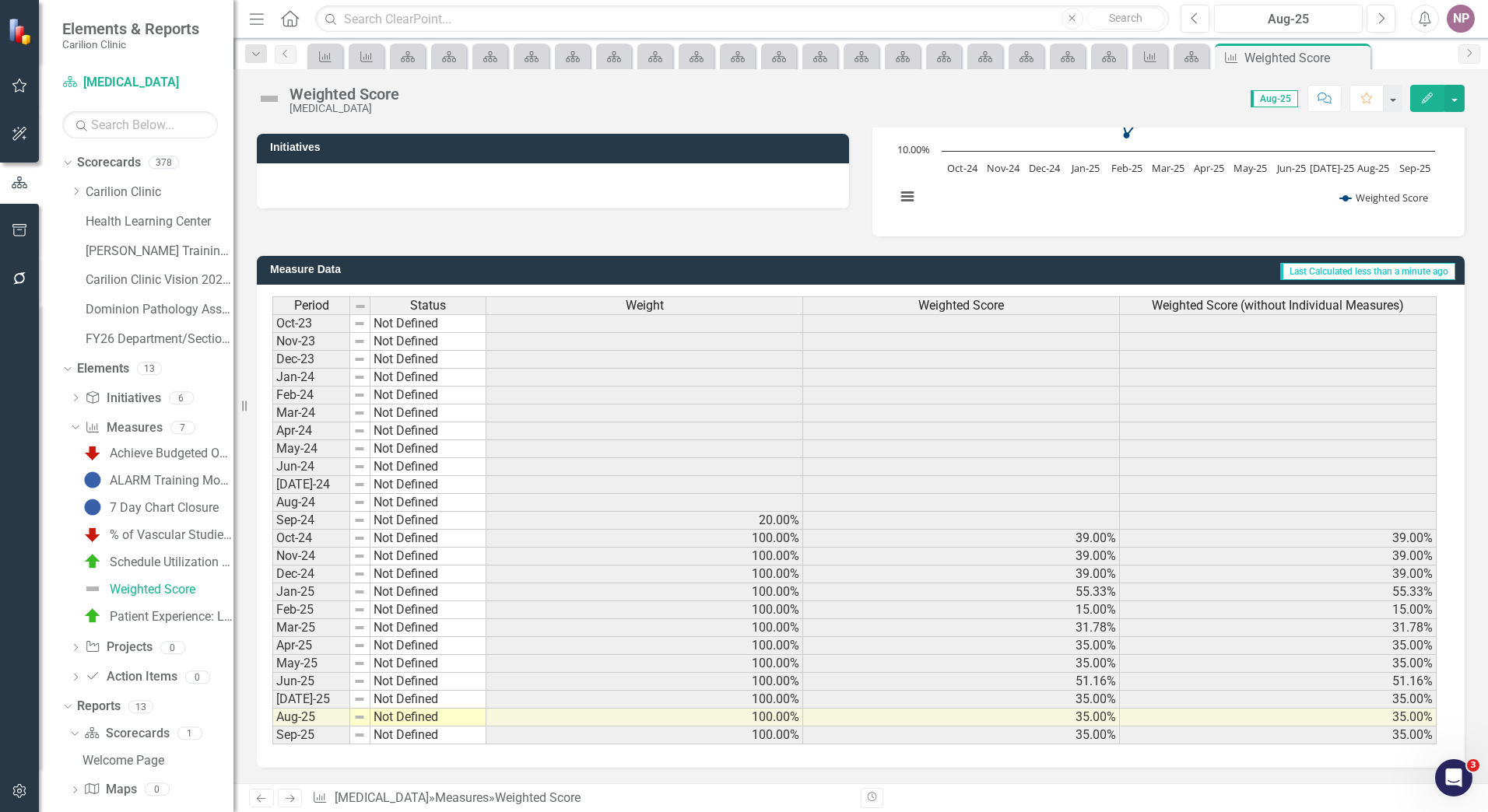
scroll to position [0, 0]
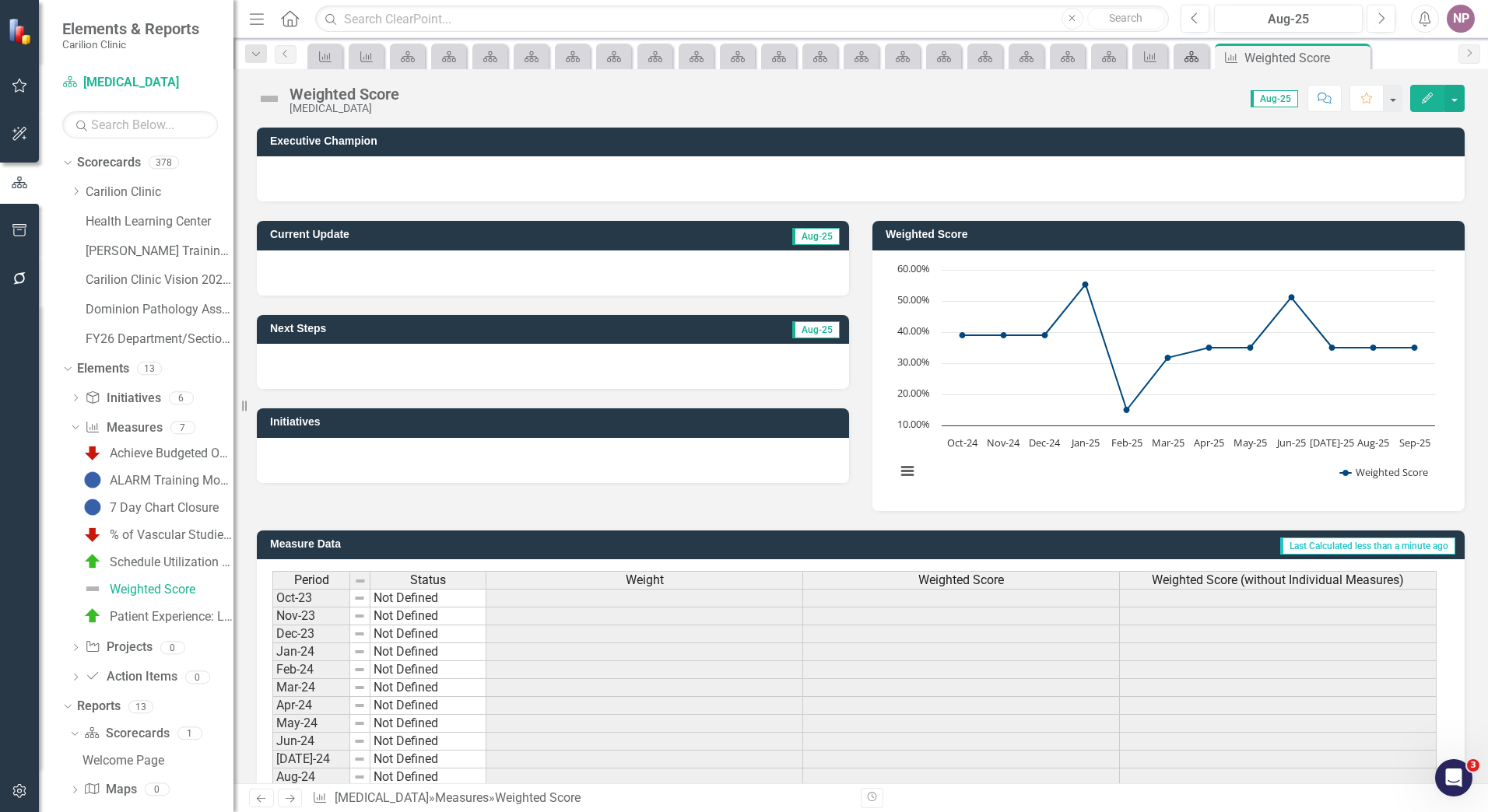
click at [1191, 60] on icon "Scorecard" at bounding box center [1191, 57] width 16 height 13
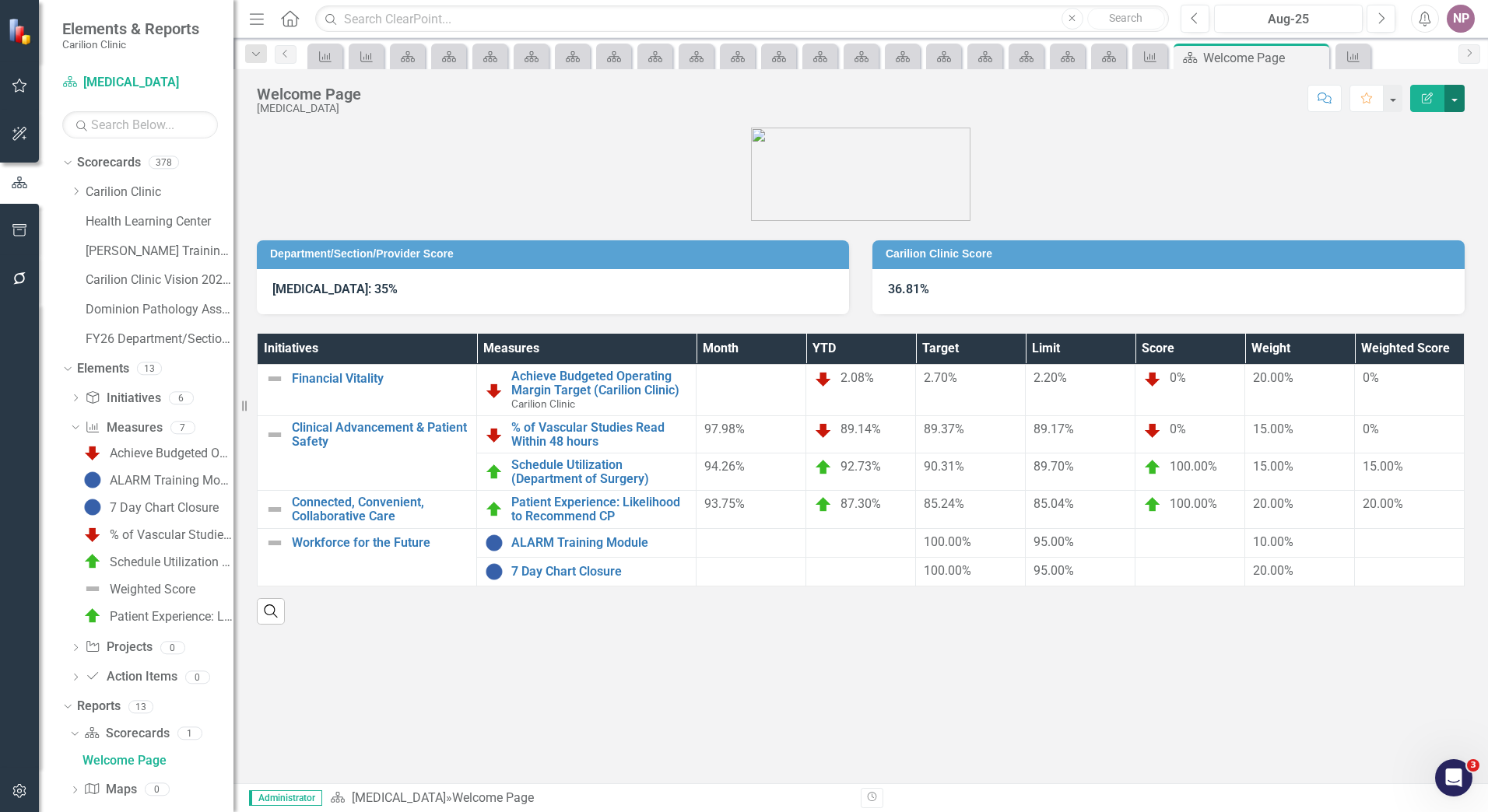
click at [1448, 103] on button "button" at bounding box center [1454, 98] width 20 height 27
click at [911, 415] on td "2.08%" at bounding box center [861, 391] width 110 height 52
click at [592, 518] on link "Patient Experience: Likelihood to Recommend CP" at bounding box center [600, 509] width 177 height 27
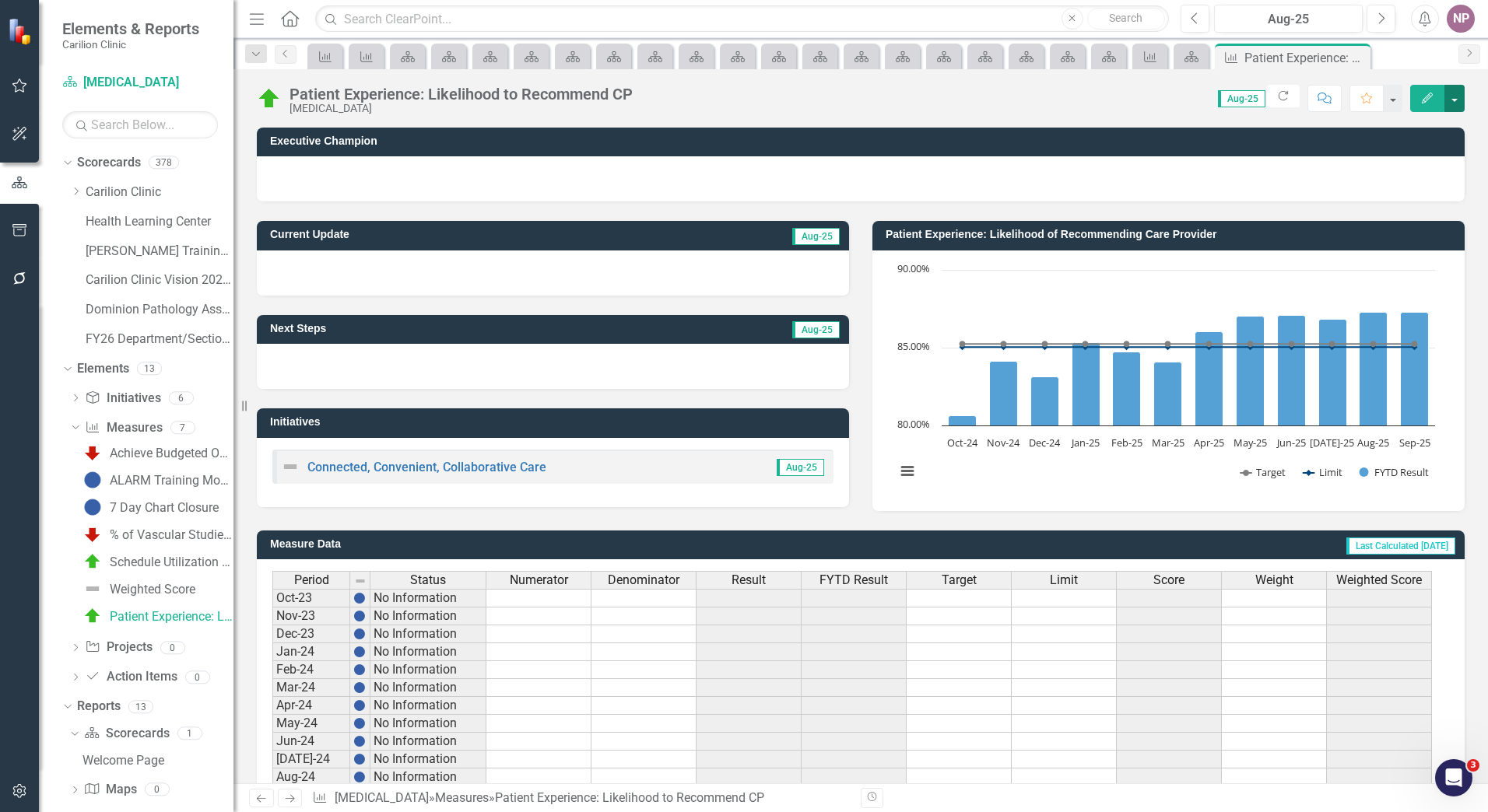
click at [1451, 96] on button "button" at bounding box center [1454, 98] width 20 height 27
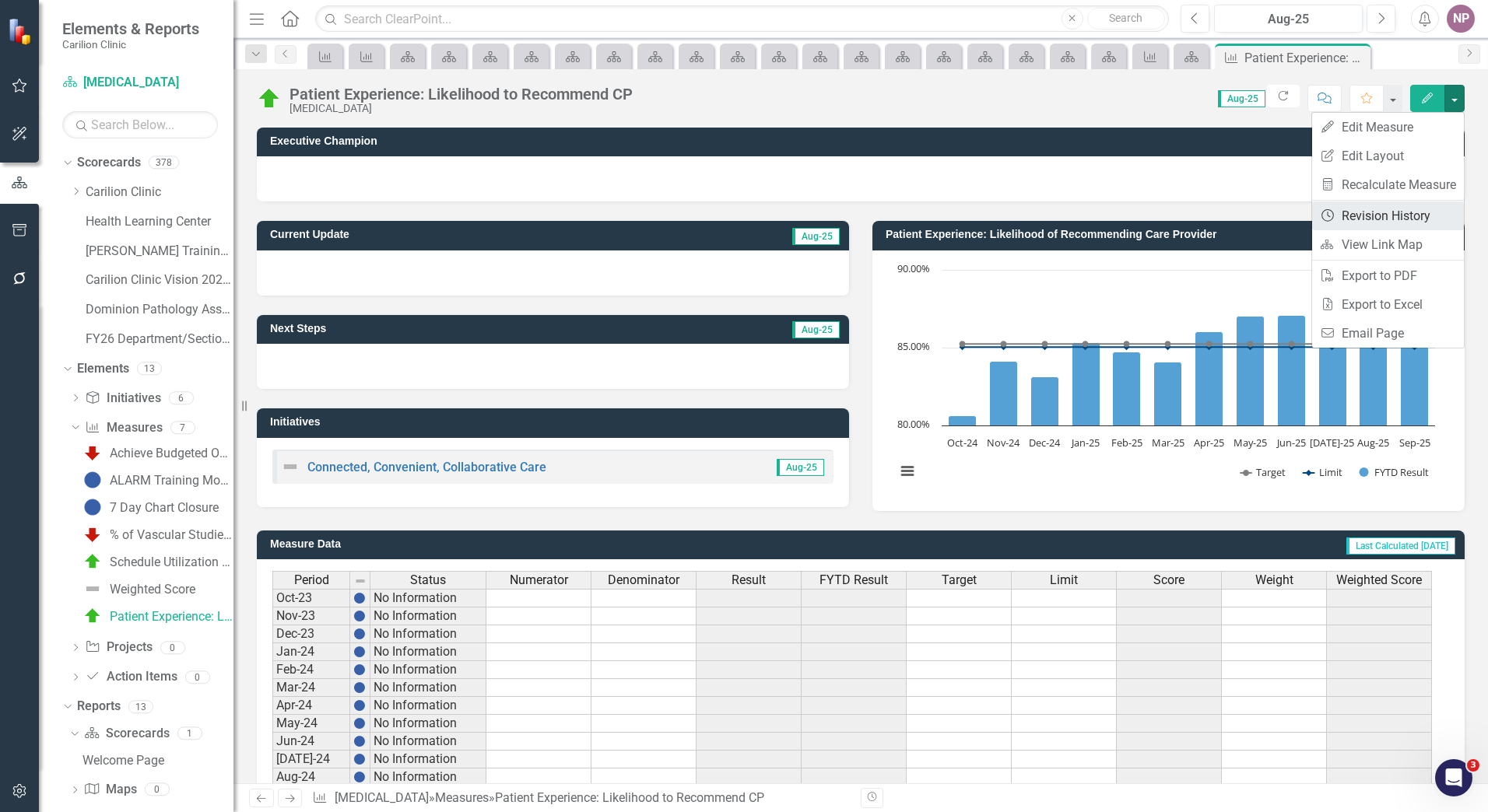
click at [1396, 204] on link "Revision History Revision History" at bounding box center [1388, 215] width 152 height 29
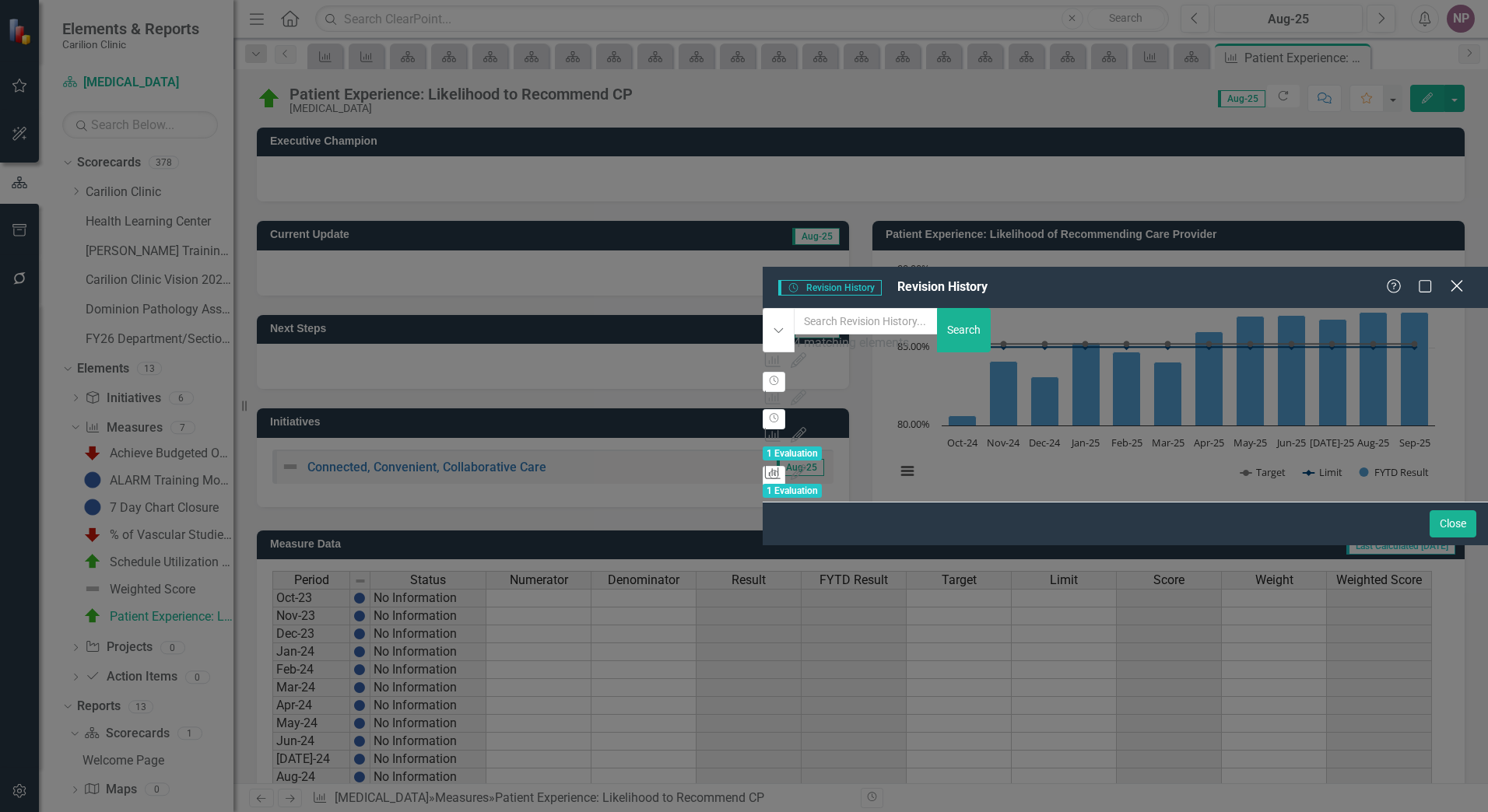
click at [1460, 280] on icon at bounding box center [1456, 286] width 12 height 12
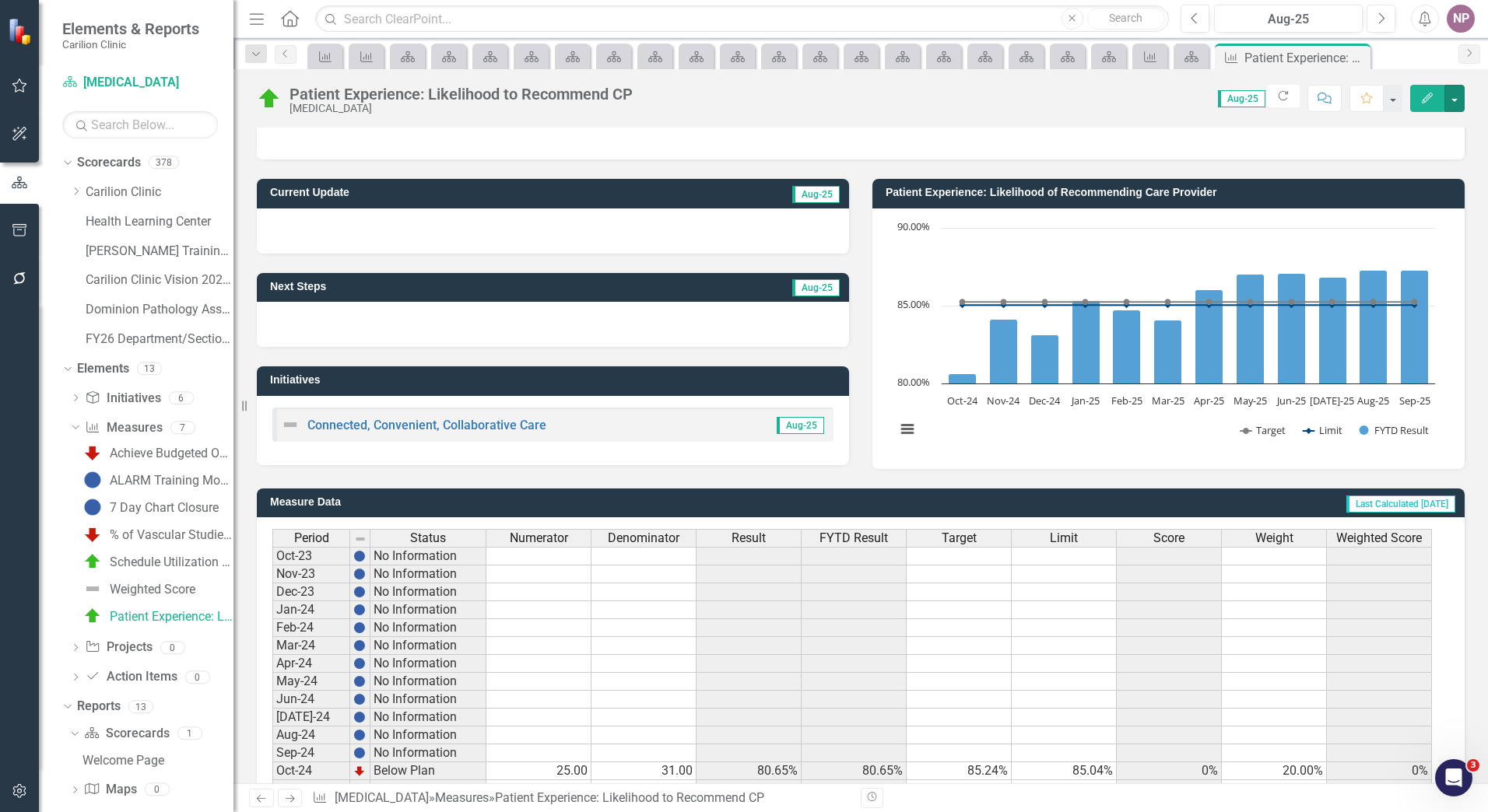
scroll to position [78, 0]
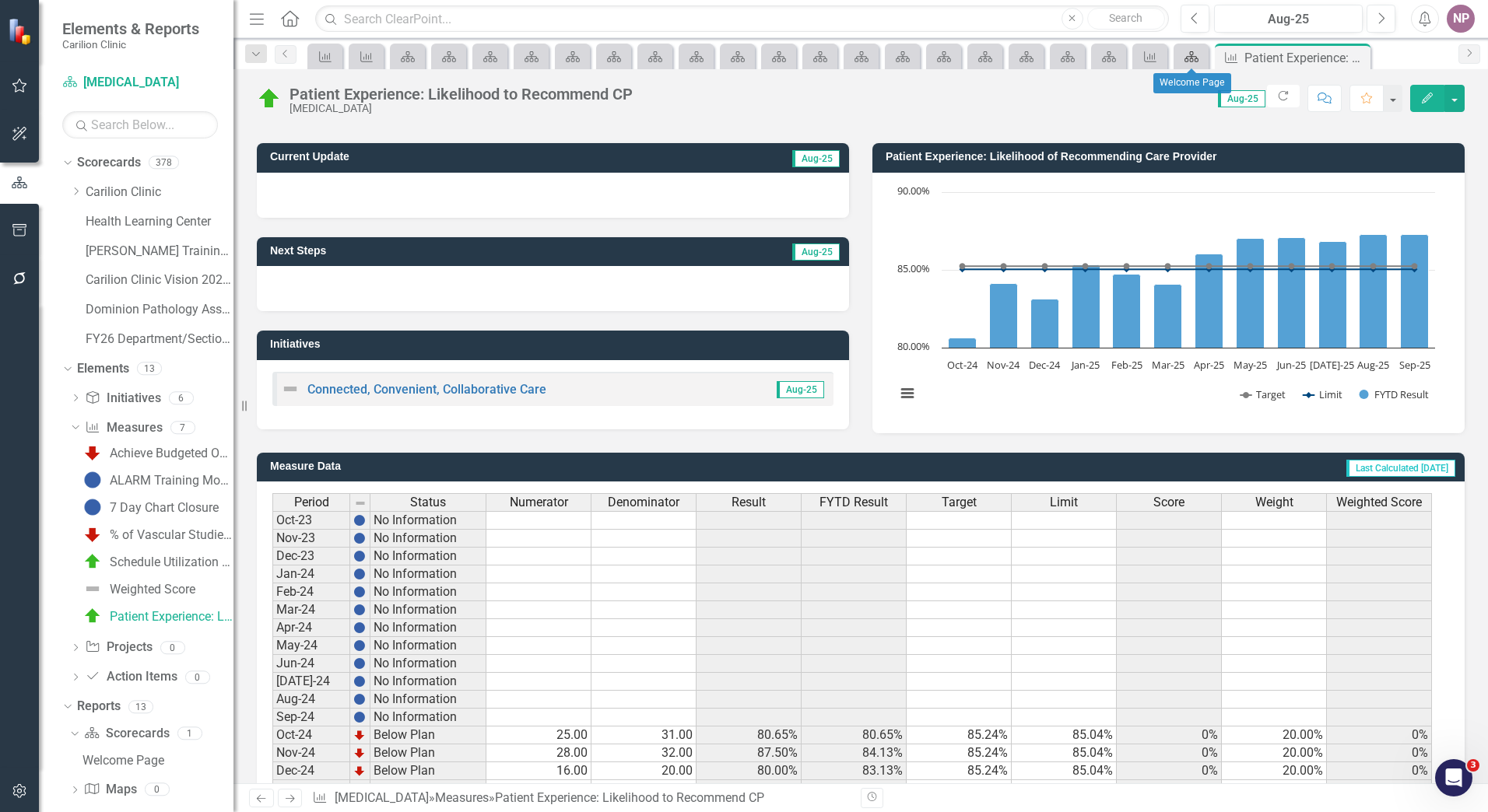
click at [1194, 61] on icon "Scorecard" at bounding box center [1191, 57] width 16 height 13
